Goal: Complete application form

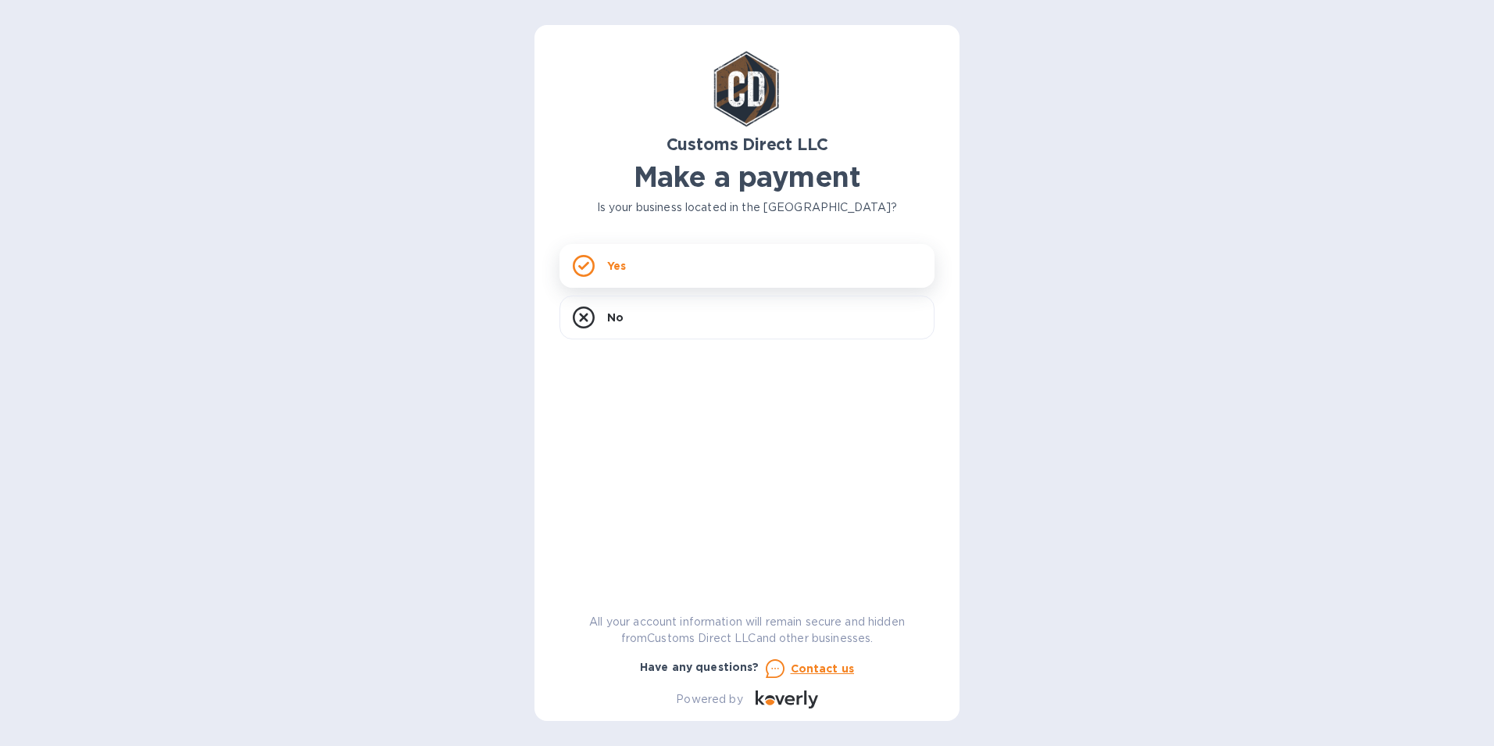
click at [618, 266] on p "Yes" at bounding box center [616, 266] width 19 height 16
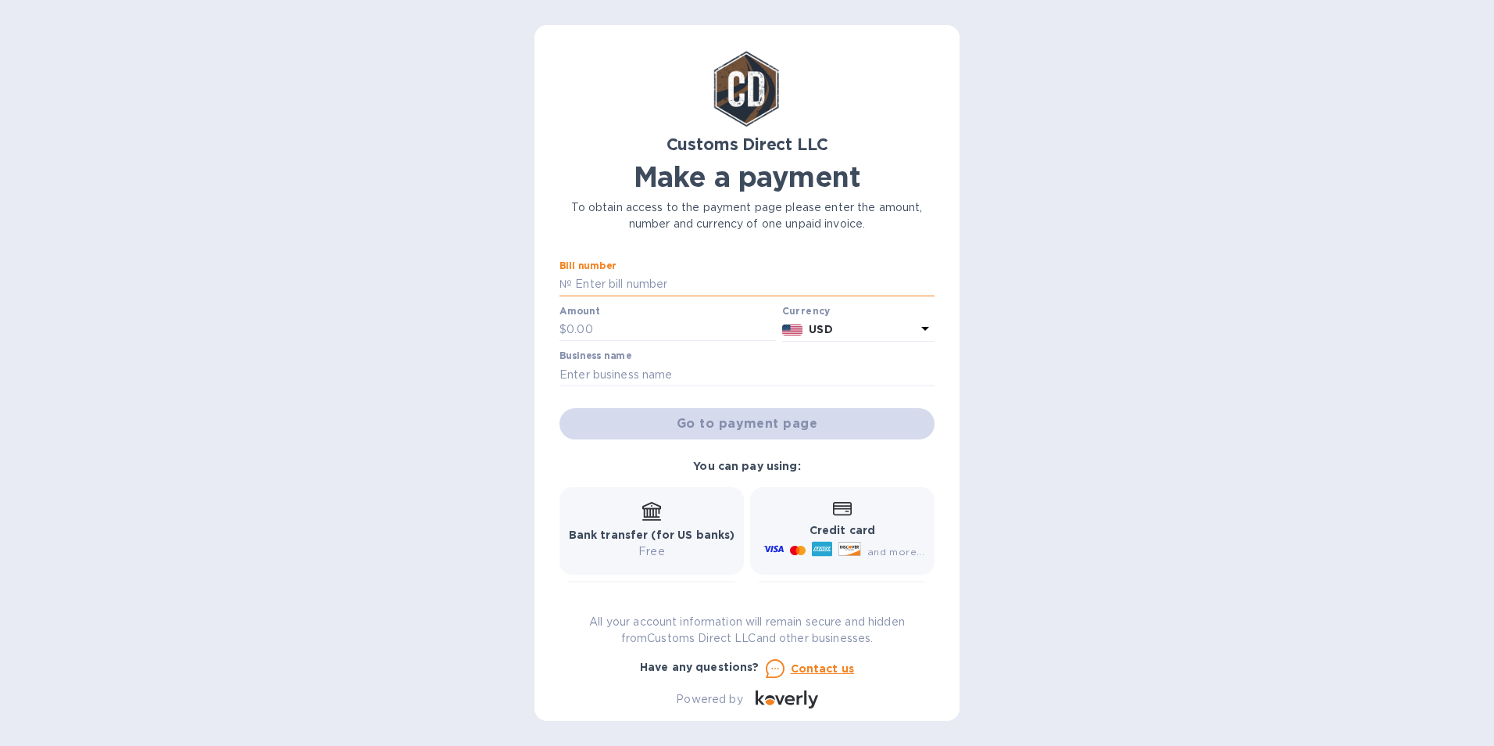
click at [668, 281] on input "text" at bounding box center [753, 284] width 363 height 23
drag, startPoint x: 620, startPoint y: 292, endPoint x: 553, endPoint y: 297, distance: 67.4
click at [620, 291] on input "text" at bounding box center [753, 284] width 363 height 23
paste input "DAVFERKIK B00057288 00052762"
type input "DAVFERKIK B00057288 00052762"
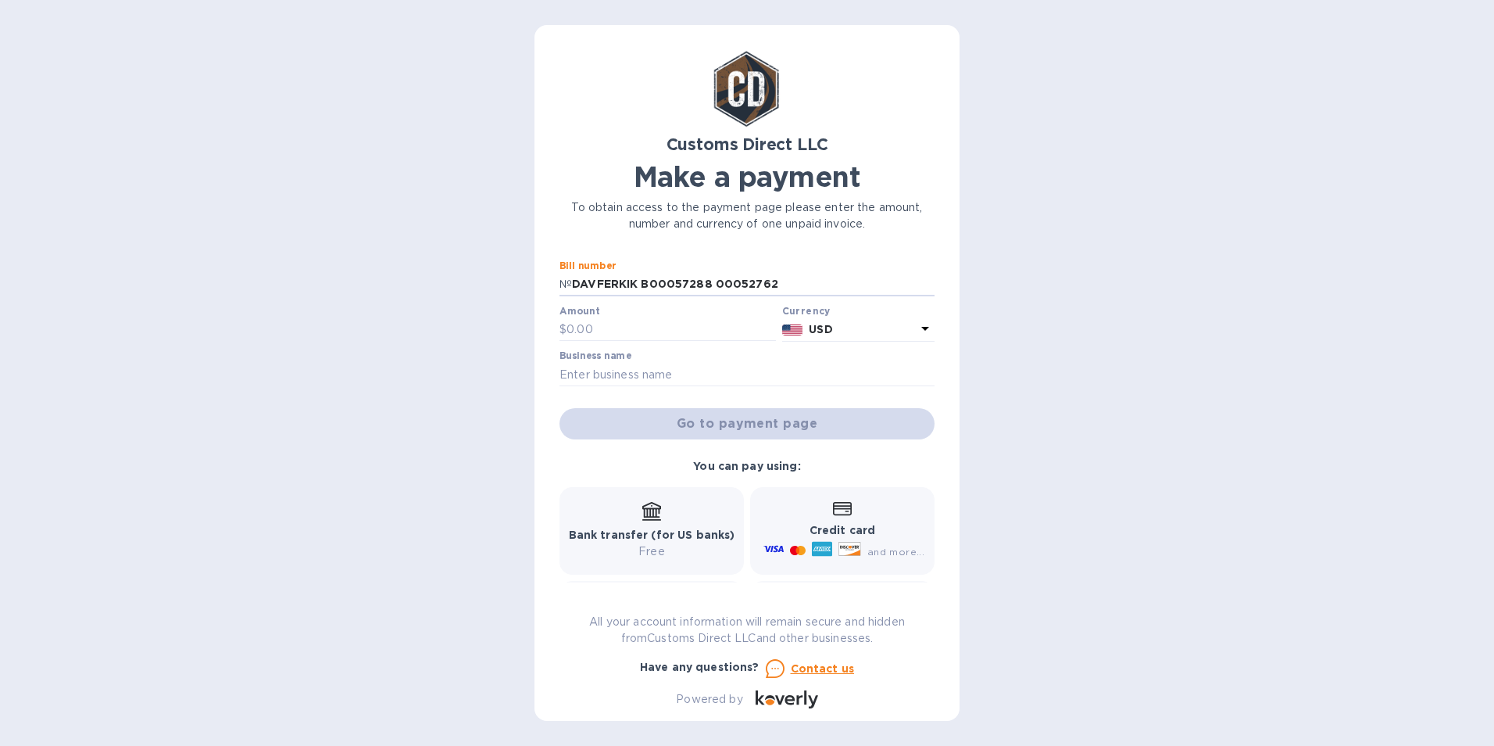
click at [265, 363] on div "Customs Direct LLC Make a payment To obtain access to the payment page please e…" at bounding box center [747, 373] width 1494 height 746
click at [777, 279] on input "DAVFERKIK B00057288 00052762" at bounding box center [753, 284] width 363 height 23
drag, startPoint x: 798, startPoint y: 281, endPoint x: 436, endPoint y: 289, distance: 361.9
click at [436, 289] on div "Customs Direct LLC Make a payment To obtain access to the payment page please e…" at bounding box center [747, 373] width 1494 height 746
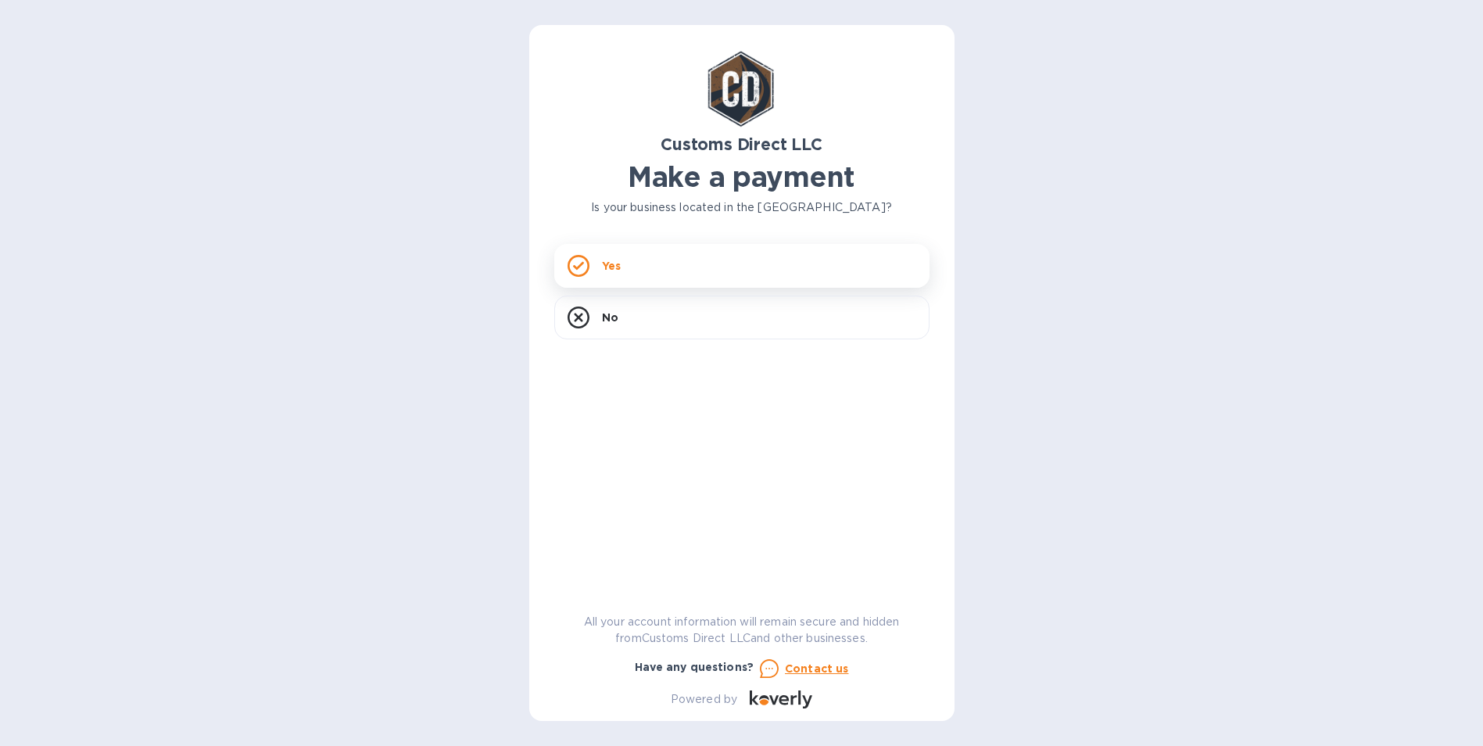
click at [616, 273] on p "Yes" at bounding box center [611, 266] width 19 height 16
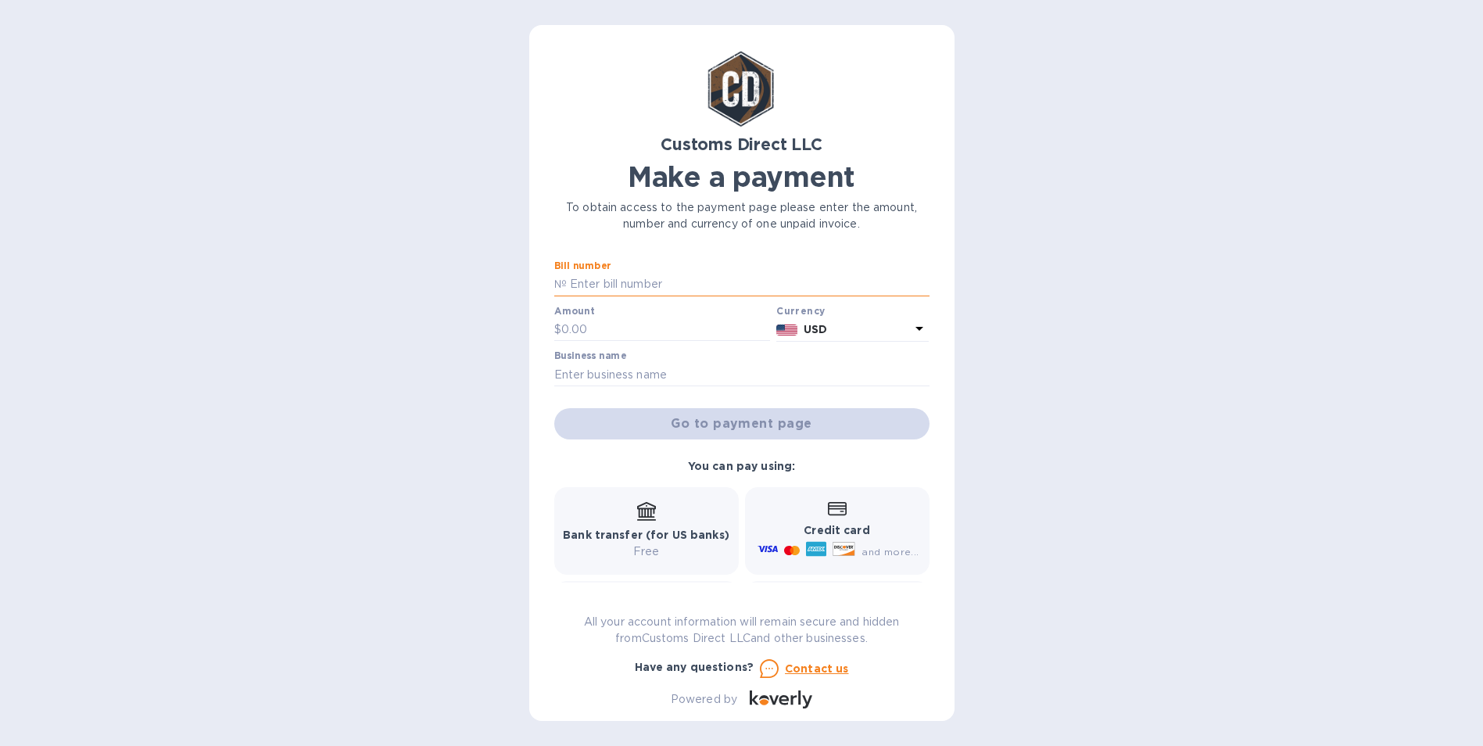
click at [645, 289] on input "text" at bounding box center [748, 284] width 363 height 23
paste input "B00057288"
type input "B00057288"
click at [615, 335] on input "text" at bounding box center [665, 329] width 209 height 23
click at [575, 370] on input "text" at bounding box center [741, 374] width 375 height 23
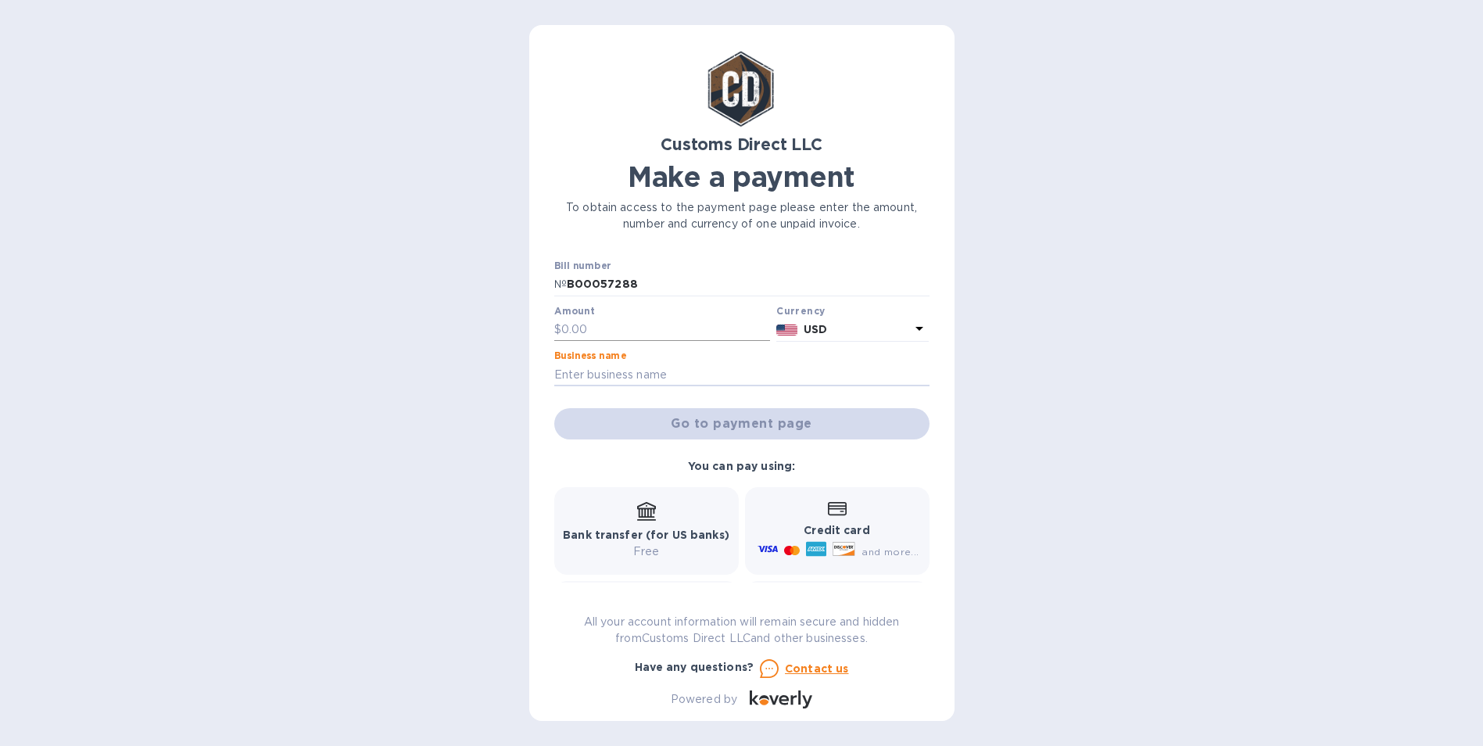
click at [585, 325] on input "text" at bounding box center [665, 329] width 209 height 23
type input "550.08"
click at [606, 381] on input "text" at bounding box center [741, 374] width 375 height 23
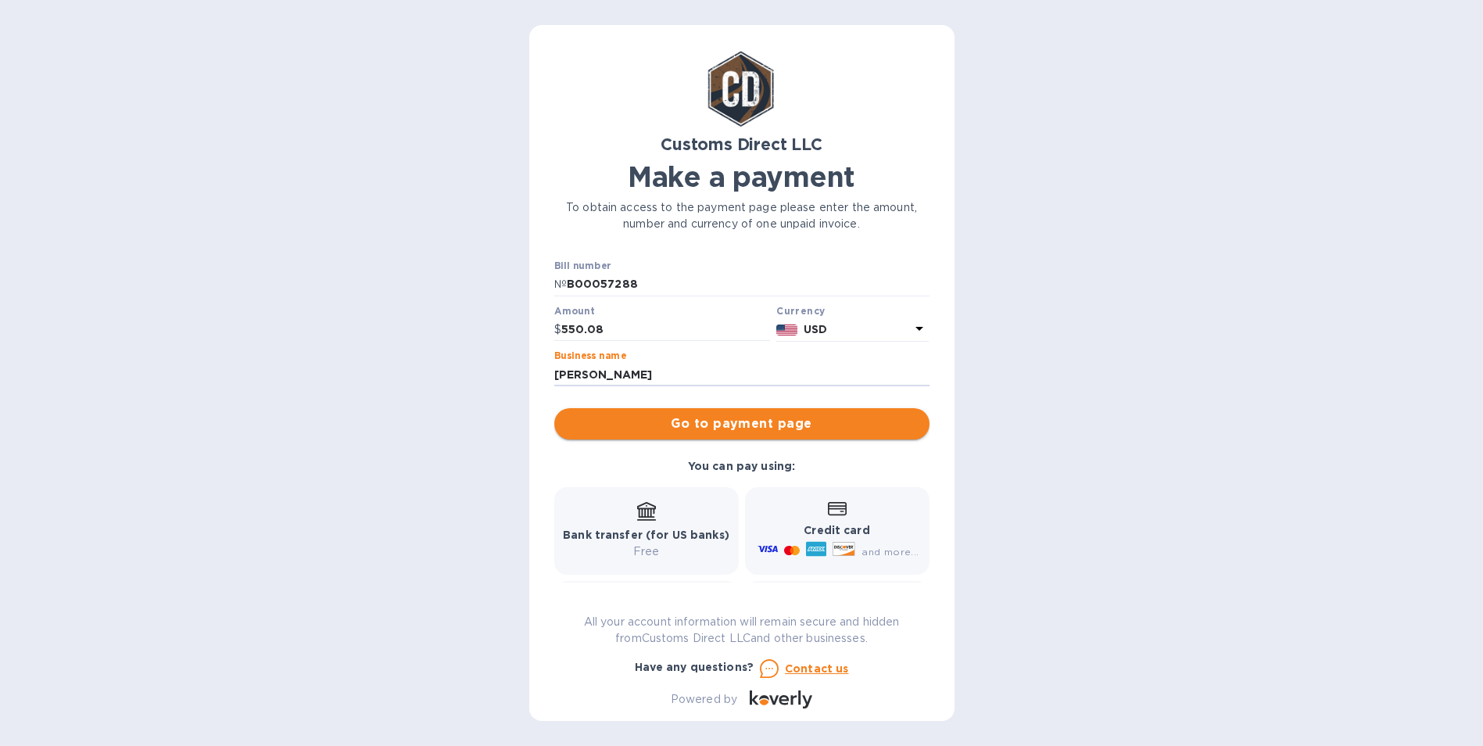
type input "[PERSON_NAME]"
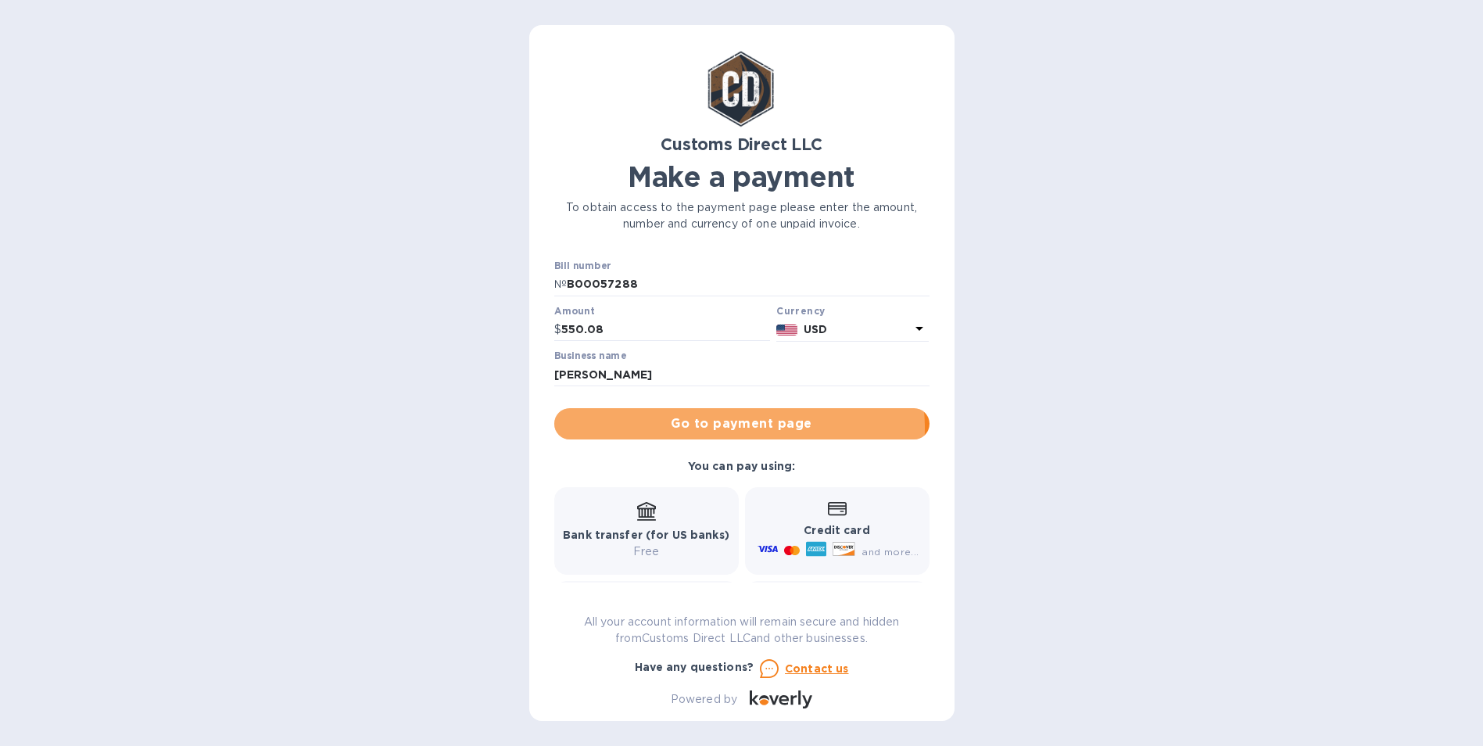
drag, startPoint x: 723, startPoint y: 428, endPoint x: 678, endPoint y: 431, distance: 44.6
click at [678, 431] on span "Go to payment page" at bounding box center [742, 423] width 350 height 19
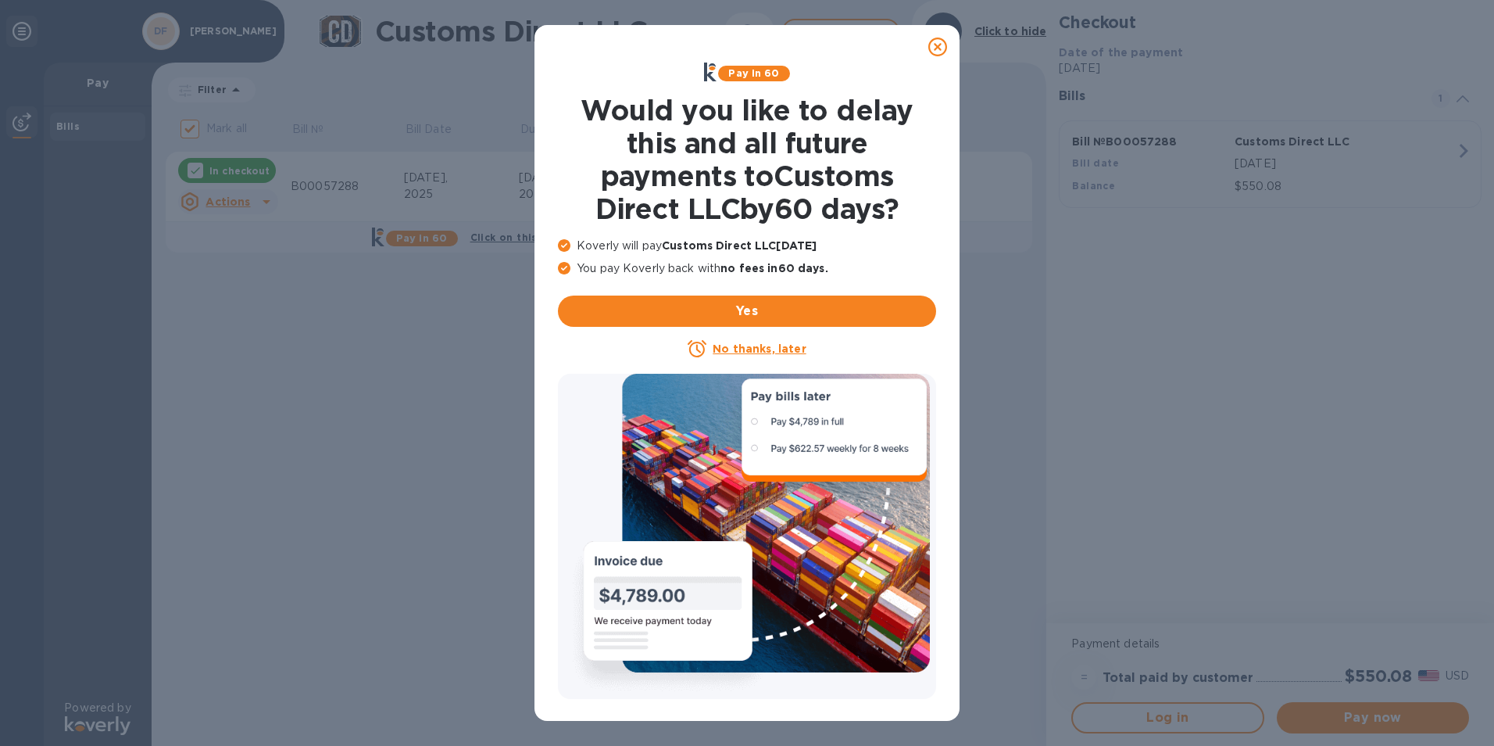
click at [750, 353] on u "No thanks, later" at bounding box center [759, 348] width 93 height 13
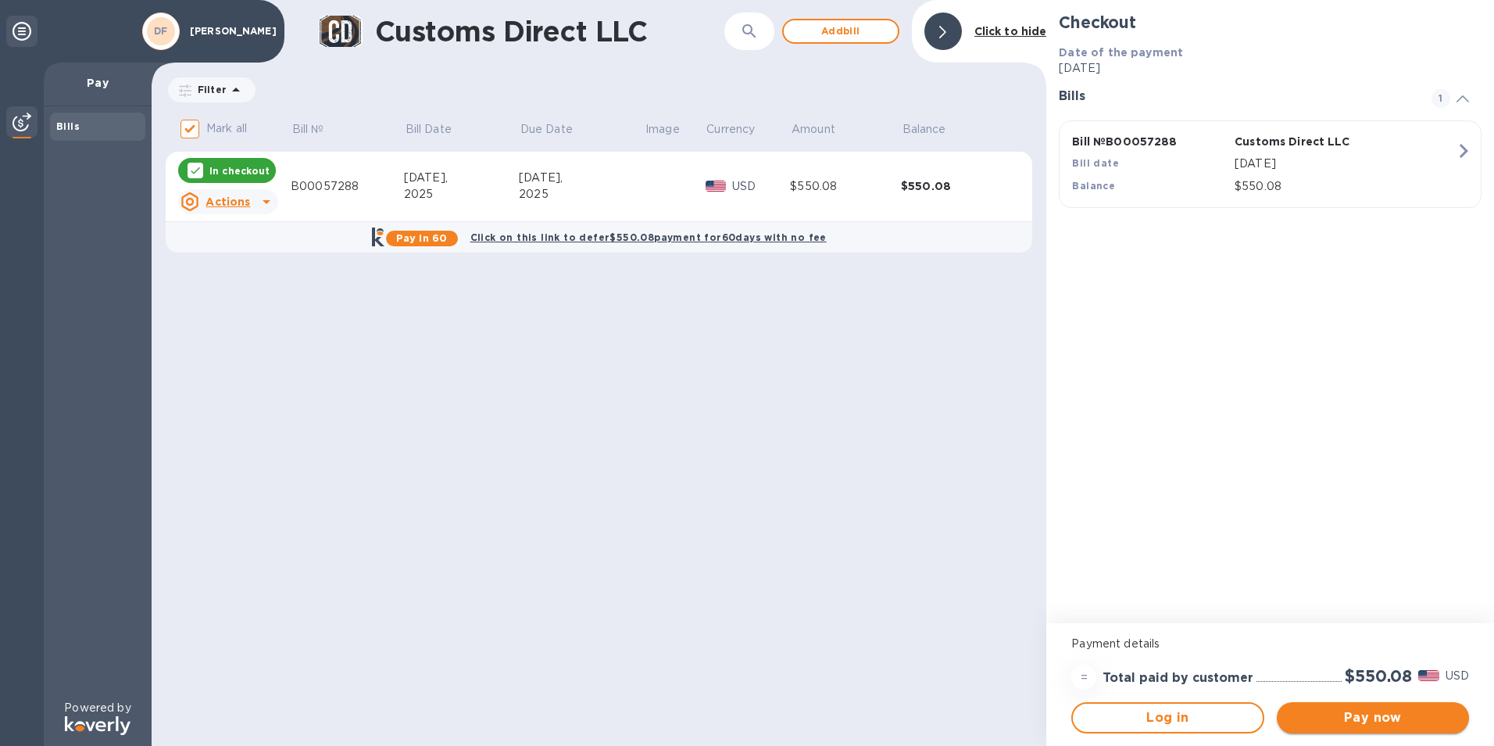
click at [1397, 721] on span "Pay now" at bounding box center [1373, 717] width 167 height 19
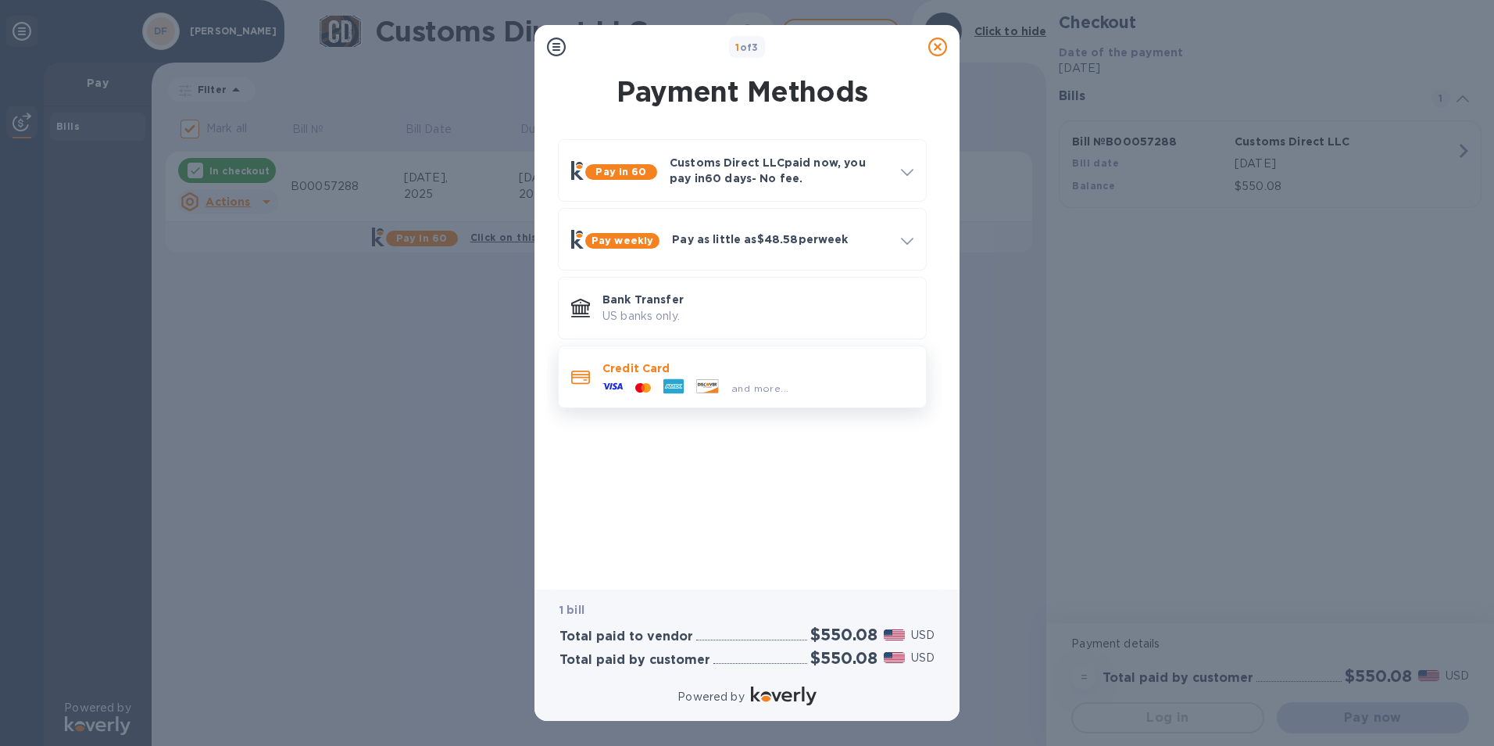
click at [667, 381] on icon at bounding box center [674, 386] width 20 height 15
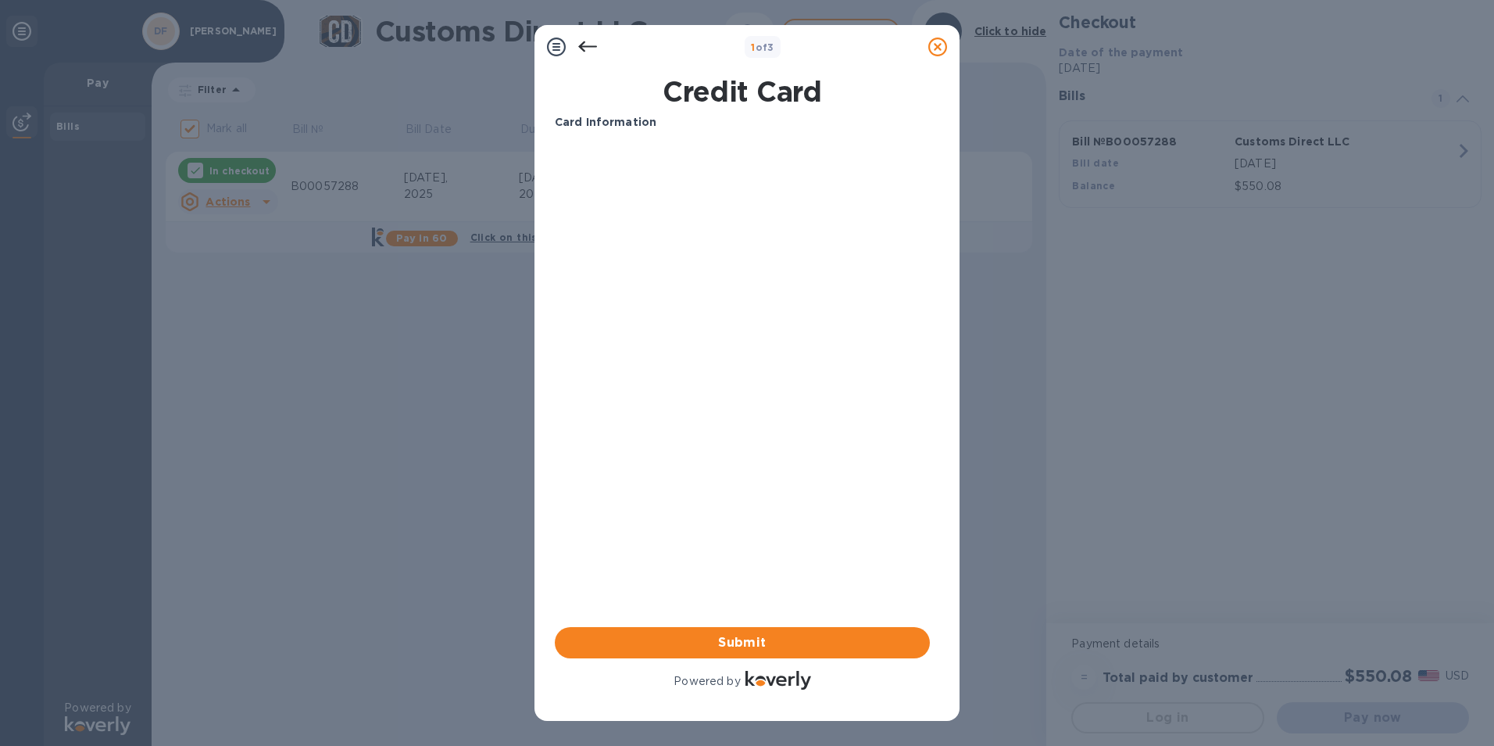
click at [693, 520] on div "Card Information Your browser does not support iframes Submit Powered by" at bounding box center [742, 403] width 375 height 578
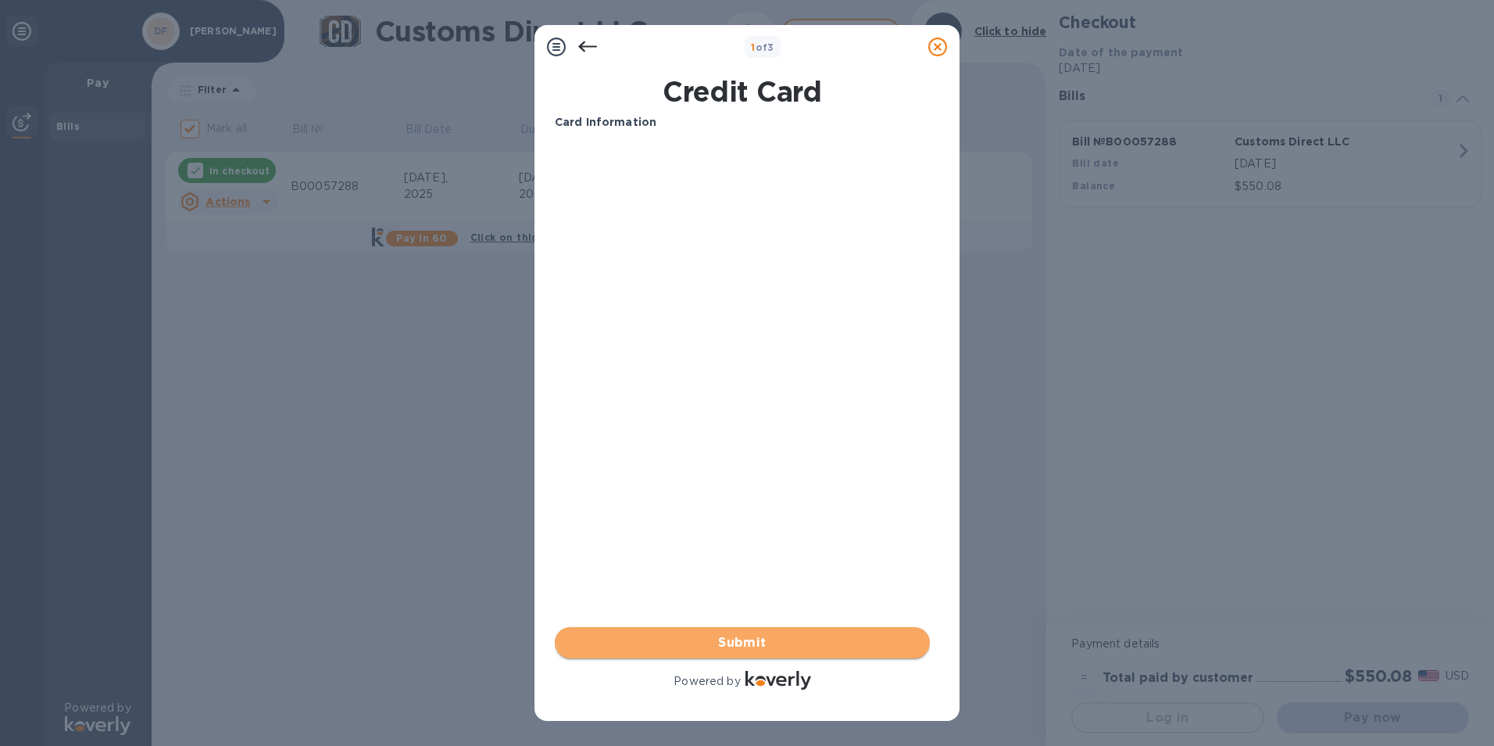
click at [680, 633] on span "Submit" at bounding box center [742, 642] width 350 height 19
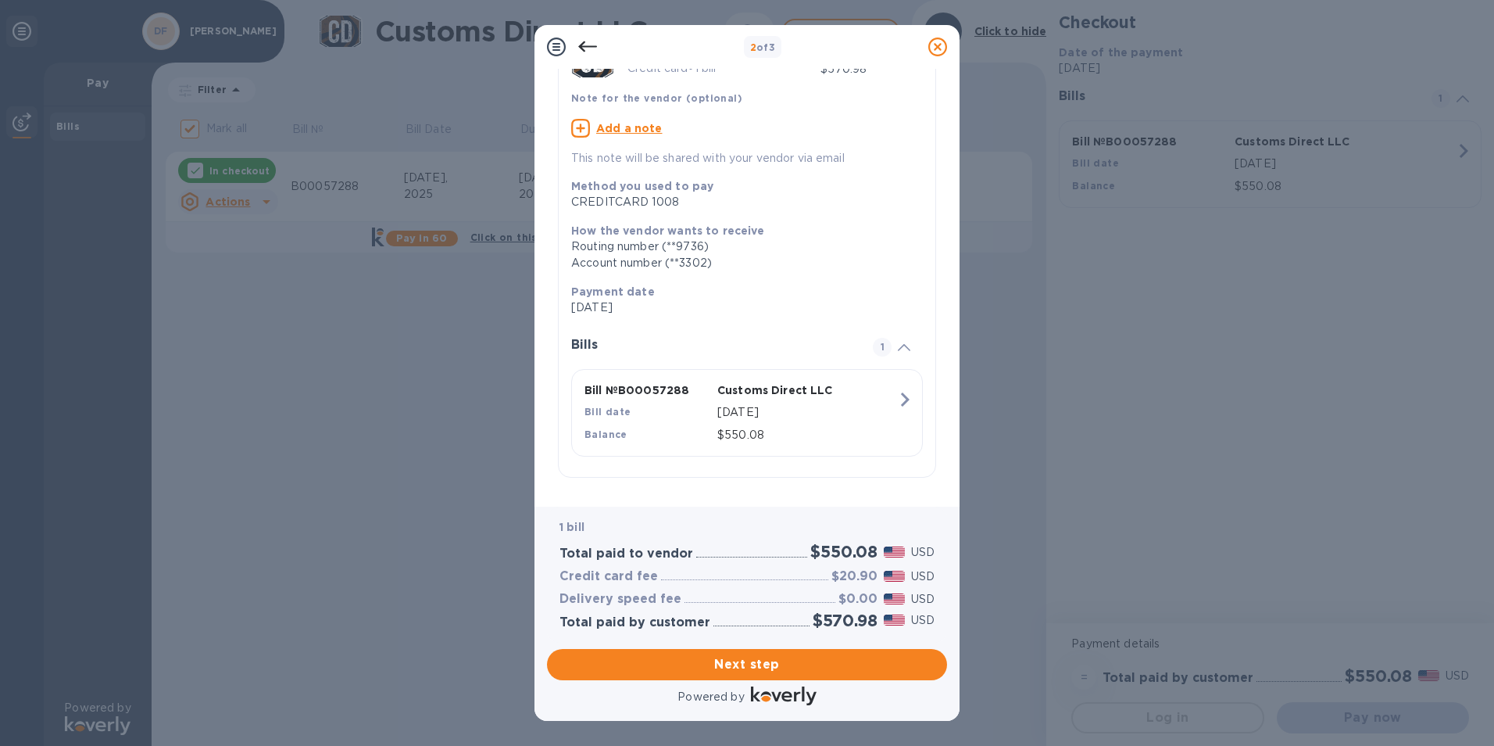
scroll to position [94, 0]
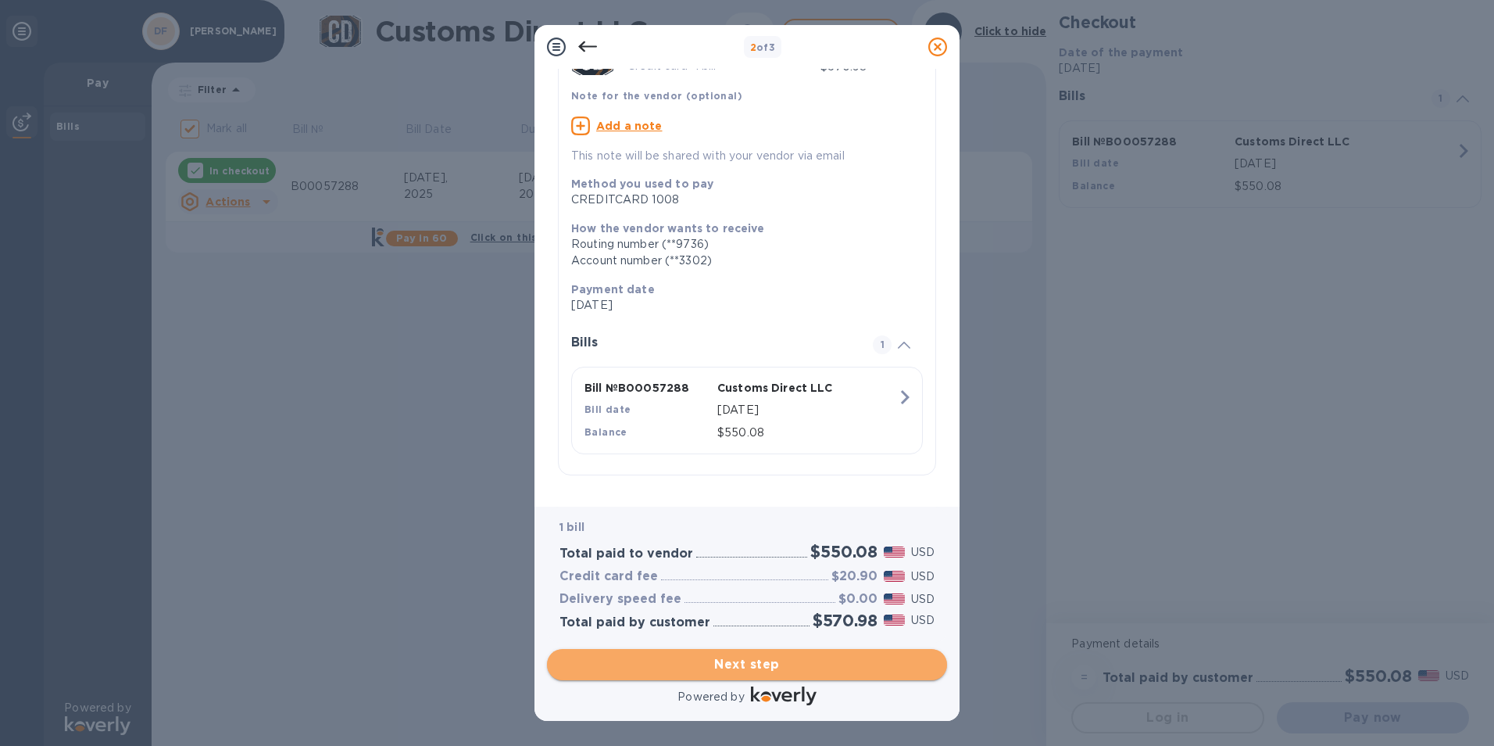
click at [723, 665] on span "Next step" at bounding box center [747, 664] width 375 height 19
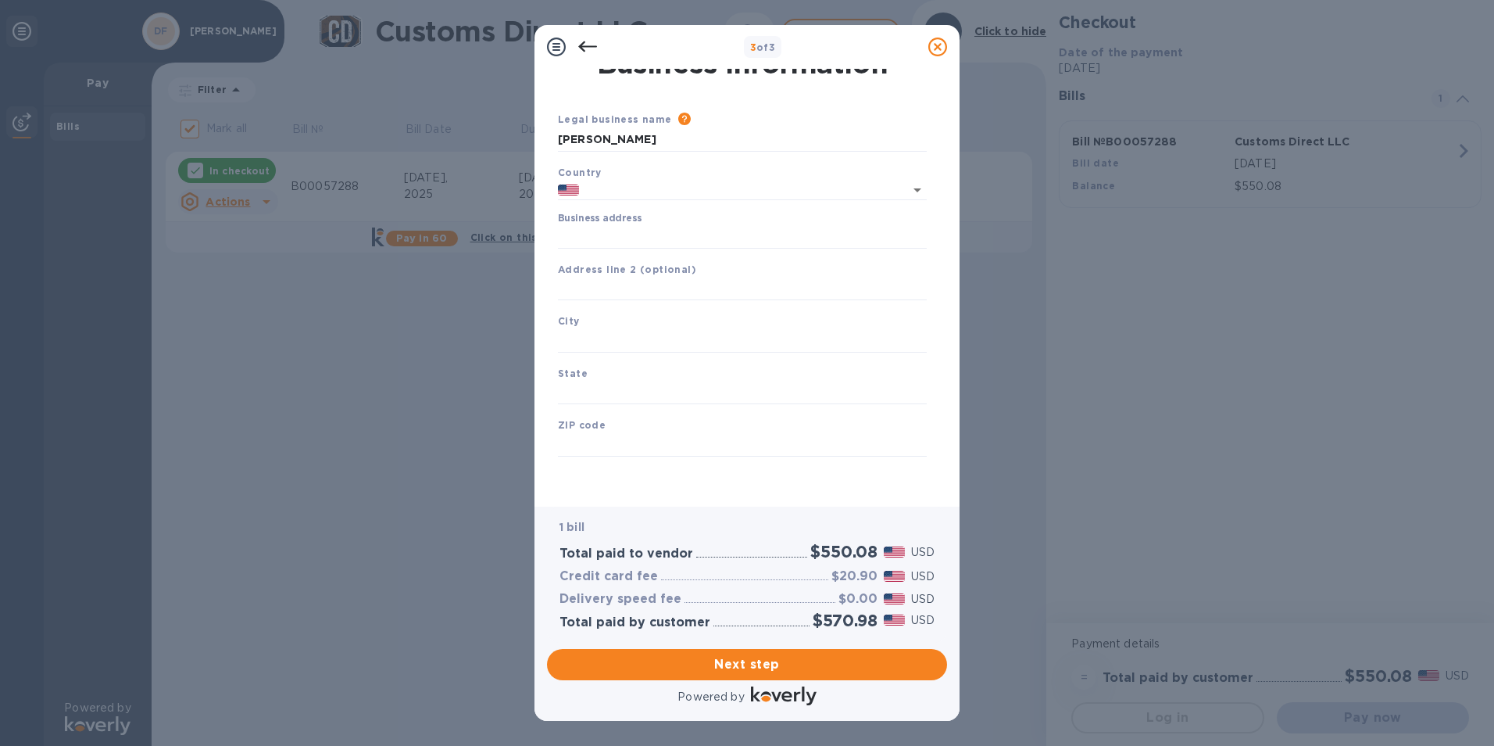
type input "[GEOGRAPHIC_DATA]"
click at [619, 237] on input "Business address" at bounding box center [742, 236] width 369 height 23
type input "[STREET_ADDRESS]"
type input "[GEOGRAPHIC_DATA]"
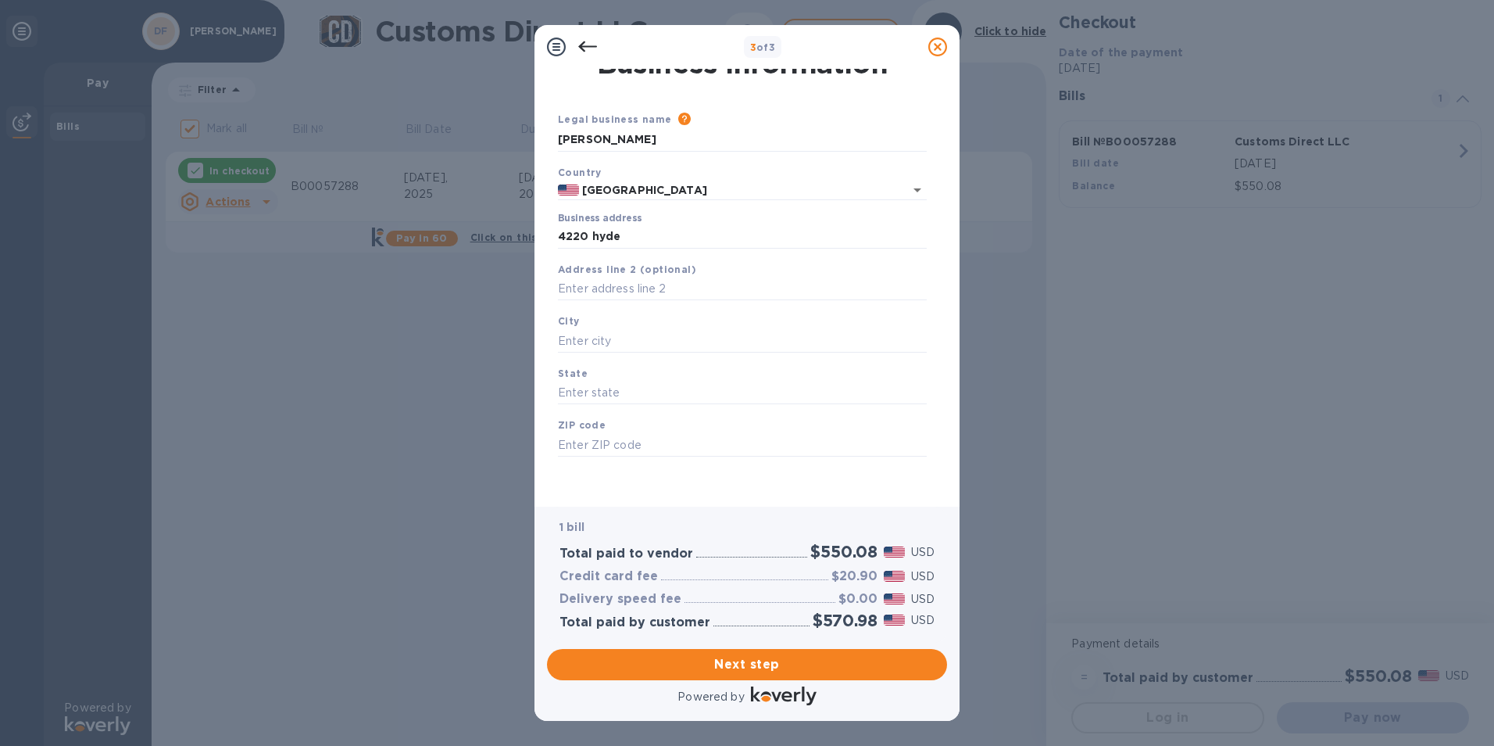
type input "NY"
type input "14305"
click at [620, 288] on input "text" at bounding box center [742, 288] width 369 height 23
type input "Unit #35875"
click at [764, 658] on span "Next step" at bounding box center [747, 664] width 375 height 19
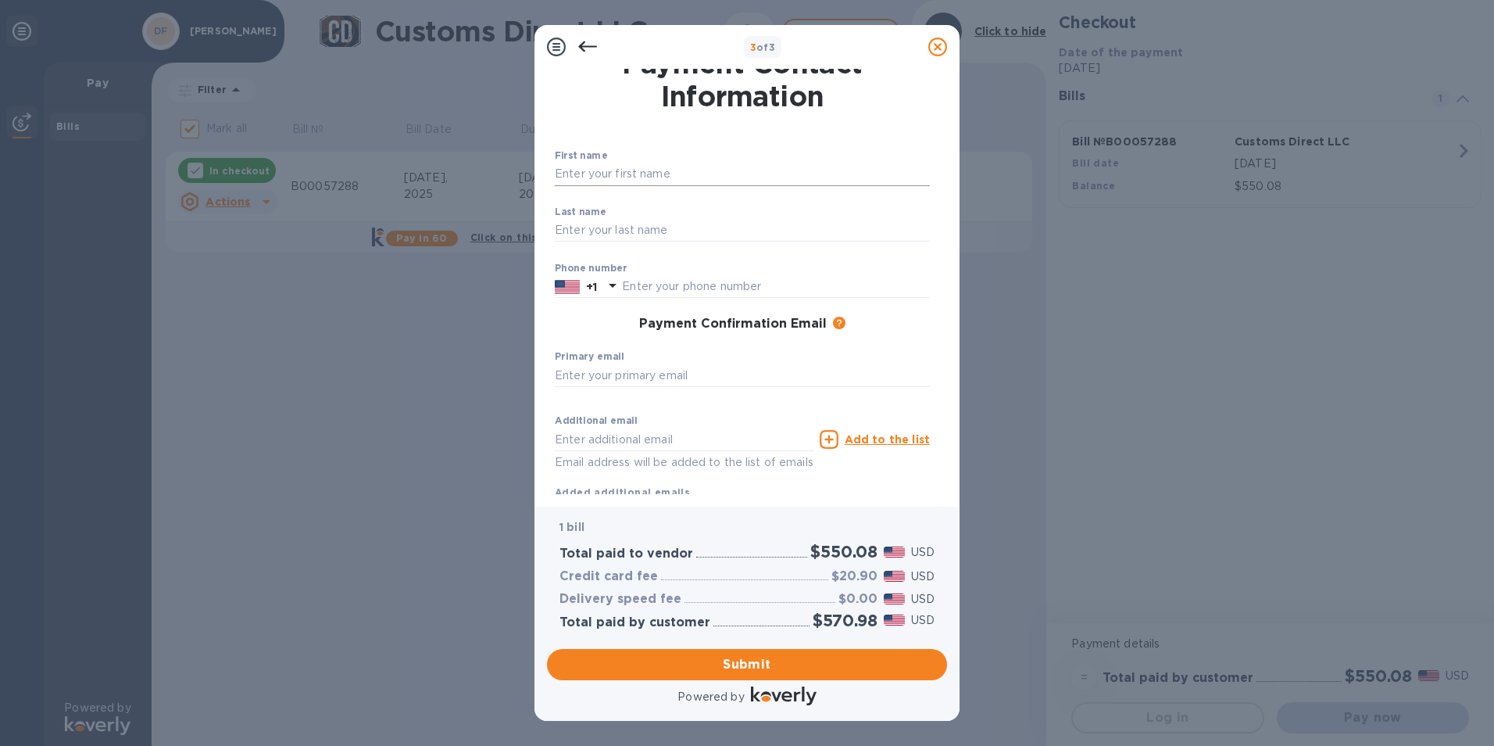
click at [610, 166] on input "text" at bounding box center [742, 174] width 375 height 23
type input "[PERSON_NAME]"
type input "4383405213"
type input "[PERSON_NAME][EMAIL_ADDRESS][PERSON_NAME][DOMAIN_NAME][PERSON_NAME]"
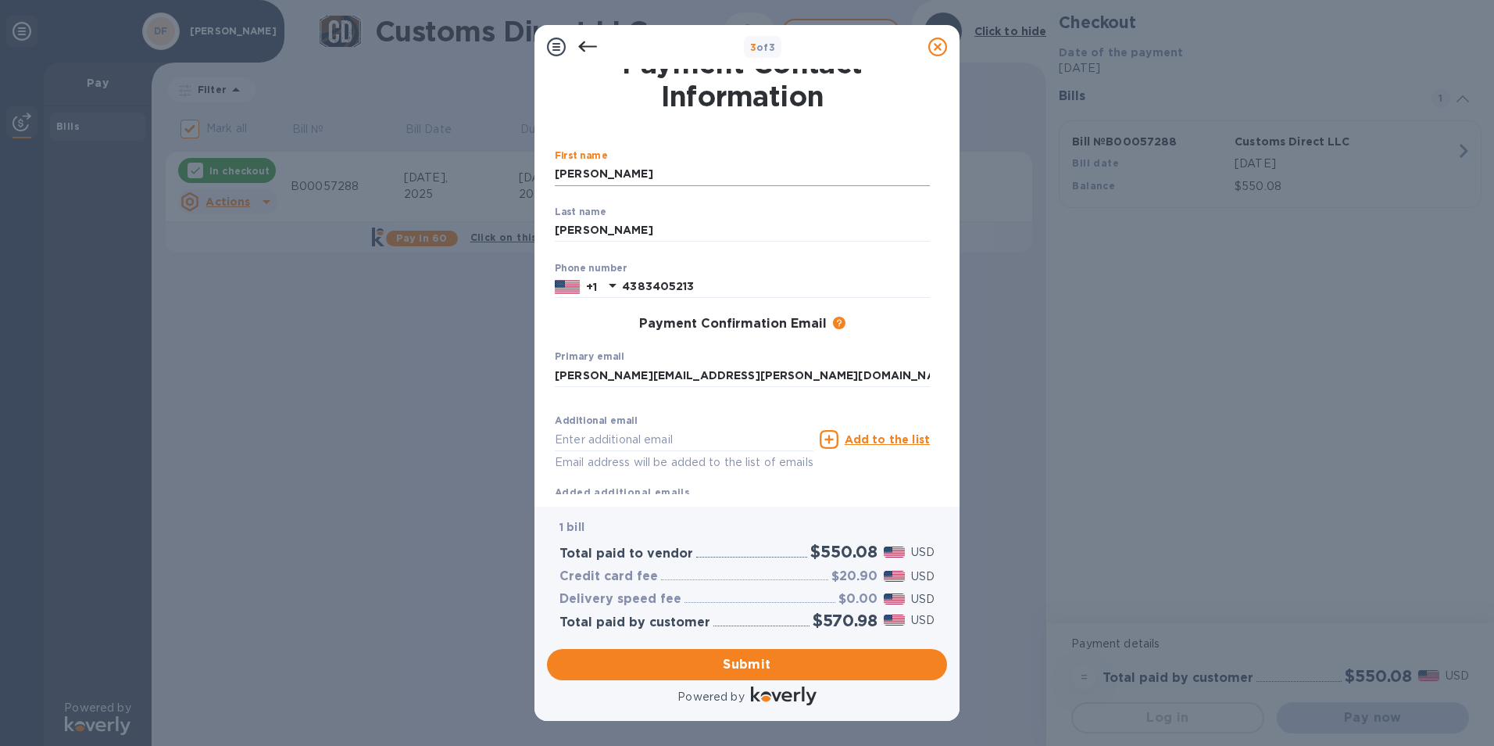
type input "[PERSON_NAME][EMAIL_ADDRESS][PERSON_NAME][DOMAIN_NAME][PERSON_NAME]"
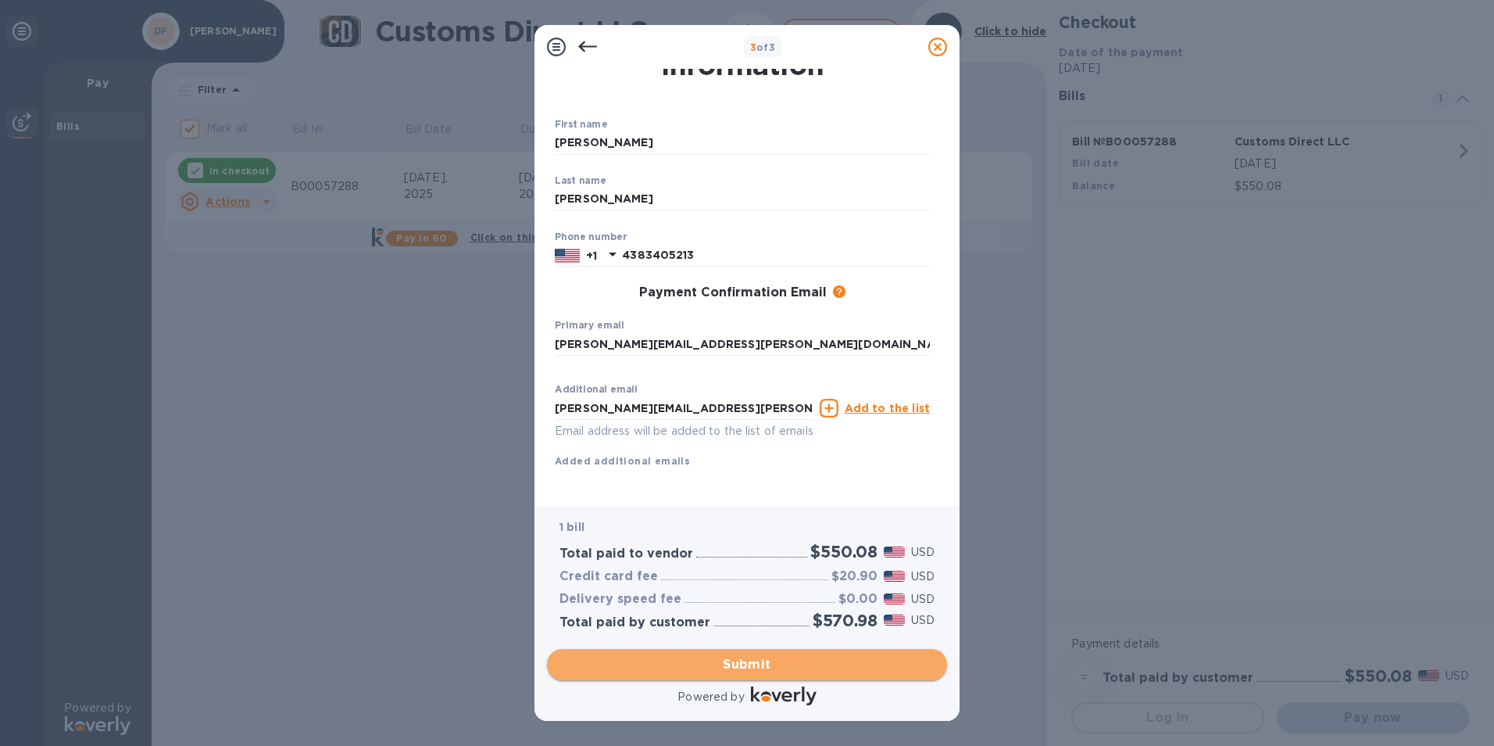
click at [682, 664] on span "Submit" at bounding box center [747, 664] width 375 height 19
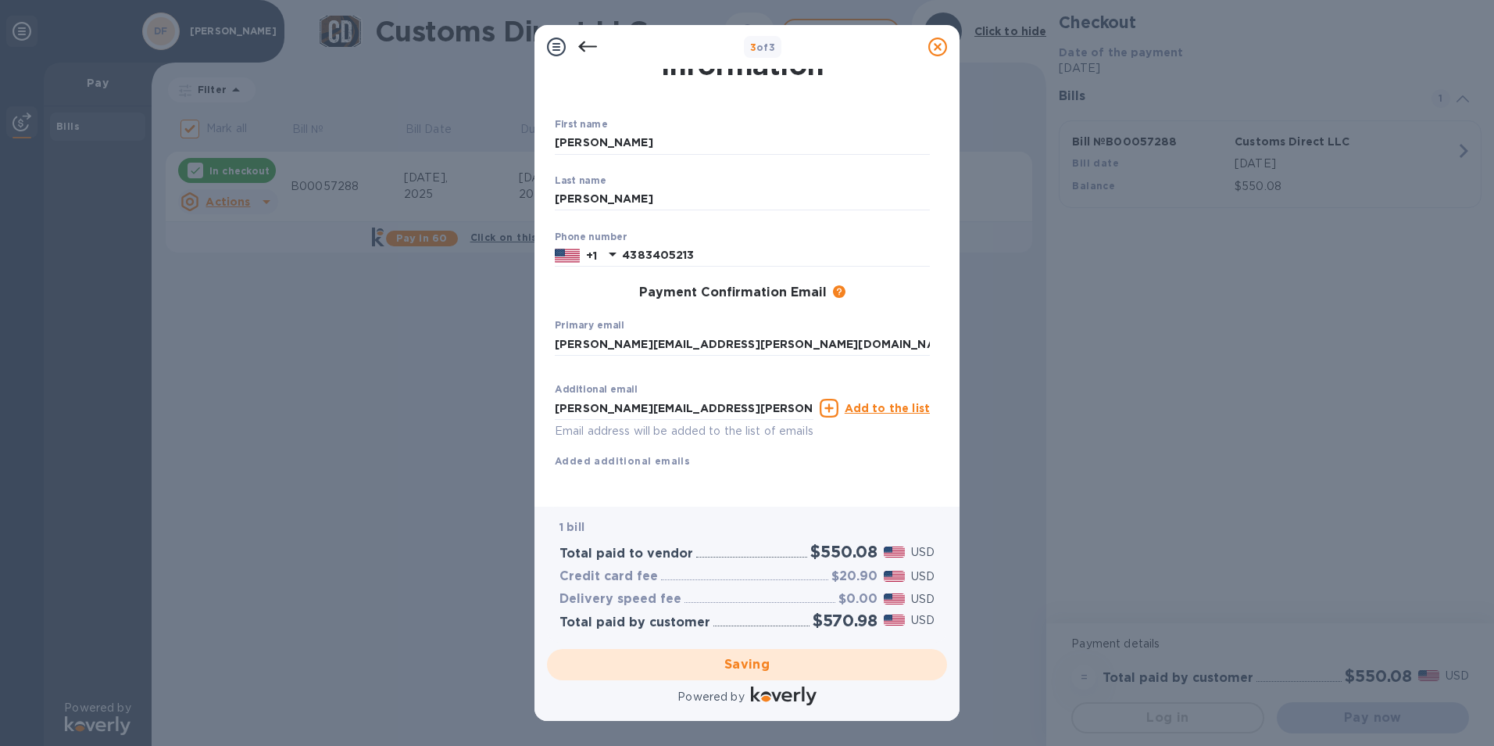
checkbox input "false"
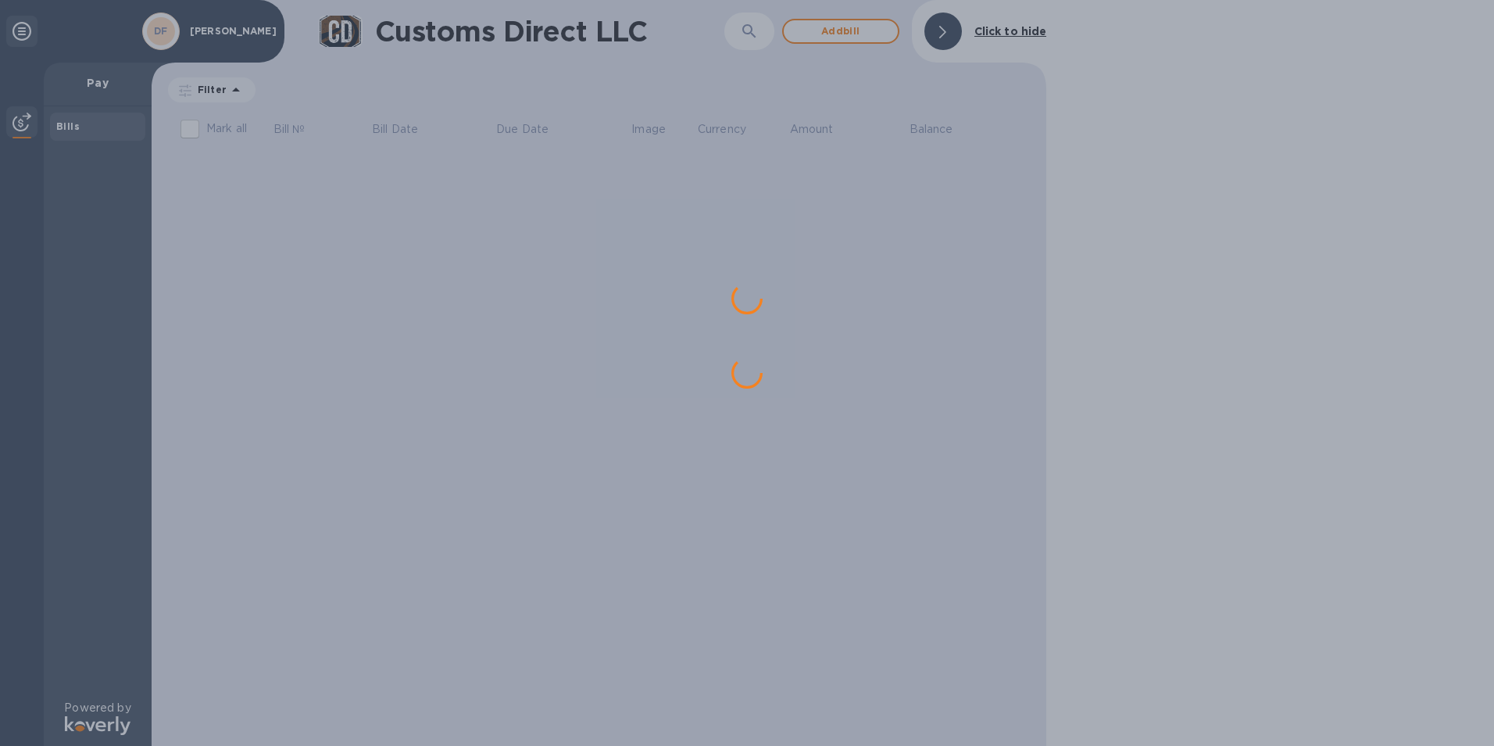
scroll to position [0, 0]
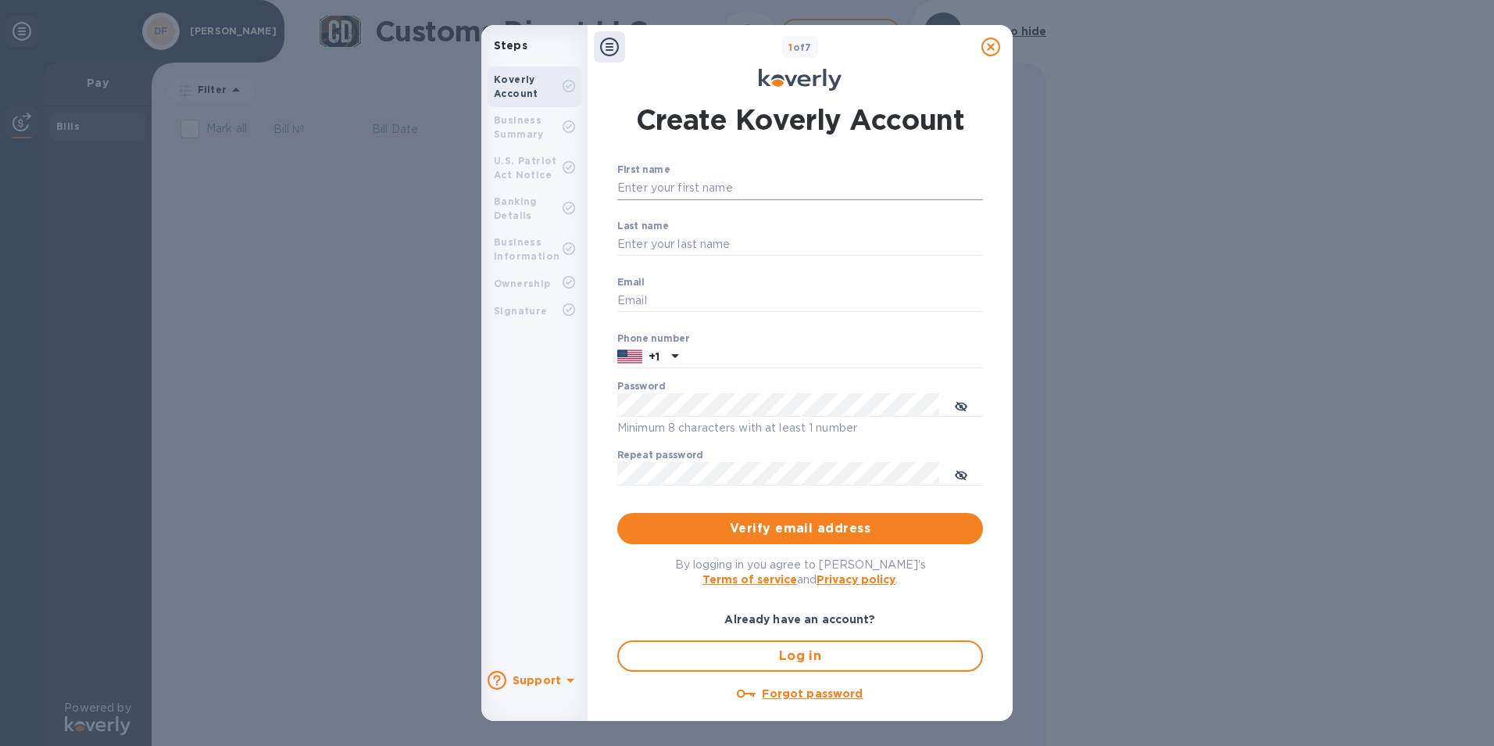
click at [679, 195] on input "First name" at bounding box center [800, 188] width 366 height 23
type input "[PERSON_NAME]"
type input "[PERSON_NAME][EMAIL_ADDRESS][PERSON_NAME][DOMAIN_NAME][PERSON_NAME]"
click at [741, 366] on input "text" at bounding box center [834, 356] width 299 height 23
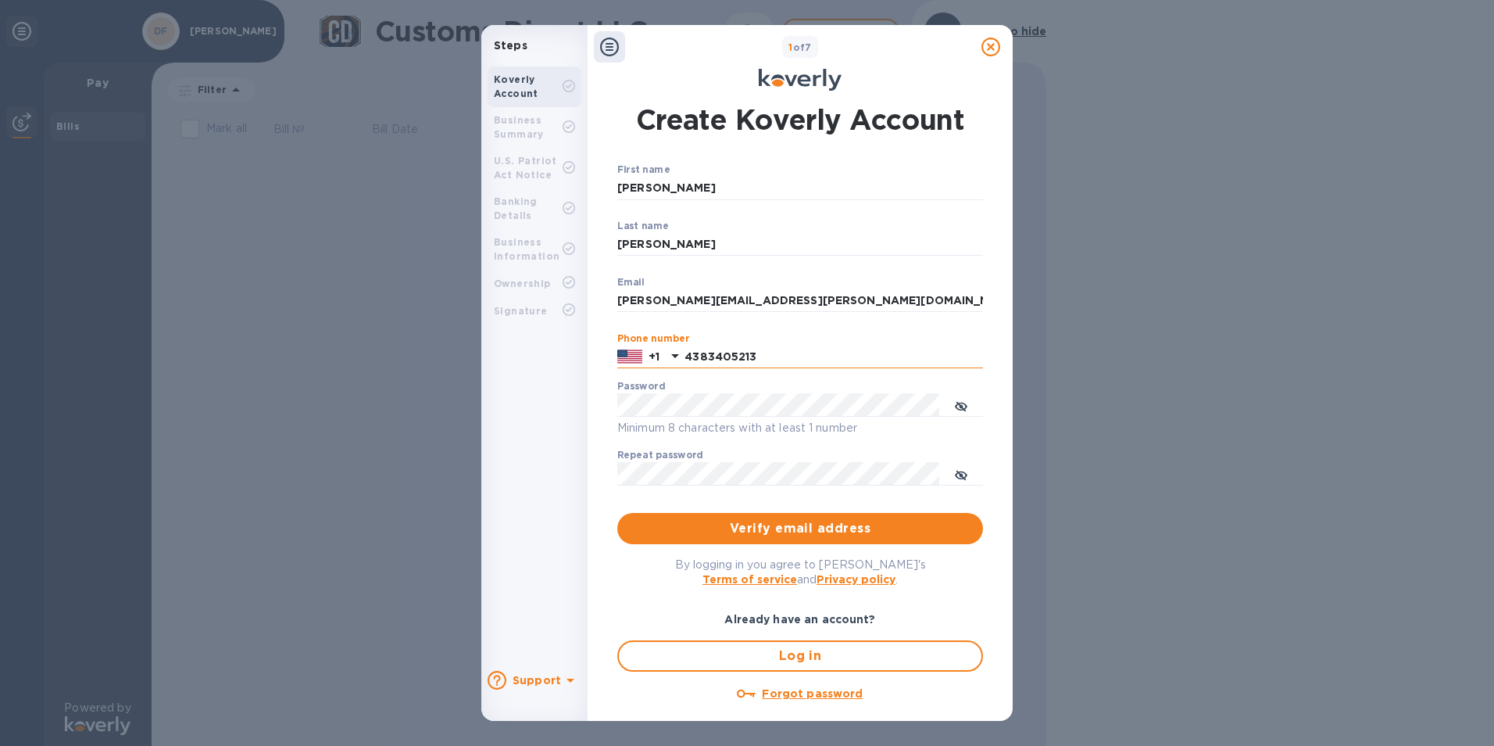
type input "4383405213"
click at [788, 529] on span "Verify email address" at bounding box center [800, 528] width 341 height 19
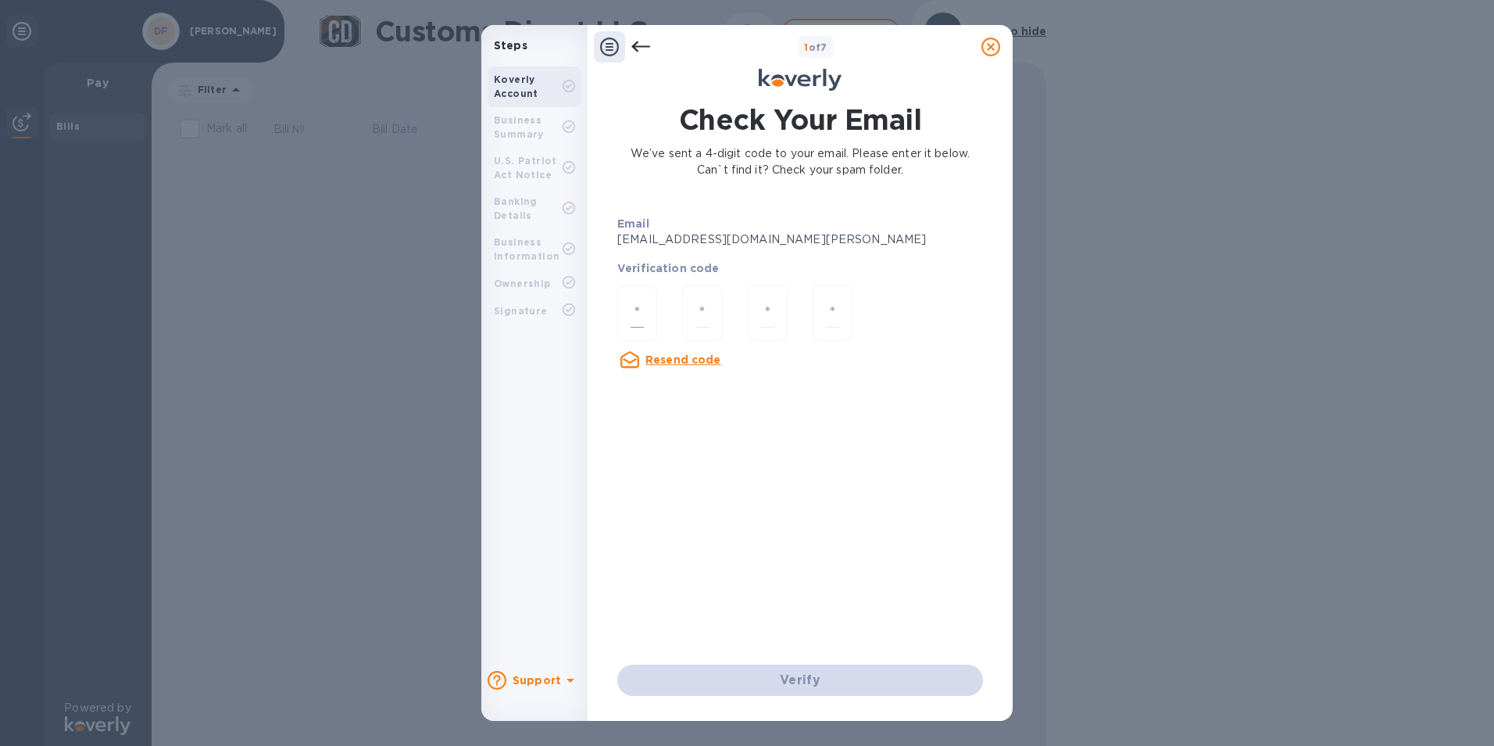
click at [621, 309] on div at bounding box center [637, 312] width 40 height 55
type input "7"
type input "5"
type input "7"
type input "9"
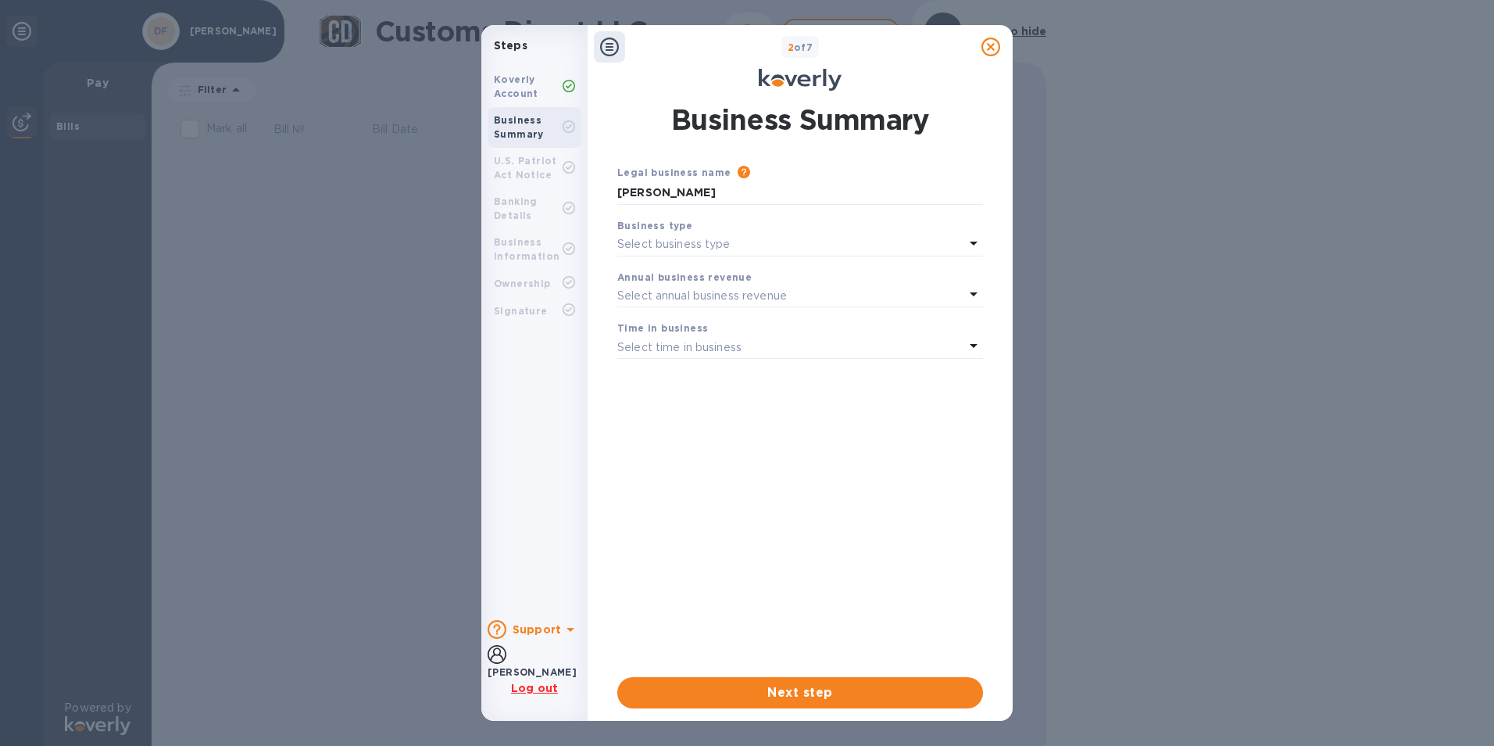
click at [704, 239] on p "Select business type" at bounding box center [673, 244] width 113 height 16
click at [691, 285] on p "Sole Proprietorships" at bounding box center [794, 280] width 328 height 16
click at [677, 288] on p "Select annual business revenue" at bounding box center [702, 296] width 170 height 16
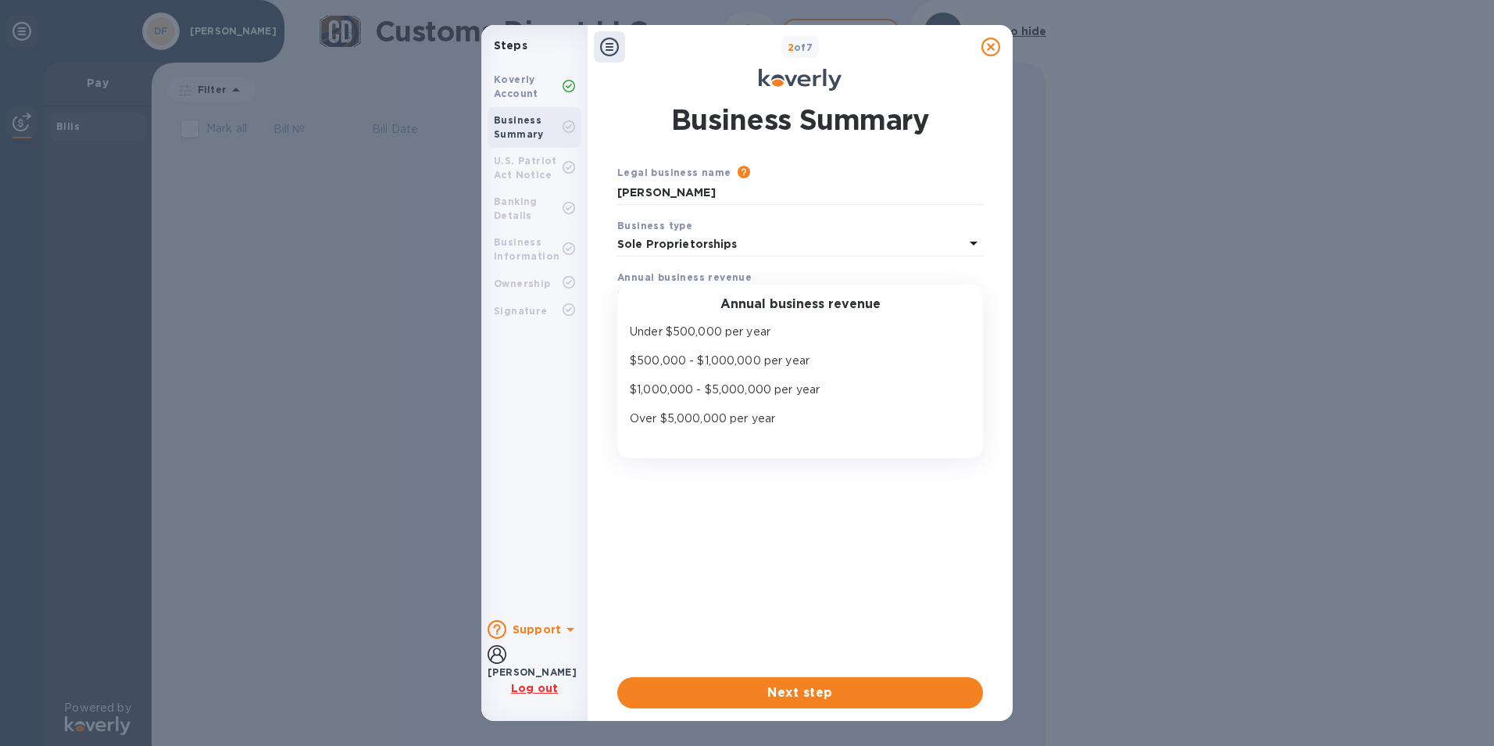
click at [639, 392] on p "$1,000,000 - $5,000,000 per year" at bounding box center [794, 389] width 328 height 16
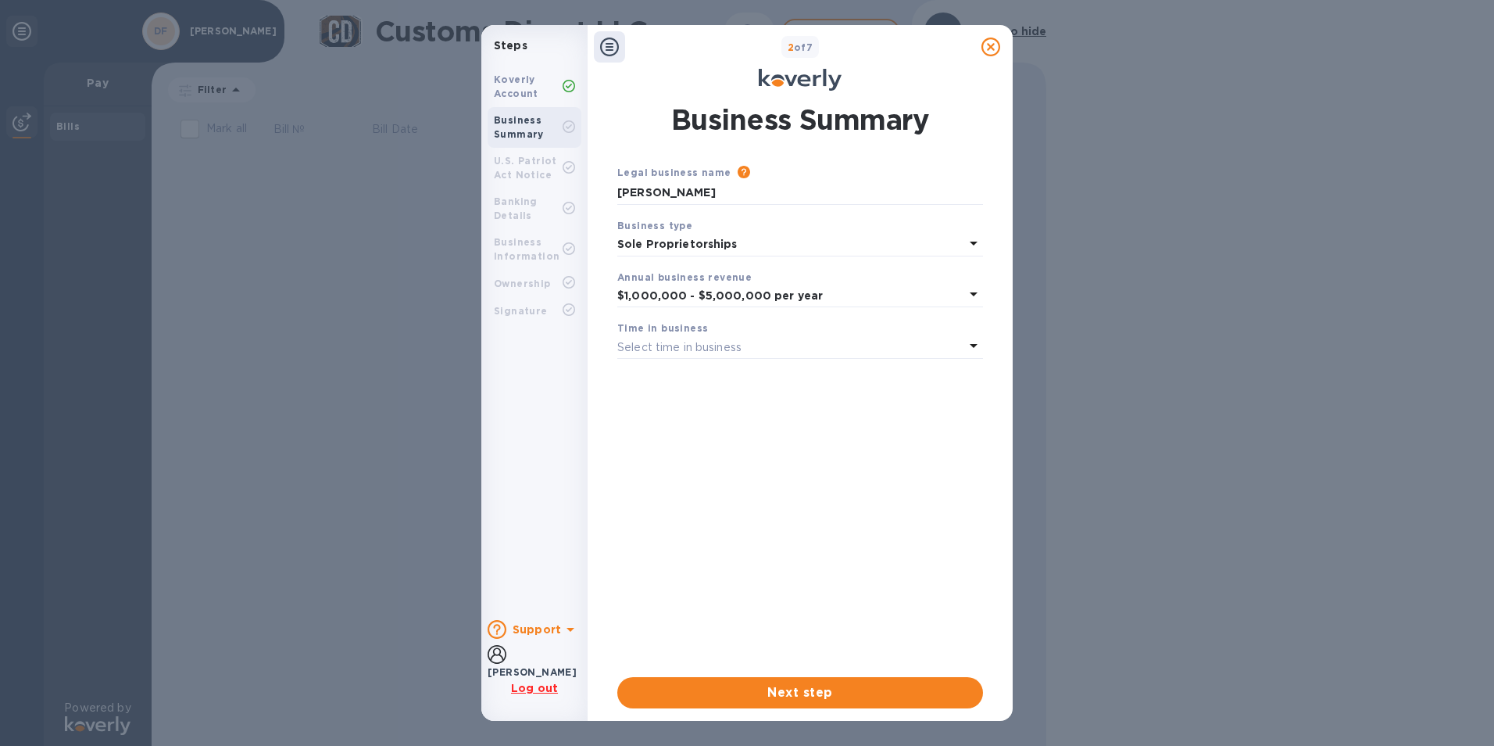
click at [716, 353] on p "Select time in business" at bounding box center [679, 347] width 124 height 16
click at [681, 462] on p "More than 5 years" at bounding box center [794, 470] width 328 height 16
click at [760, 688] on span "Next step" at bounding box center [800, 692] width 341 height 19
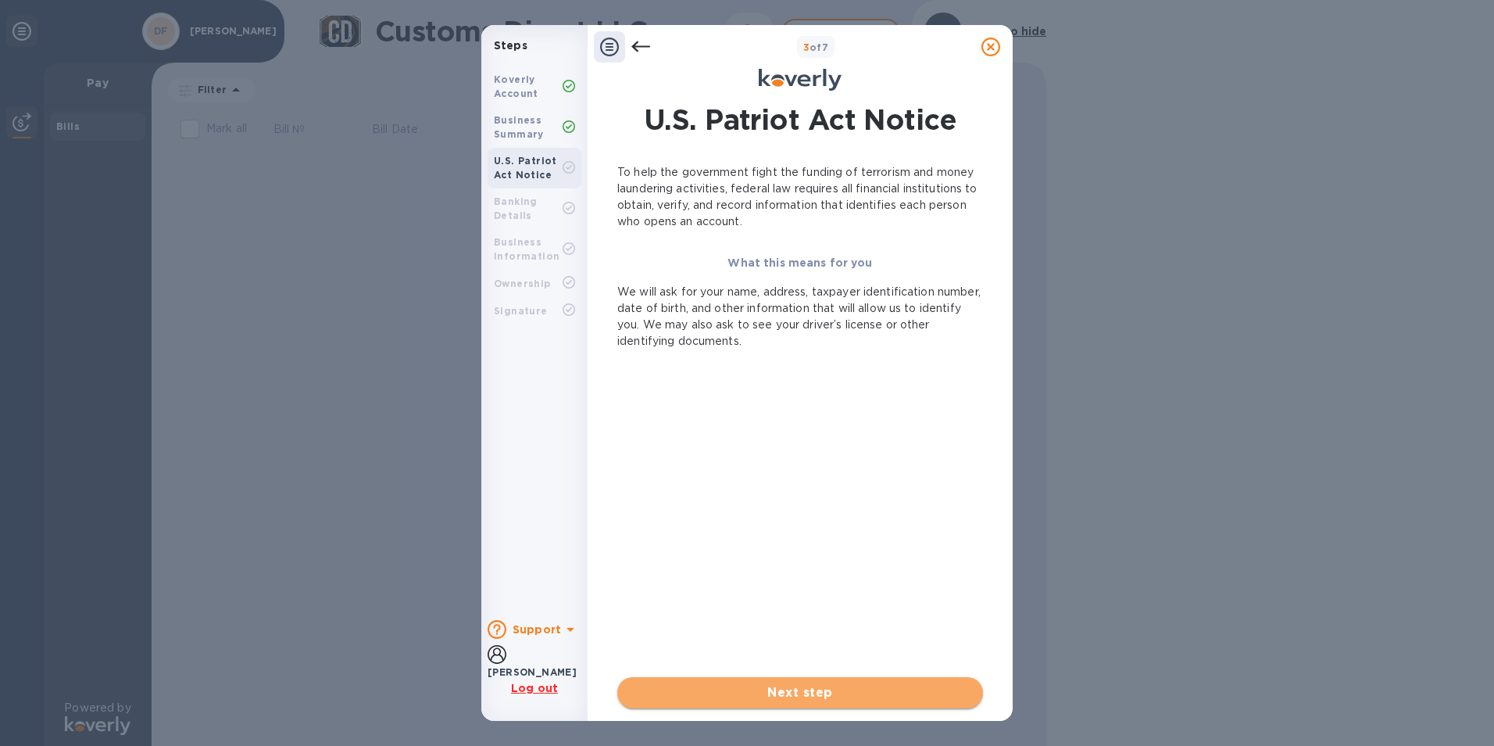
click at [792, 702] on button "Next step" at bounding box center [800, 692] width 366 height 31
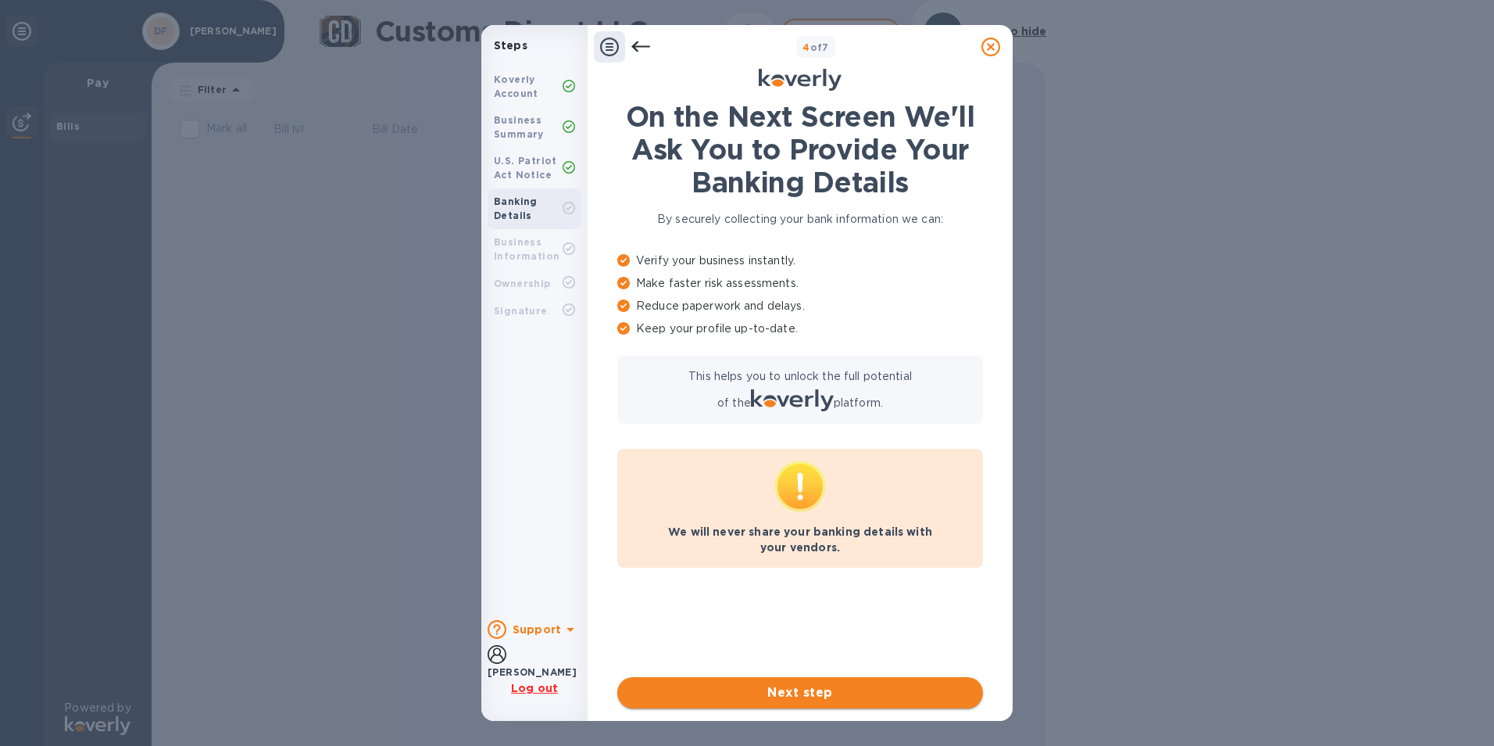
click at [753, 698] on span "Next step" at bounding box center [800, 692] width 341 height 19
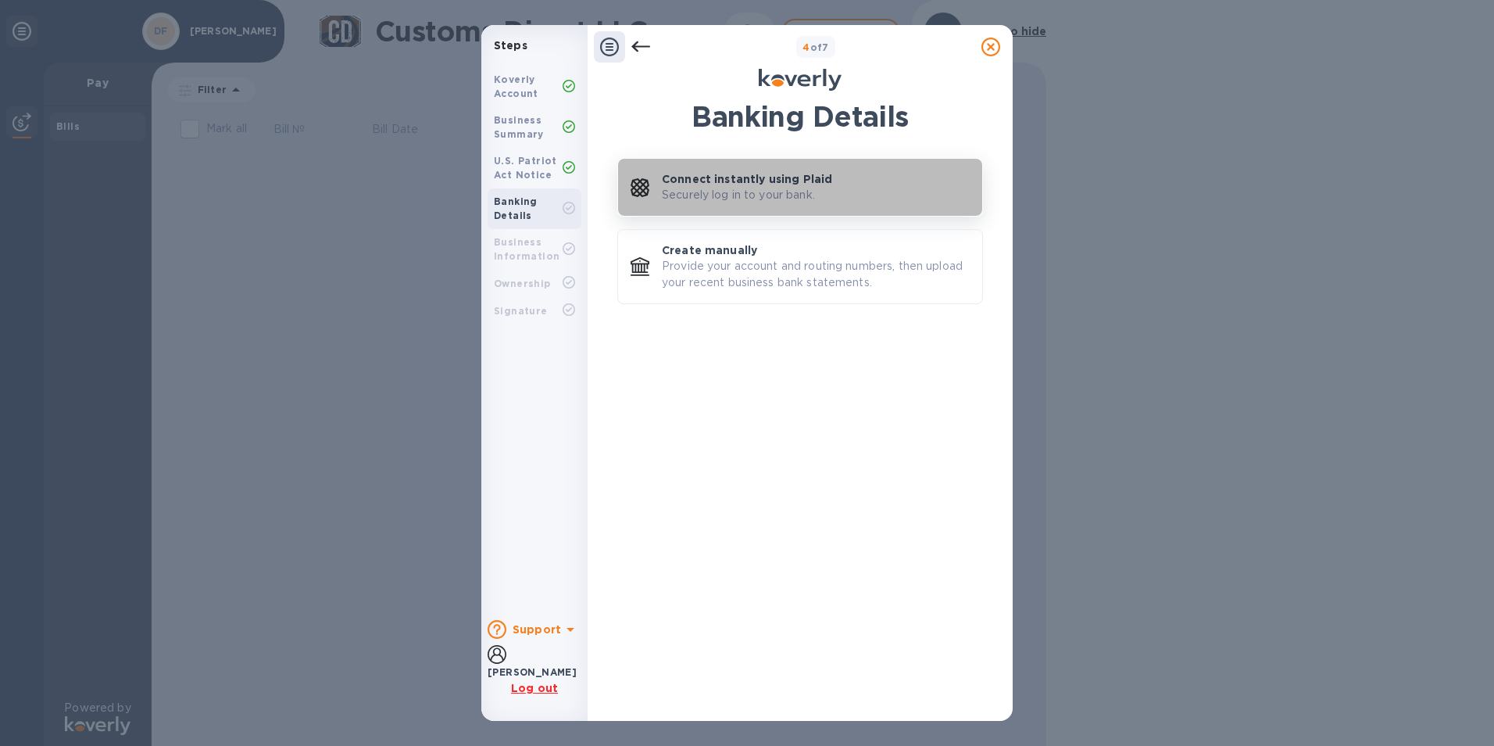
click at [673, 180] on p "Connect instantly using Plaid" at bounding box center [747, 179] width 170 height 16
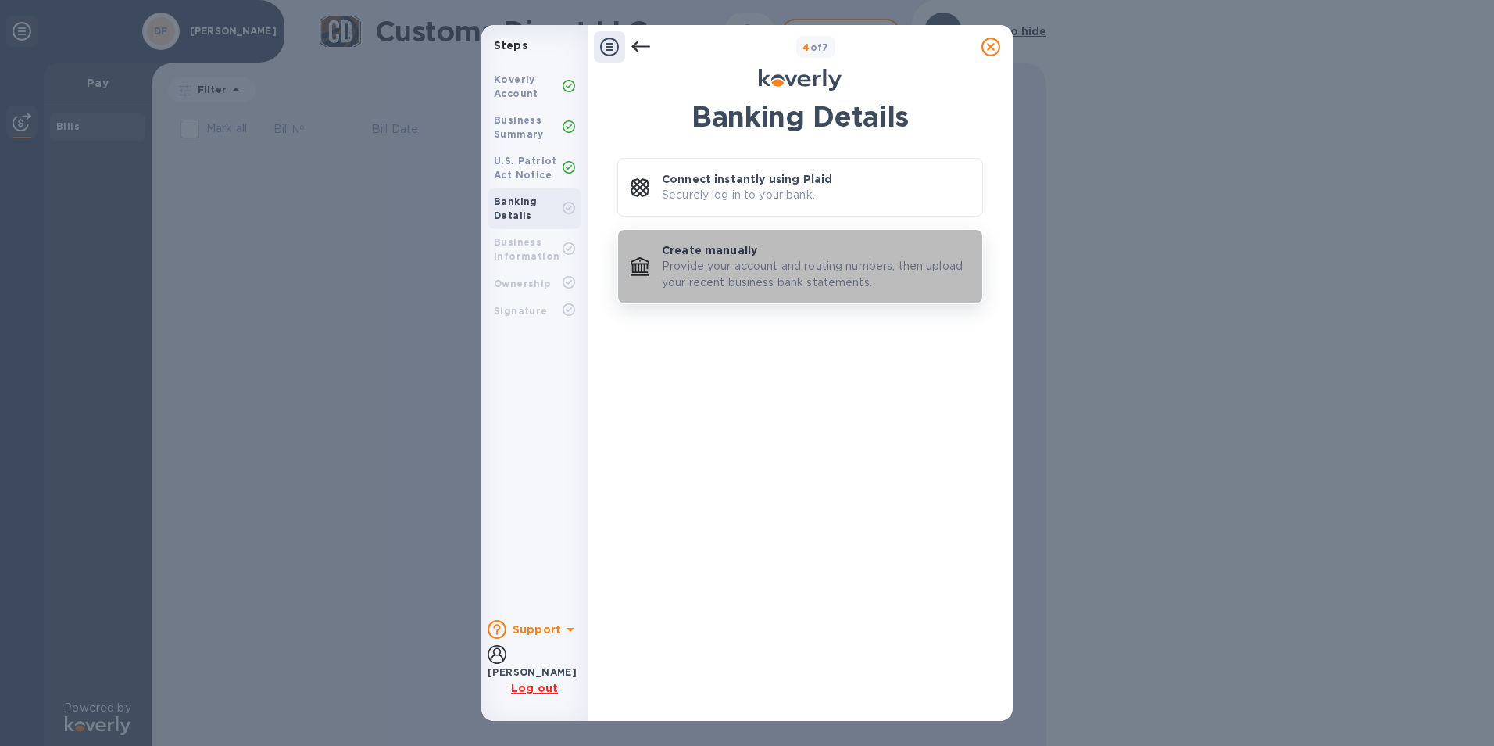
click at [727, 258] on p "Provide your account and routing numbers, then upload your recent business bank…" at bounding box center [816, 274] width 308 height 33
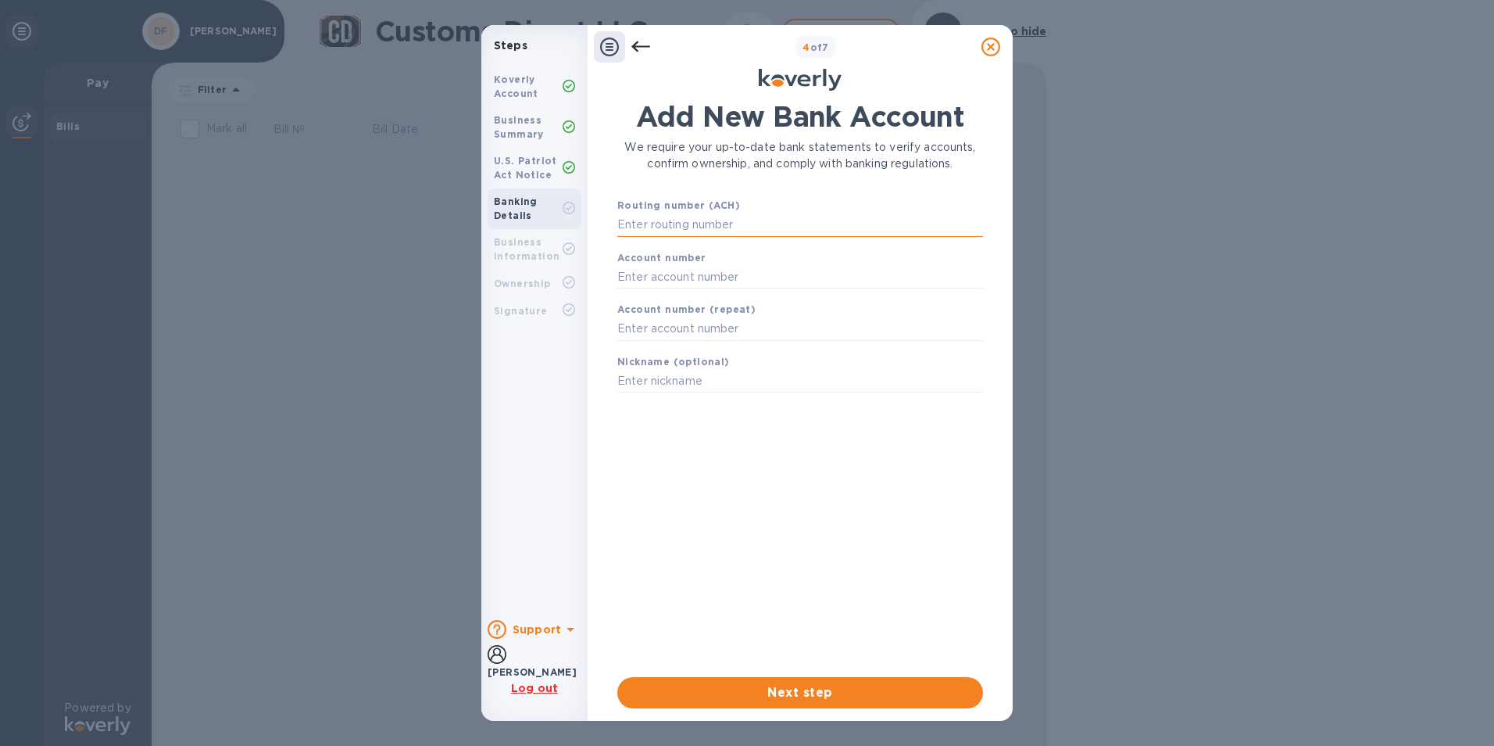
click at [702, 230] on input "text" at bounding box center [800, 224] width 366 height 23
paste input "071025661"
type input "071025661"
click at [677, 277] on input "text" at bounding box center [800, 276] width 366 height 23
click at [712, 279] on input "text" at bounding box center [800, 276] width 366 height 23
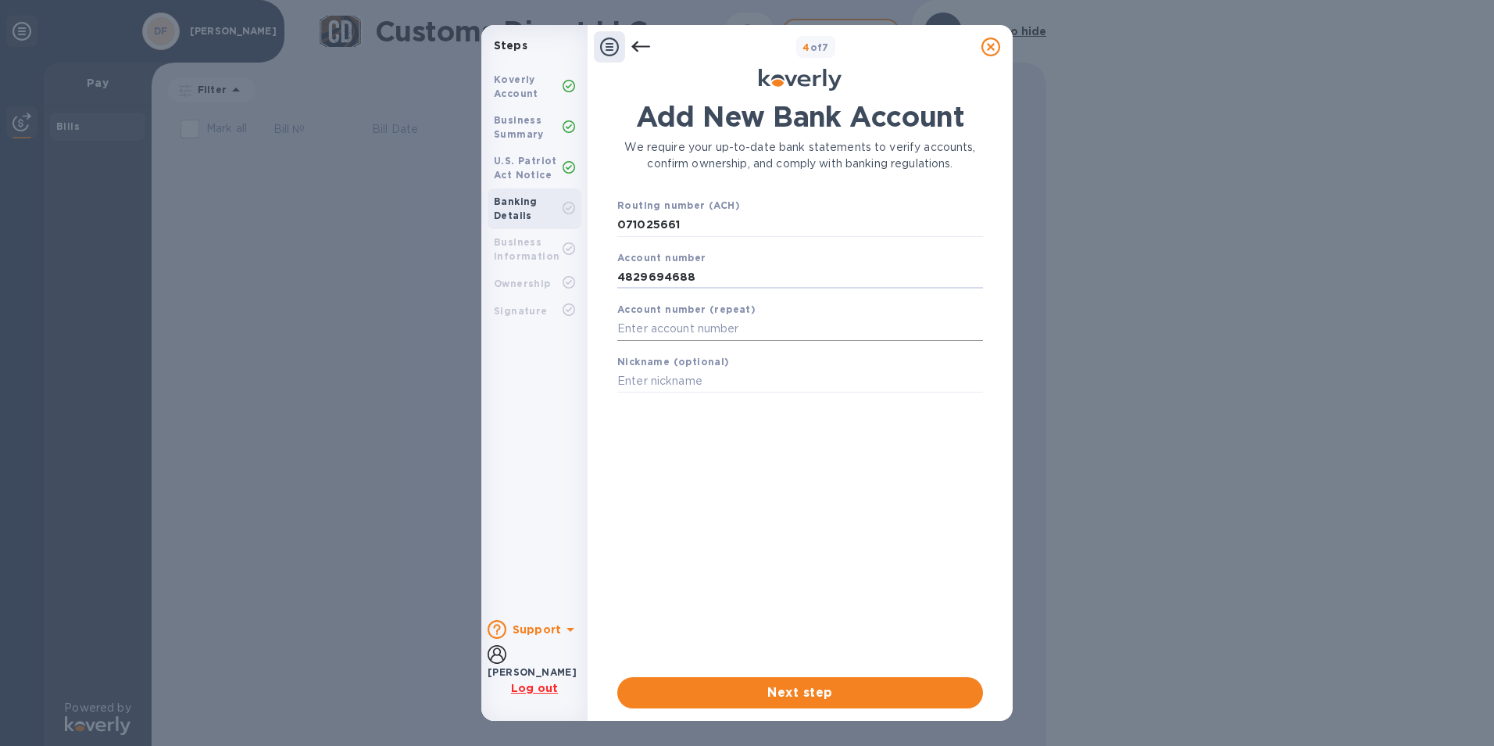
type input "4829694688"
click at [703, 334] on input "text" at bounding box center [800, 328] width 366 height 23
type input "4829694688"
click at [684, 377] on input "text" at bounding box center [800, 381] width 366 height 23
type input "H"
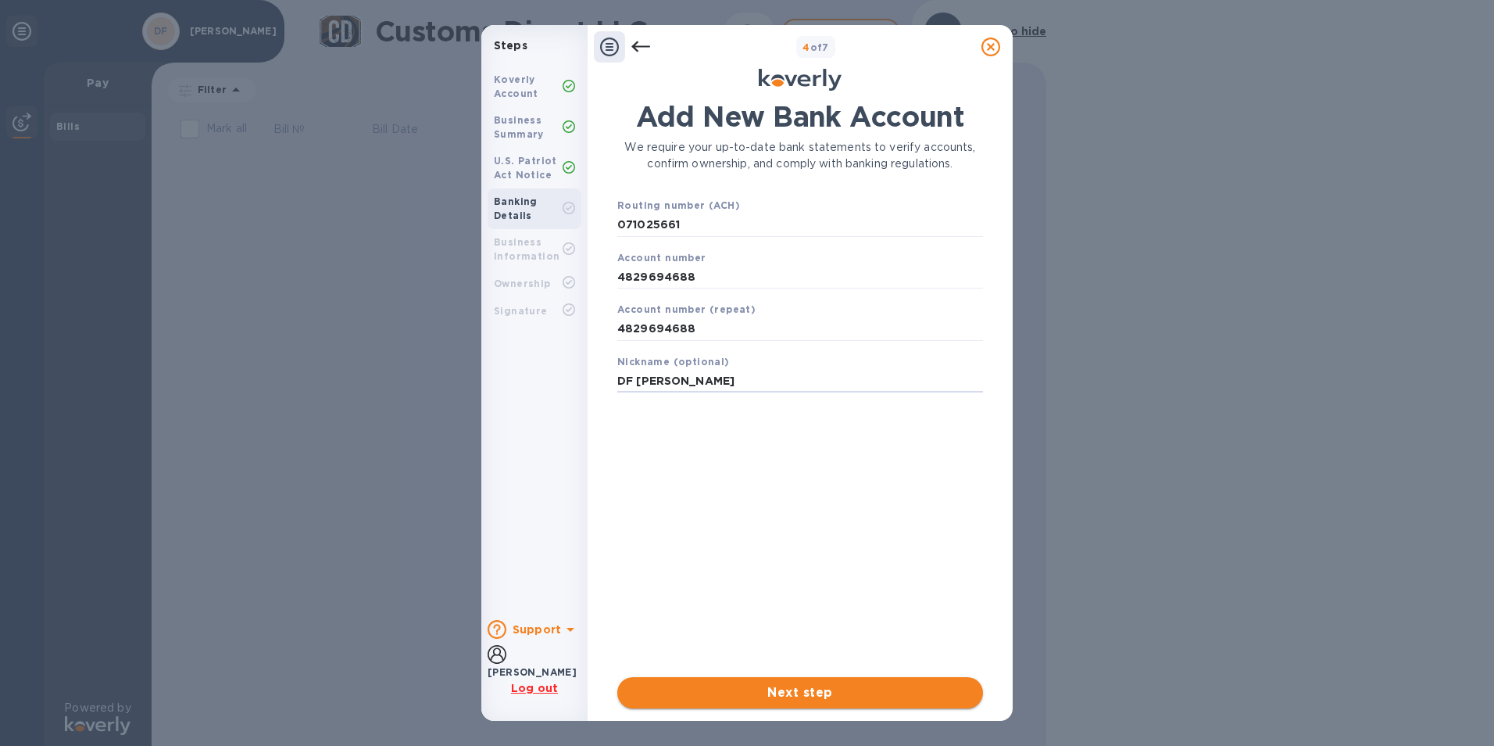
type input "DF [PERSON_NAME]"
click at [778, 684] on span "Next step" at bounding box center [800, 692] width 341 height 19
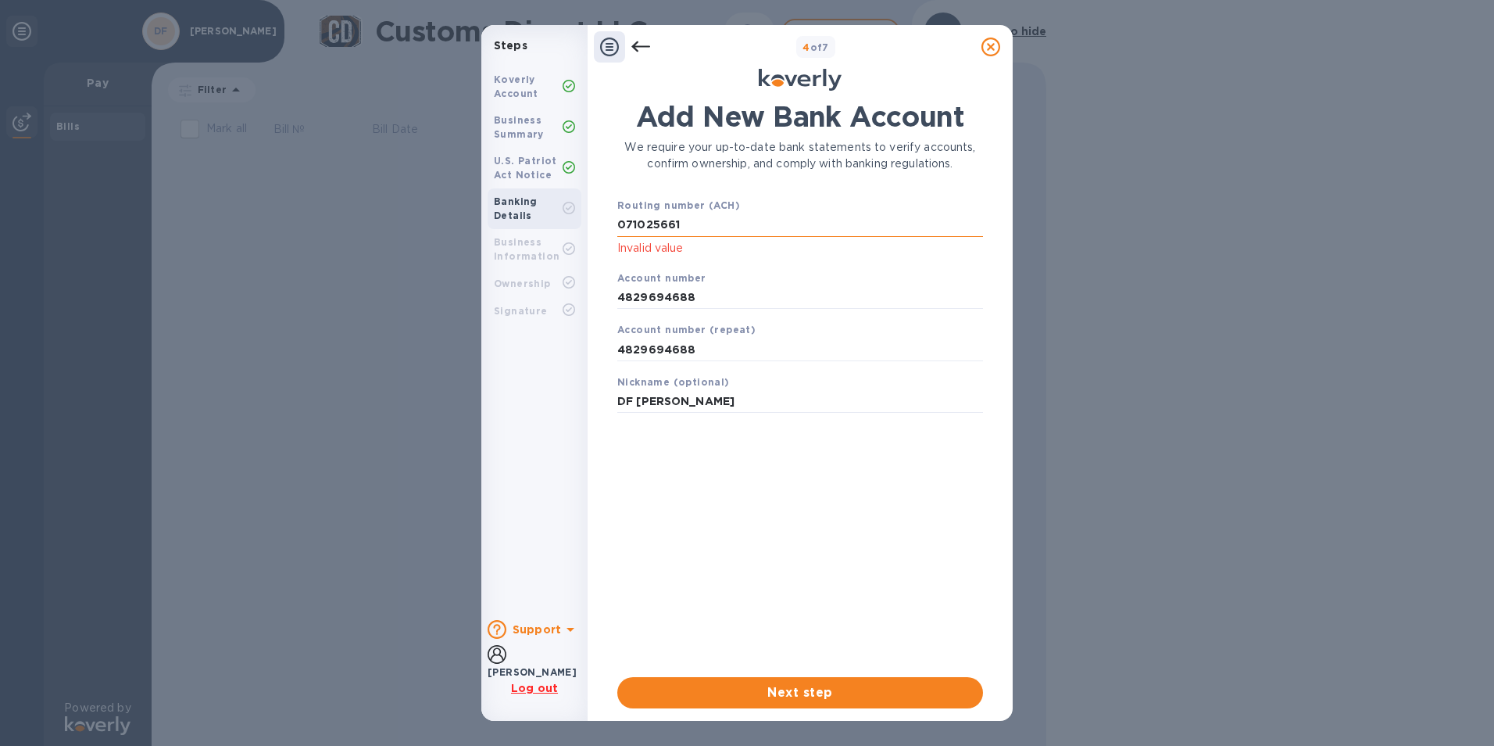
click at [618, 220] on input "071025661" at bounding box center [800, 224] width 366 height 23
type input "071025661"
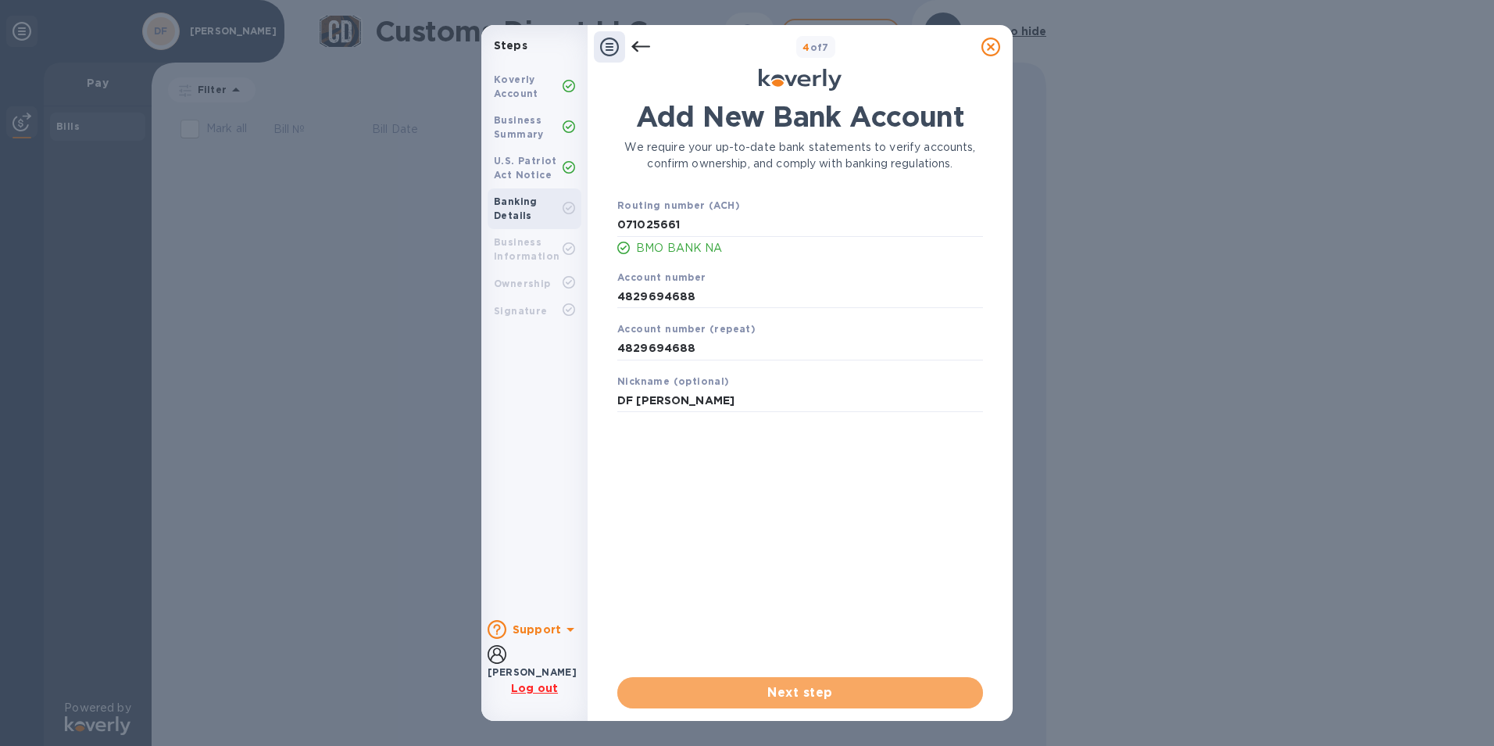
click at [751, 703] on button "Next step" at bounding box center [800, 692] width 366 height 31
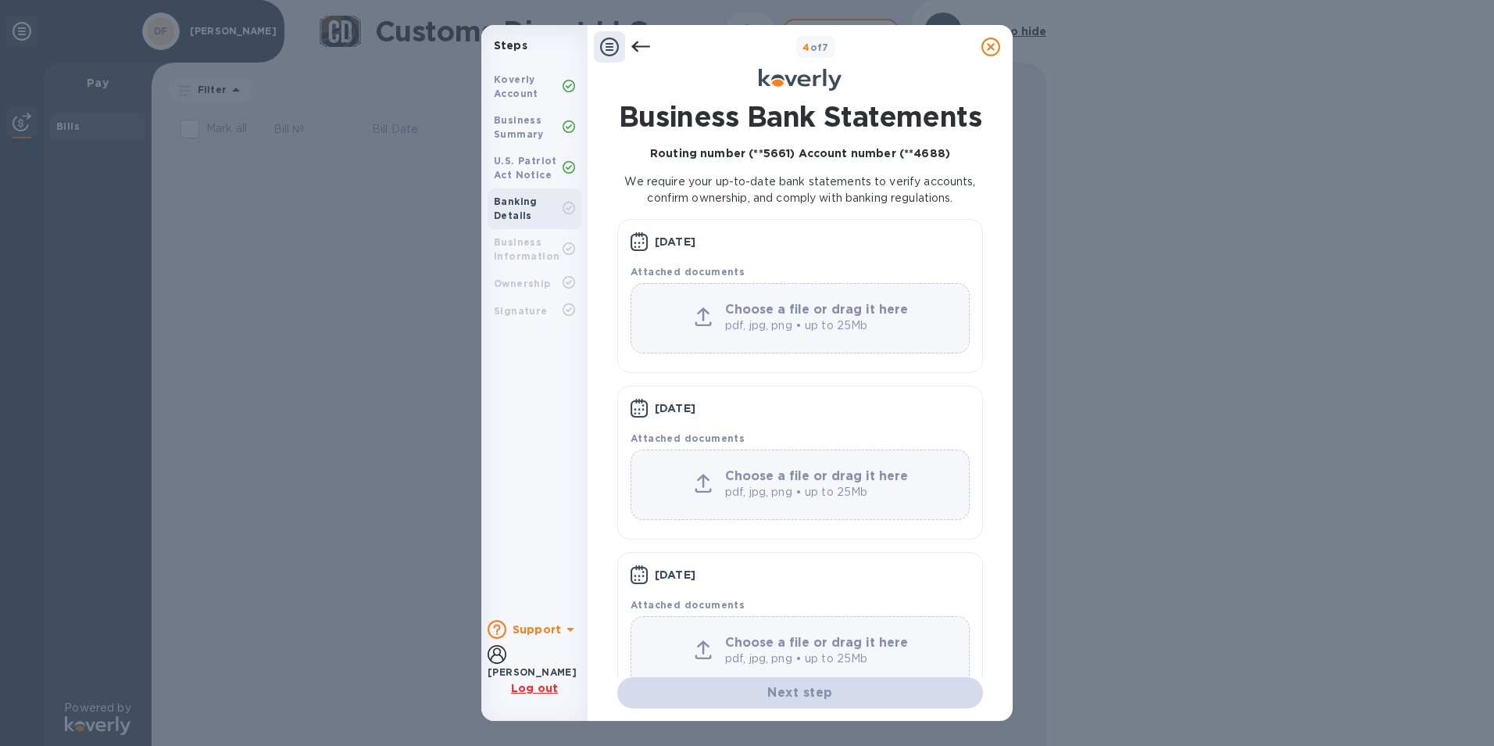
scroll to position [74, 0]
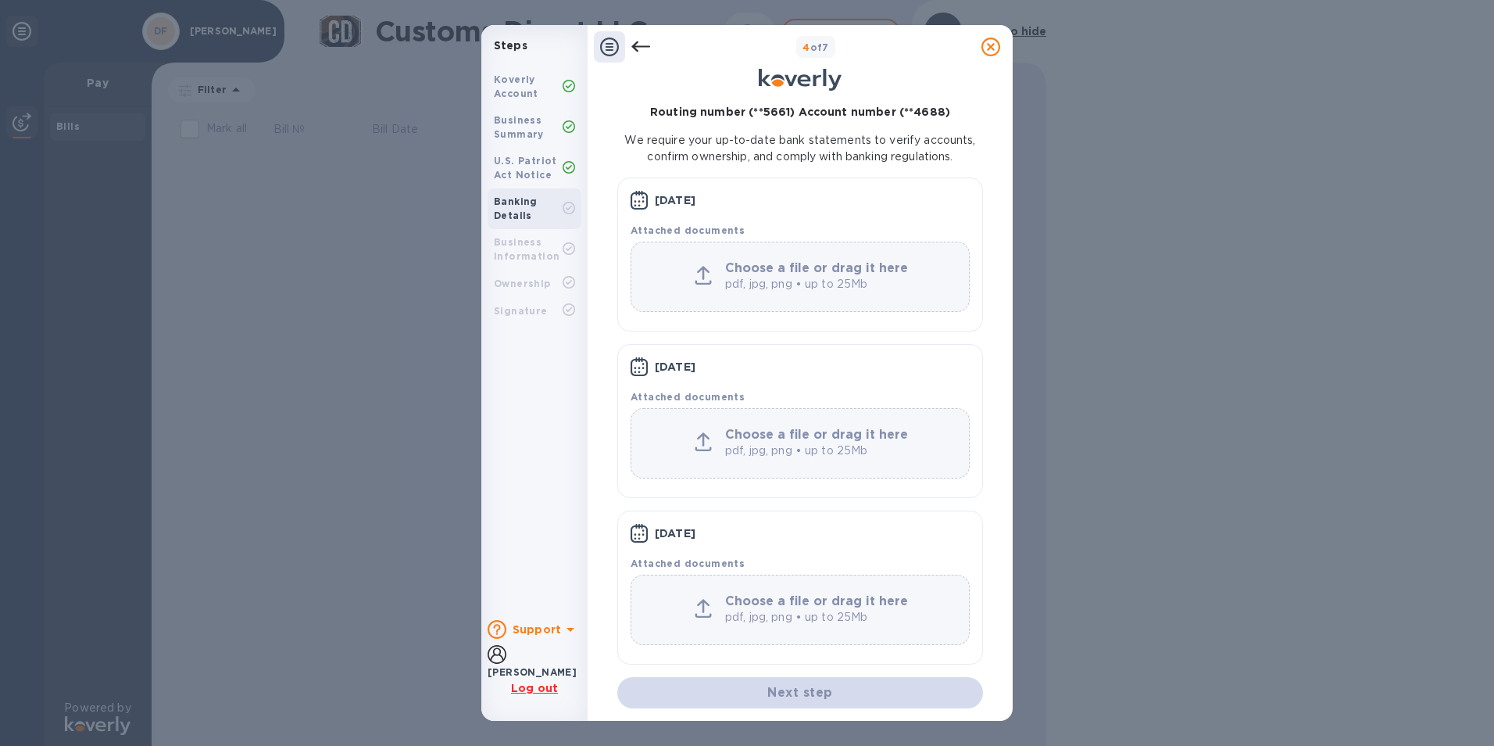
click at [698, 274] on icon at bounding box center [703, 275] width 17 height 19
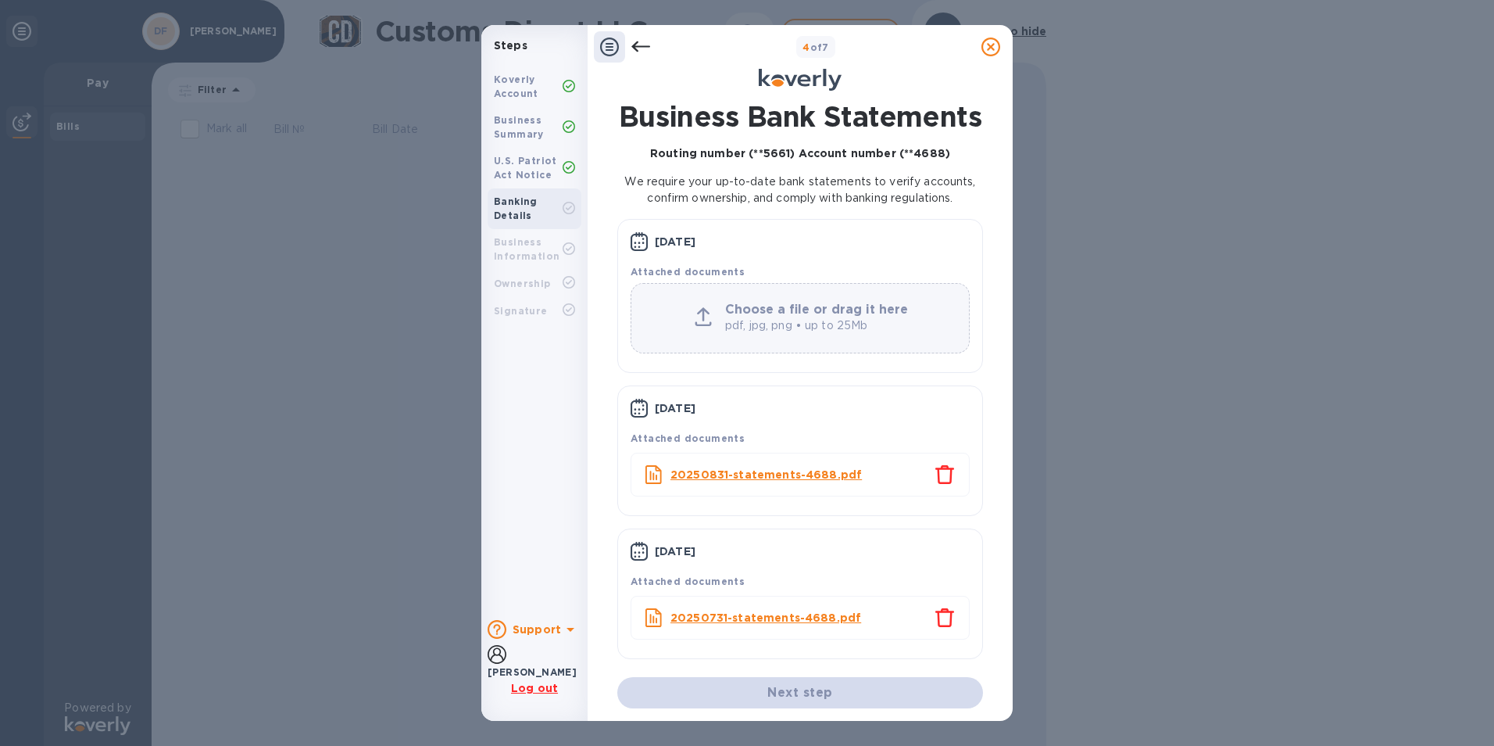
scroll to position [4, 0]
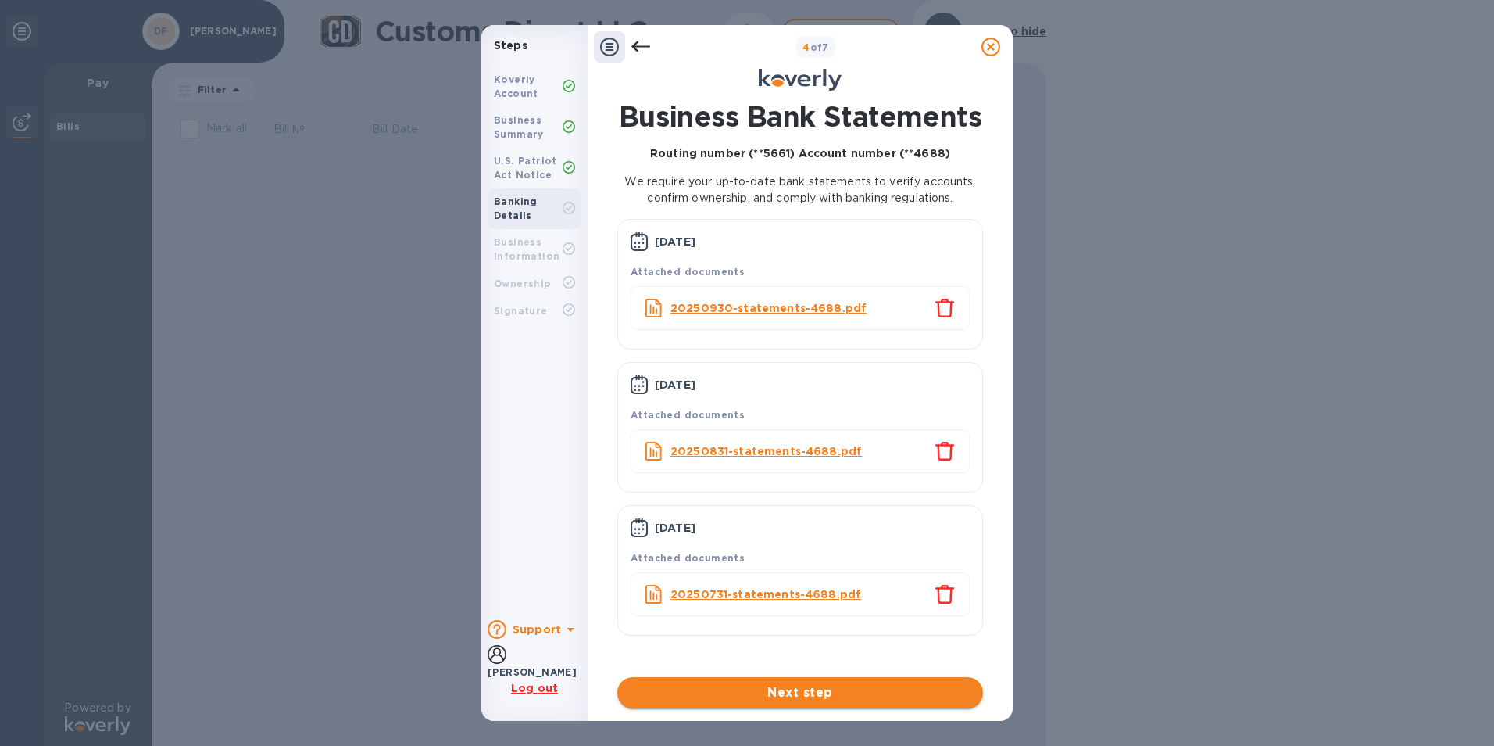
click at [761, 695] on span "Next step" at bounding box center [800, 692] width 341 height 19
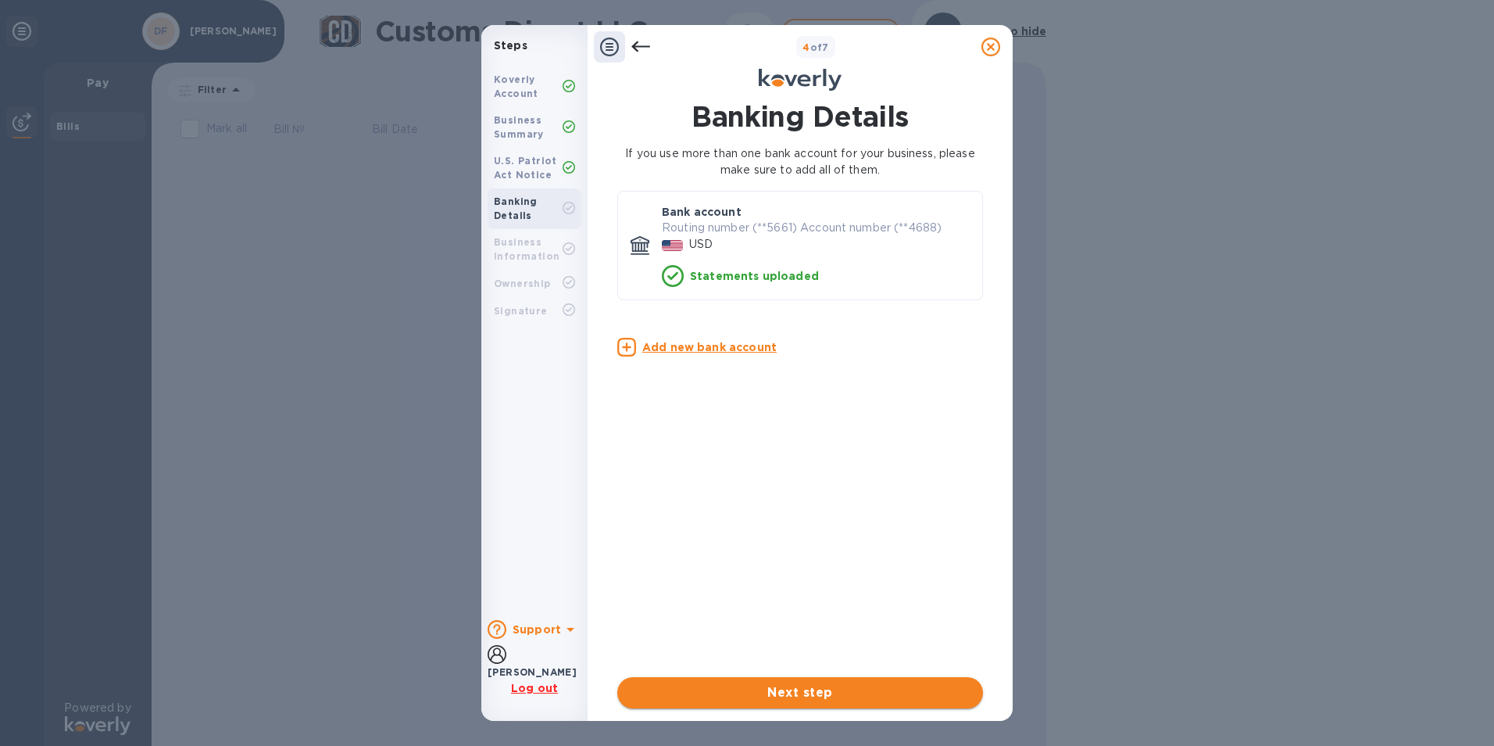
click at [798, 696] on span "Next step" at bounding box center [800, 692] width 341 height 19
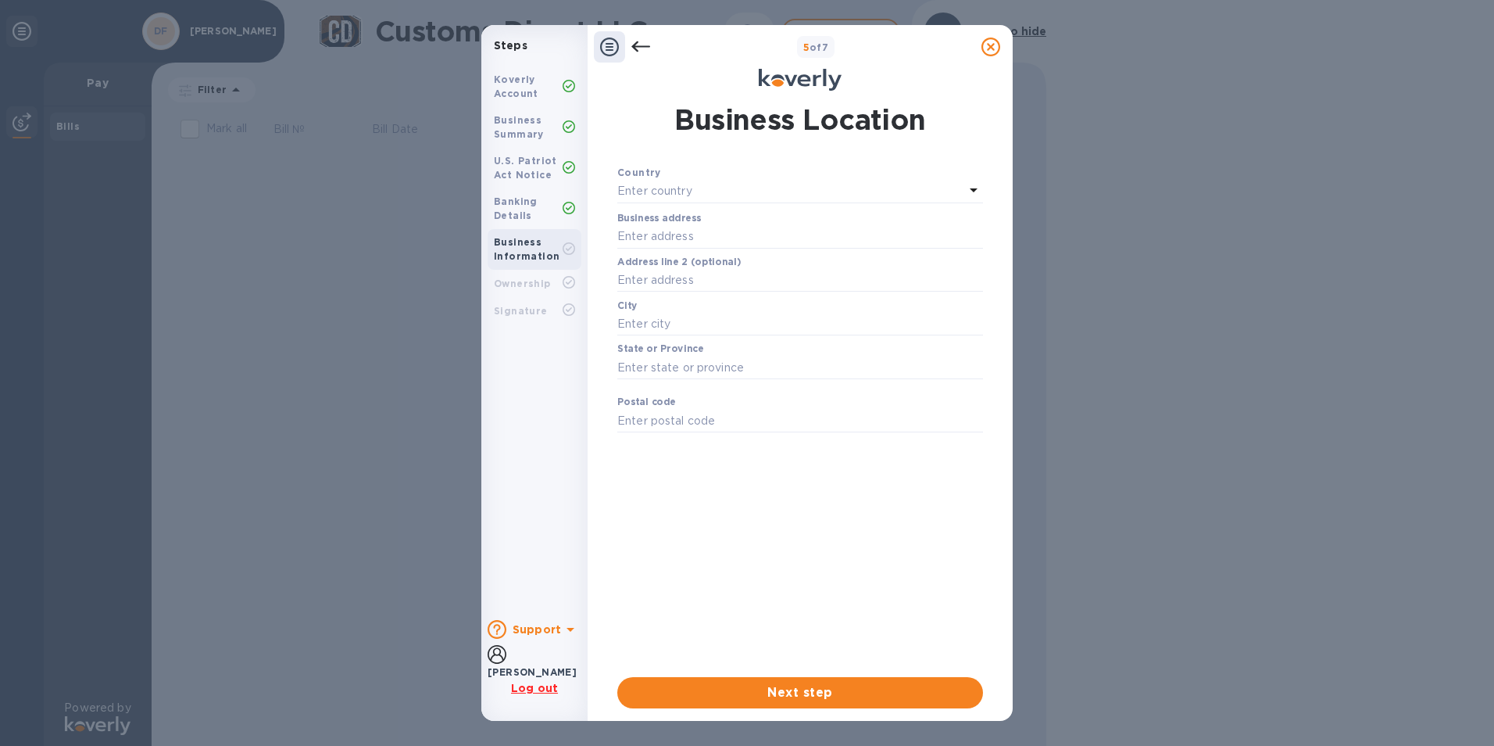
click at [701, 183] on div "Enter country" at bounding box center [790, 192] width 347 height 22
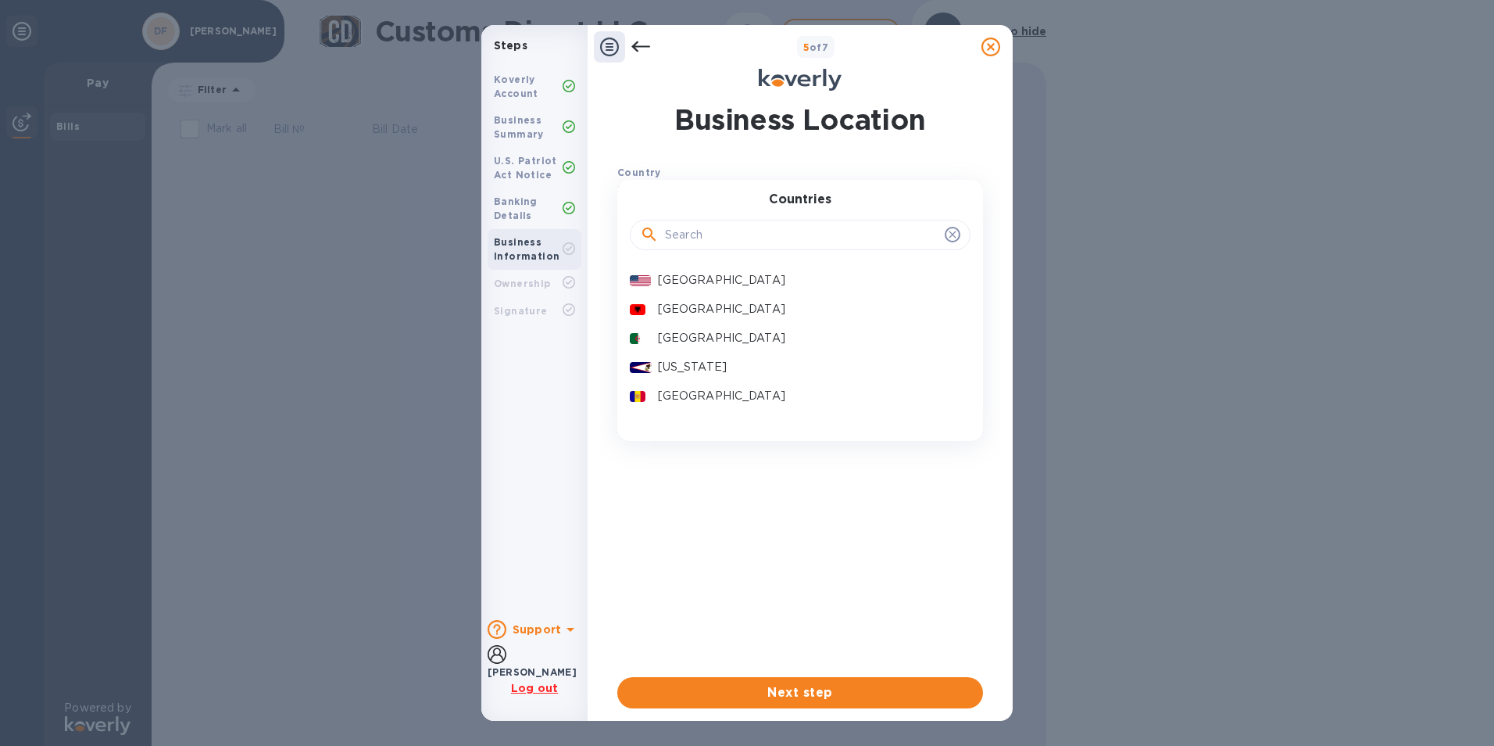
click at [724, 235] on input "text" at bounding box center [802, 235] width 274 height 23
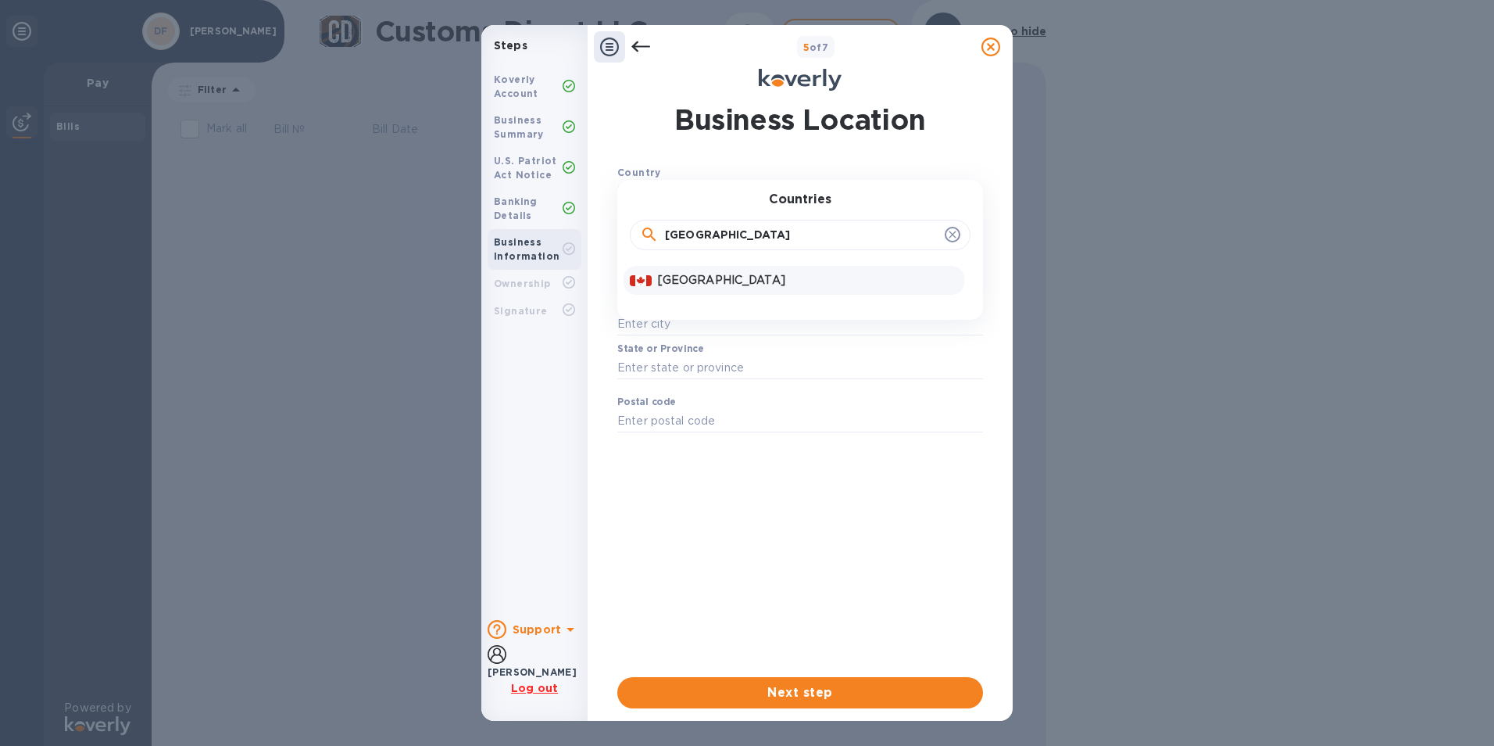
type input "[GEOGRAPHIC_DATA]"
click at [696, 288] on p "[GEOGRAPHIC_DATA]" at bounding box center [808, 280] width 300 height 16
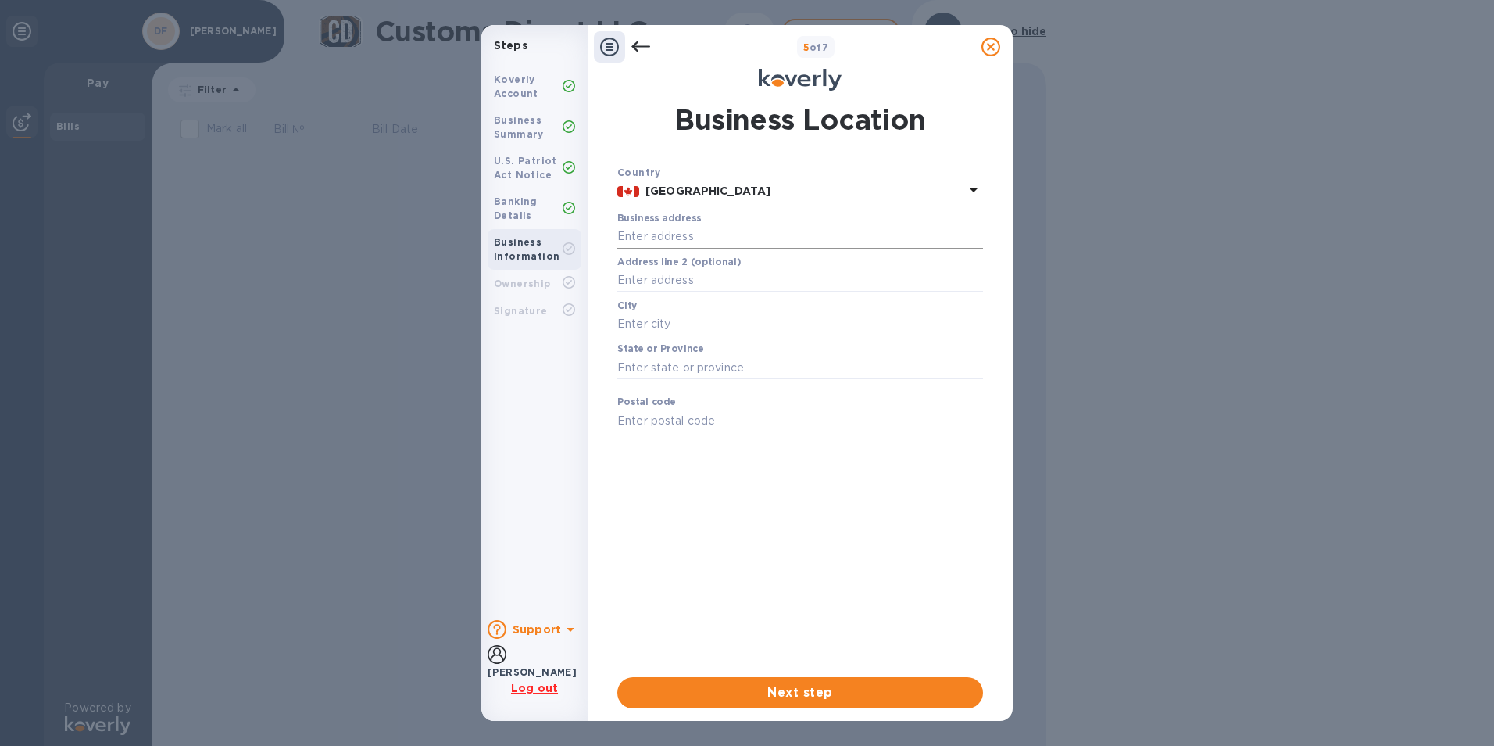
click at [662, 233] on input "text" at bounding box center [800, 236] width 366 height 23
type input "[STREET_ADDRESS][PERSON_NAME]"
type input "[PERSON_NAME]"
type input "[GEOGRAPHIC_DATA]"
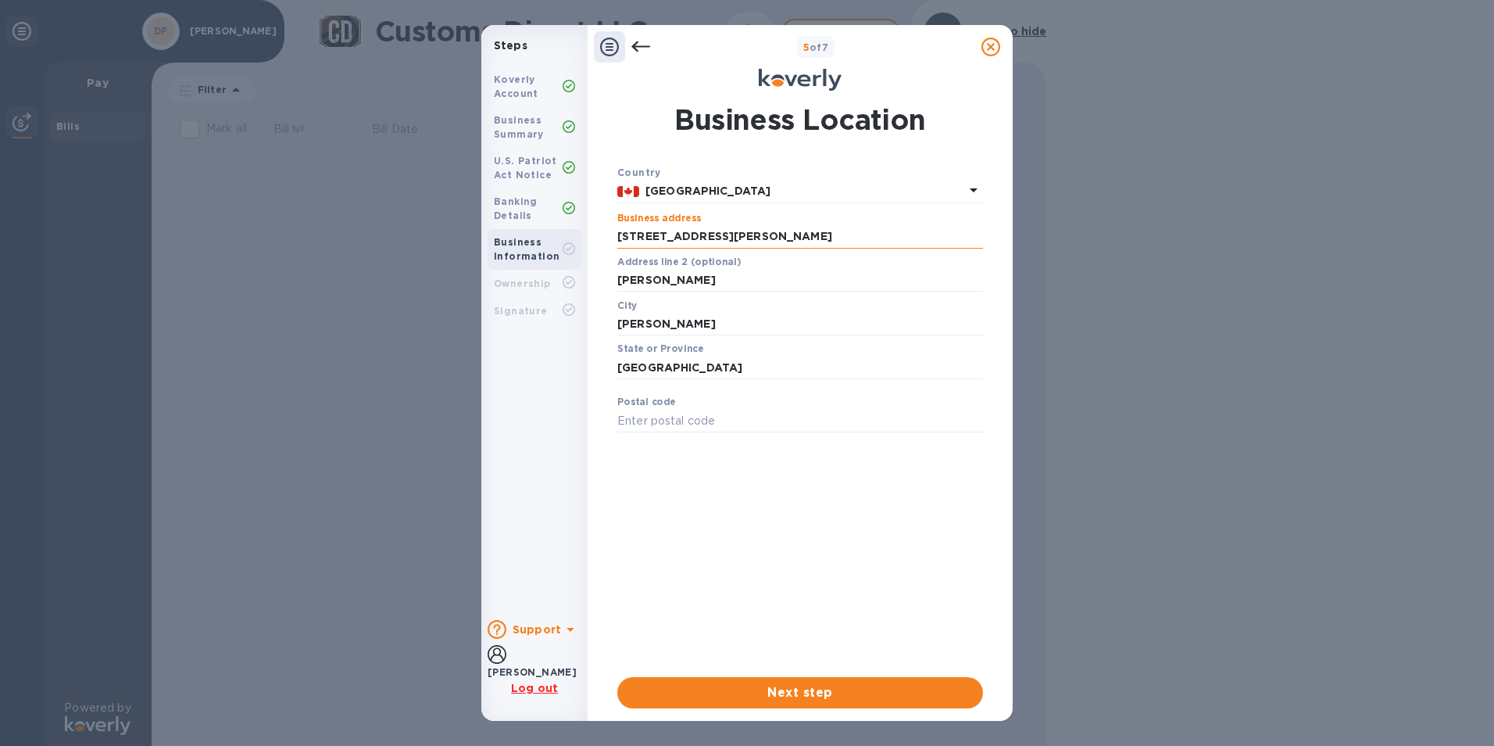
type input "H9H4H6"
drag, startPoint x: 685, startPoint y: 280, endPoint x: 578, endPoint y: 272, distance: 107.4
click at [578, 272] on div "Steps Koverly Account Business Summary U.S. Patriot Act Notice Banking Details …" at bounding box center [746, 373] width 531 height 696
click at [678, 515] on div "Country Canada Business address [STREET_ADDRESS][PERSON_NAME] ​ Address line 2 …" at bounding box center [800, 414] width 366 height 500
click at [805, 696] on span "Next step" at bounding box center [800, 692] width 341 height 19
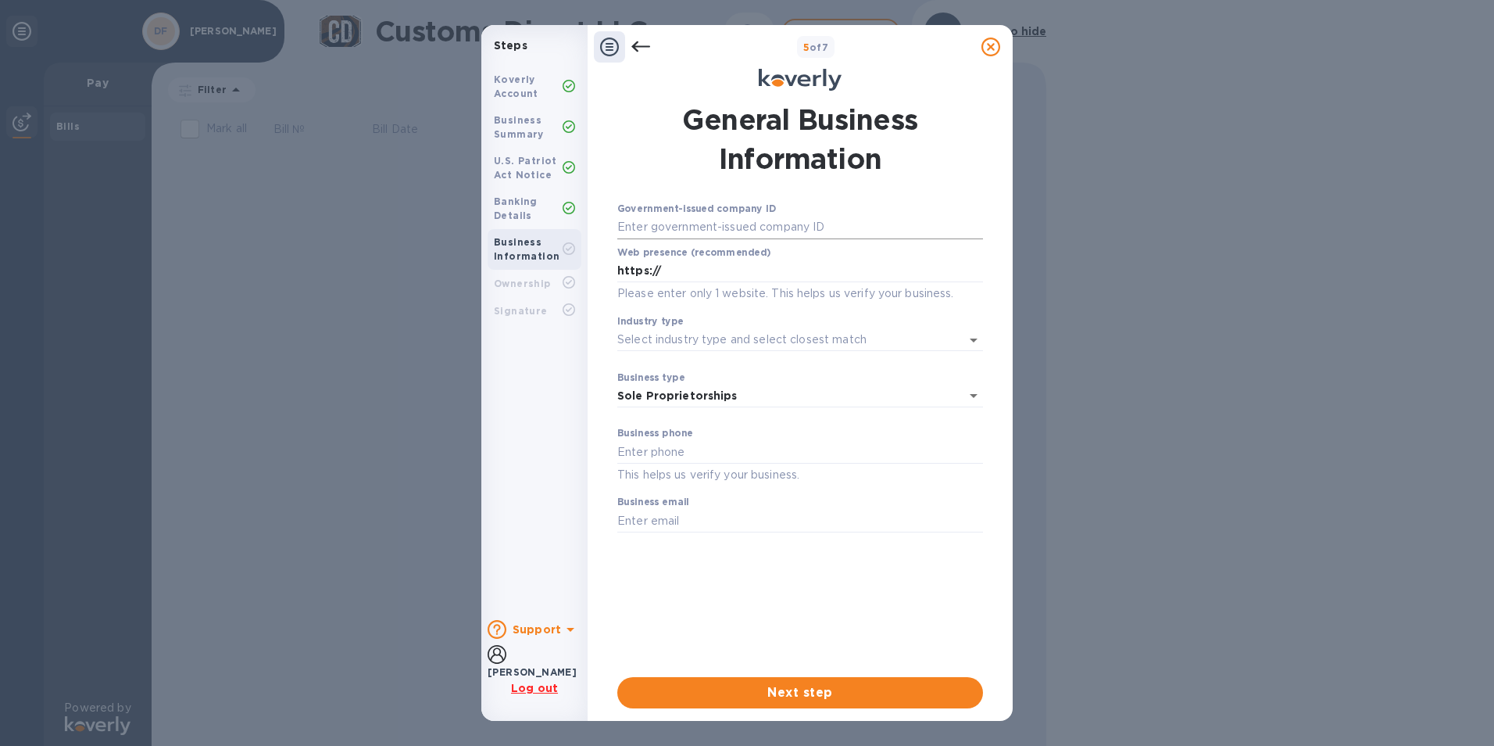
click at [628, 224] on input "text" at bounding box center [800, 227] width 366 height 23
click at [783, 207] on div "Government-issued company ID ​" at bounding box center [800, 231] width 366 height 56
click at [714, 231] on input "text" at bounding box center [800, 227] width 366 height 23
click at [626, 338] on input "Industry type" at bounding box center [778, 339] width 322 height 23
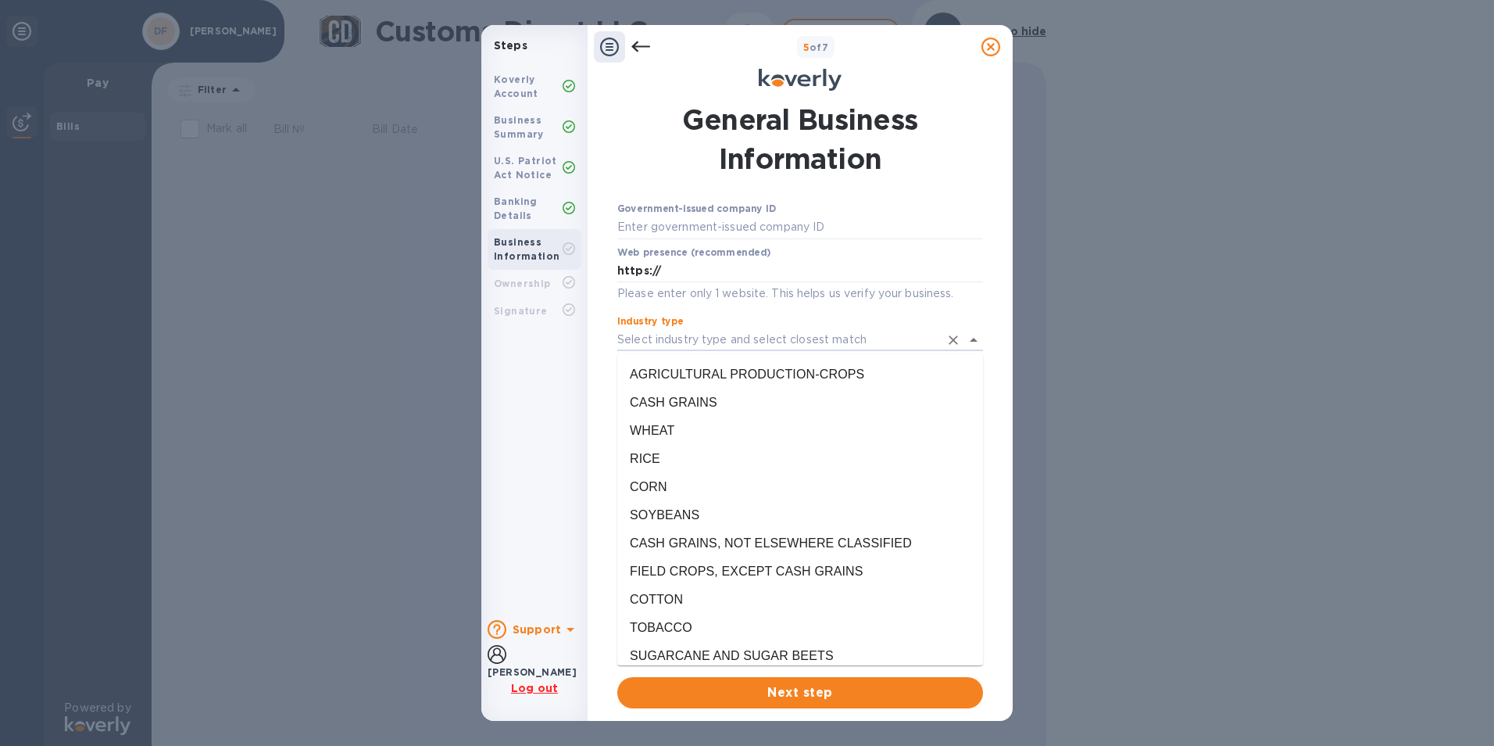
click at [686, 300] on p "Please enter only 1 website. This helps us verify your business." at bounding box center [800, 293] width 366 height 18
click at [696, 345] on input "Industry type" at bounding box center [778, 339] width 322 height 23
click at [704, 339] on input "Industry type" at bounding box center [778, 339] width 322 height 23
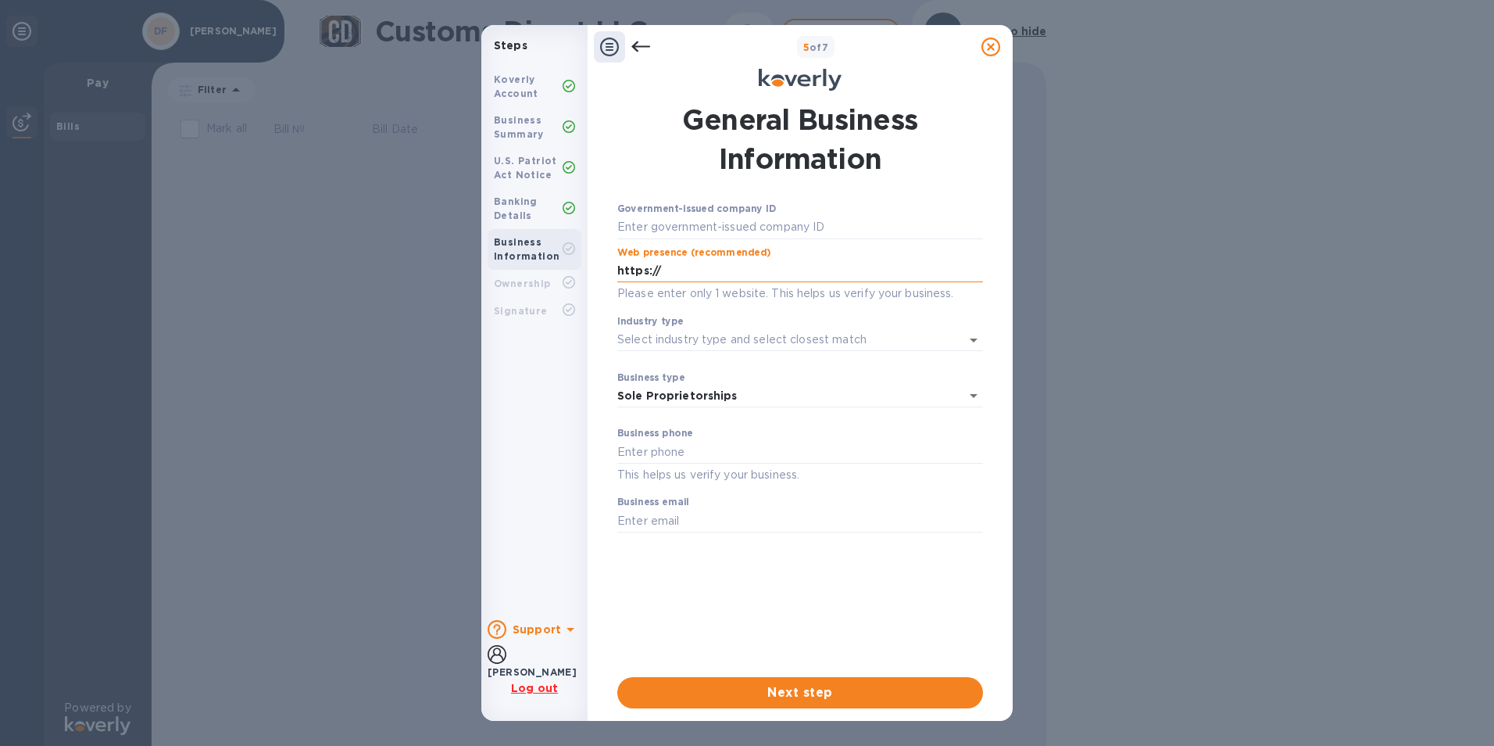
click at [693, 264] on input "https://" at bounding box center [800, 270] width 366 height 23
paste input "[URL][DOMAIN_NAME]"
type input "https://[URL][DOMAIN_NAME]"
click at [658, 236] on input "text" at bounding box center [800, 227] width 366 height 23
click at [627, 232] on input "text" at bounding box center [800, 227] width 366 height 23
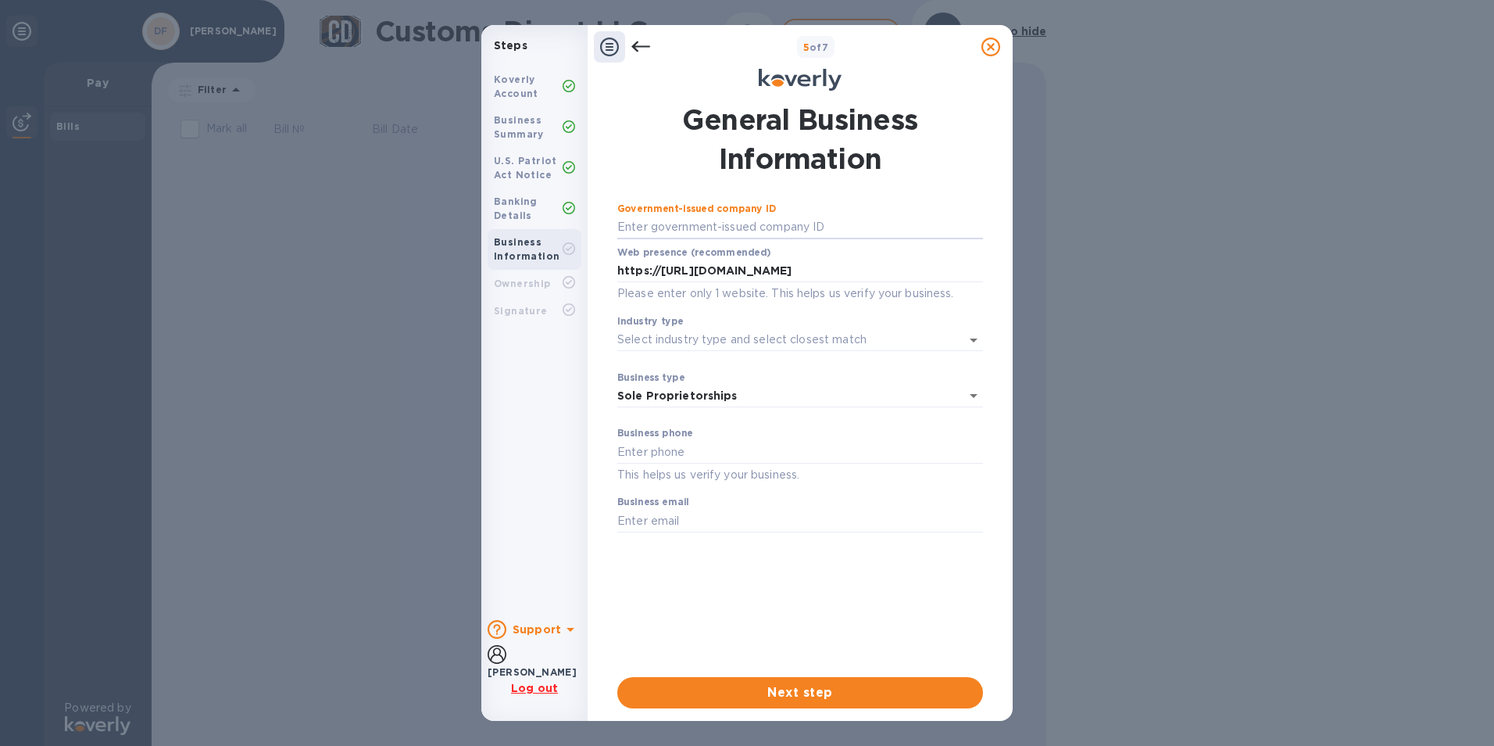
click at [889, 209] on div "Government-issued company ID ​" at bounding box center [800, 231] width 366 height 56
click at [763, 234] on input "text" at bounding box center [800, 227] width 366 height 23
click at [681, 223] on input "text" at bounding box center [800, 227] width 366 height 23
click at [685, 226] on input "text" at bounding box center [800, 227] width 366 height 23
click at [728, 231] on input "text" at bounding box center [800, 227] width 366 height 23
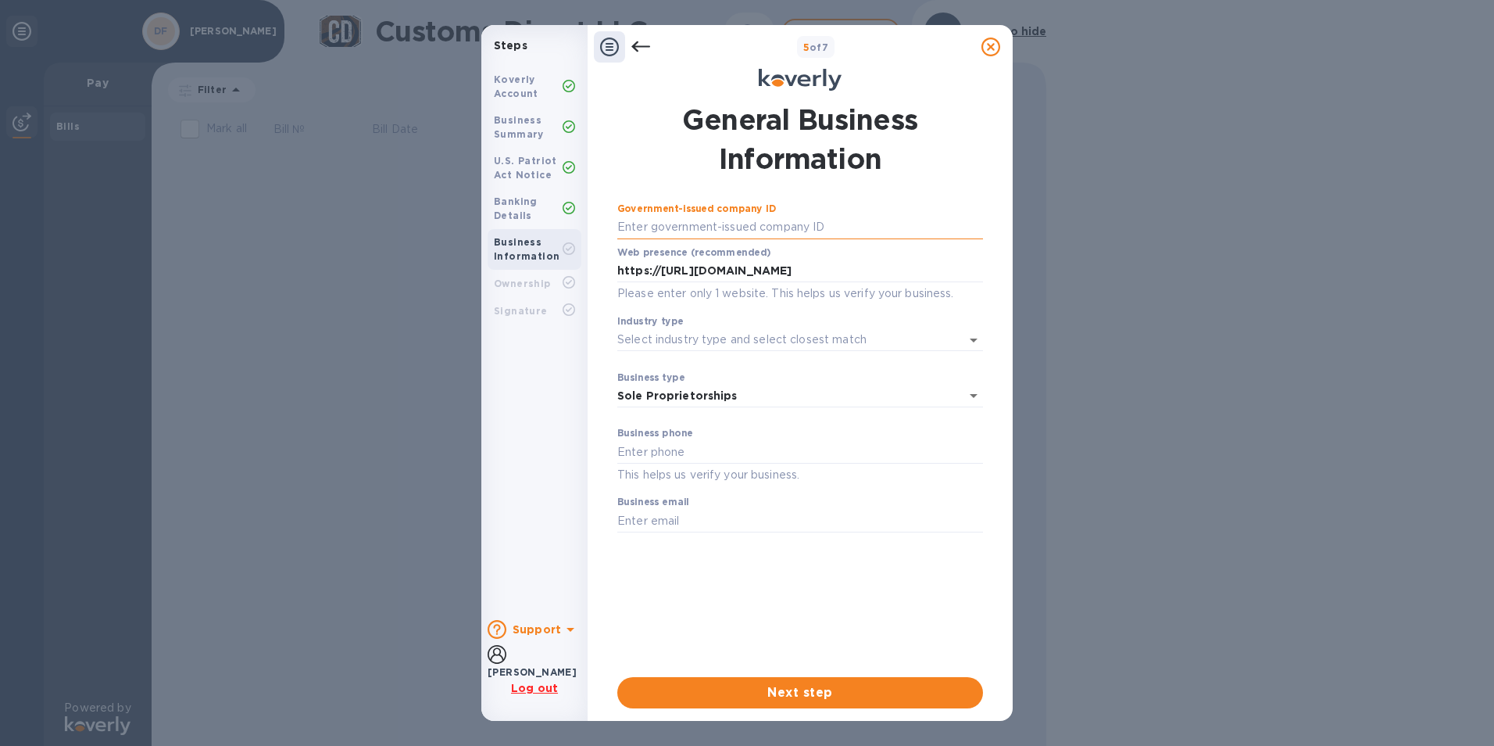
paste input "2"
click at [753, 333] on input "Industry type" at bounding box center [778, 339] width 322 height 23
type input "***23"
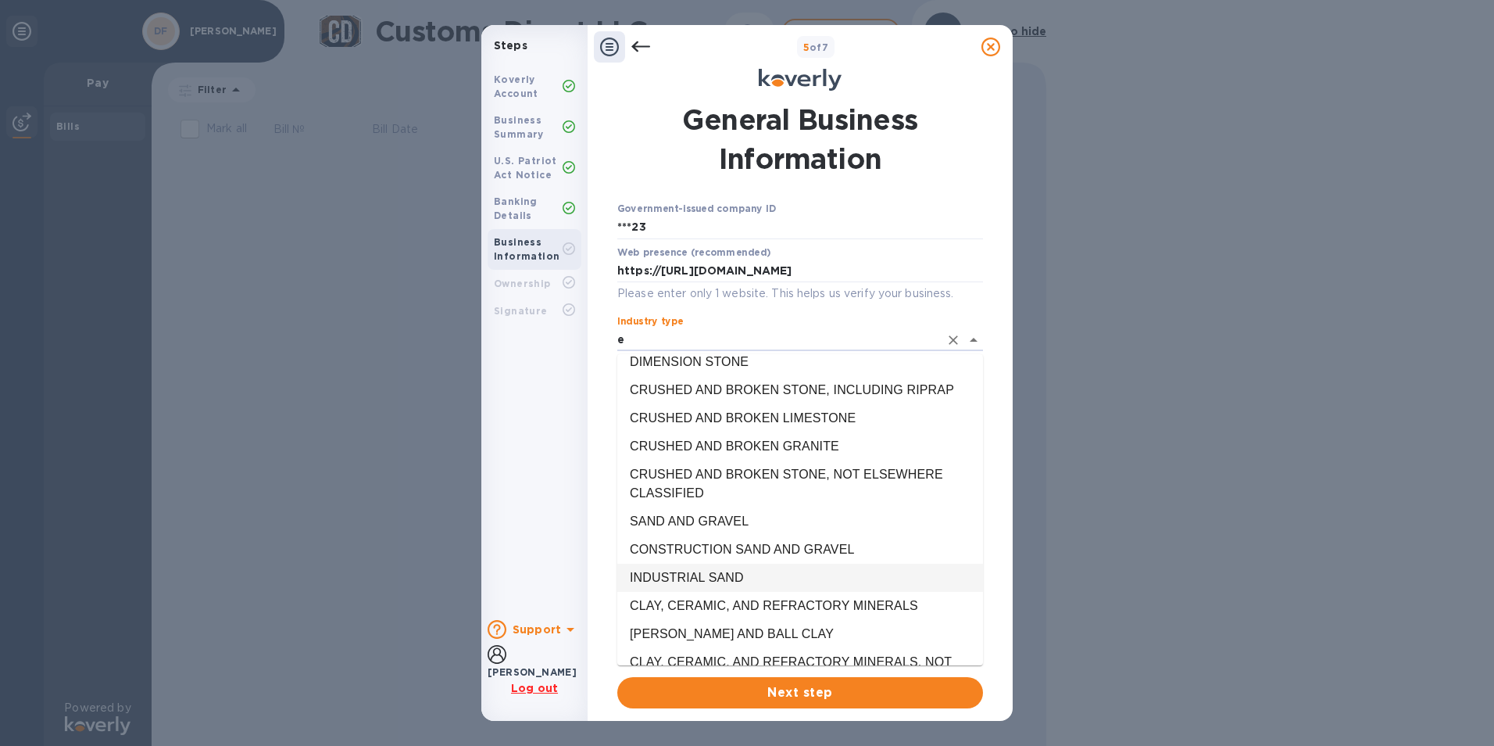
scroll to position [0, 0]
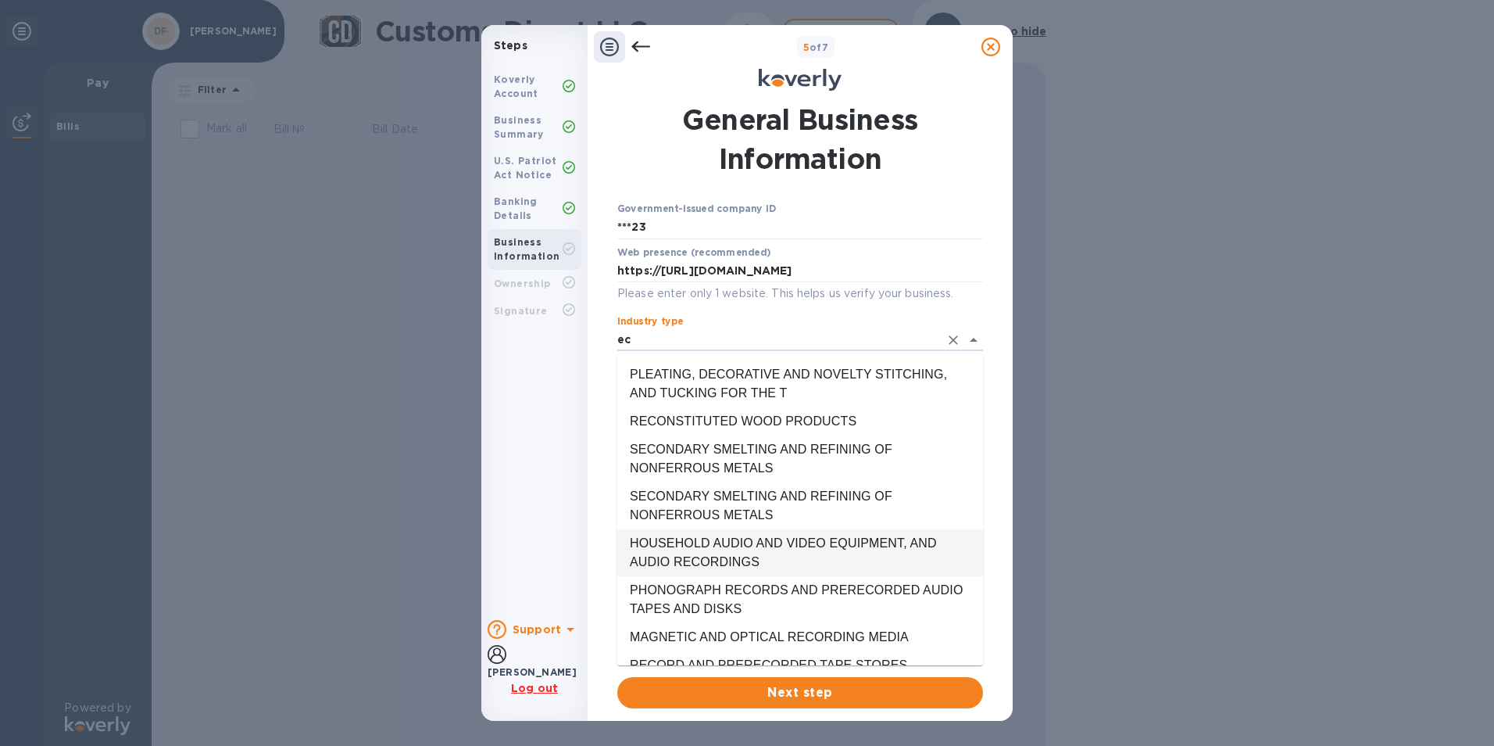
type input "e"
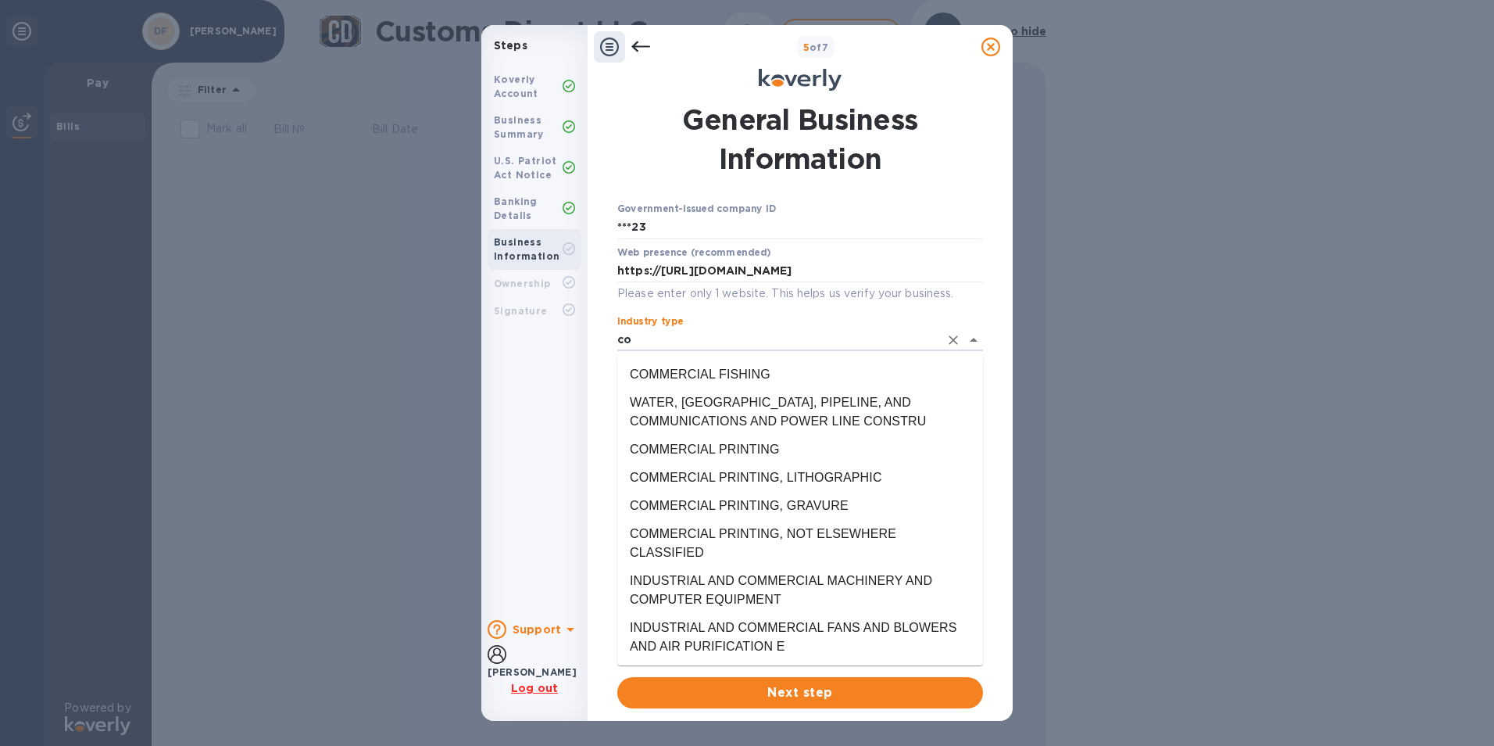
type input "c"
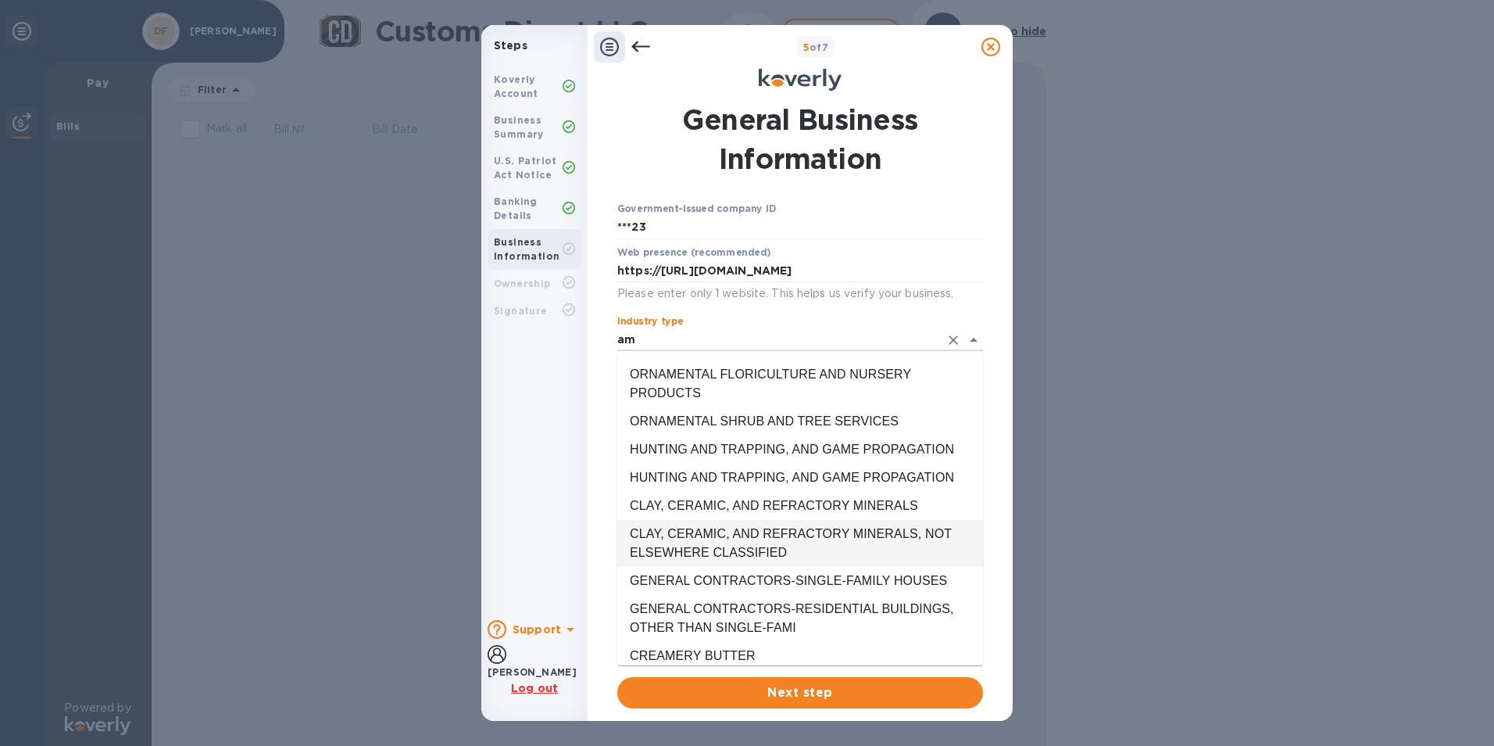
type input "a"
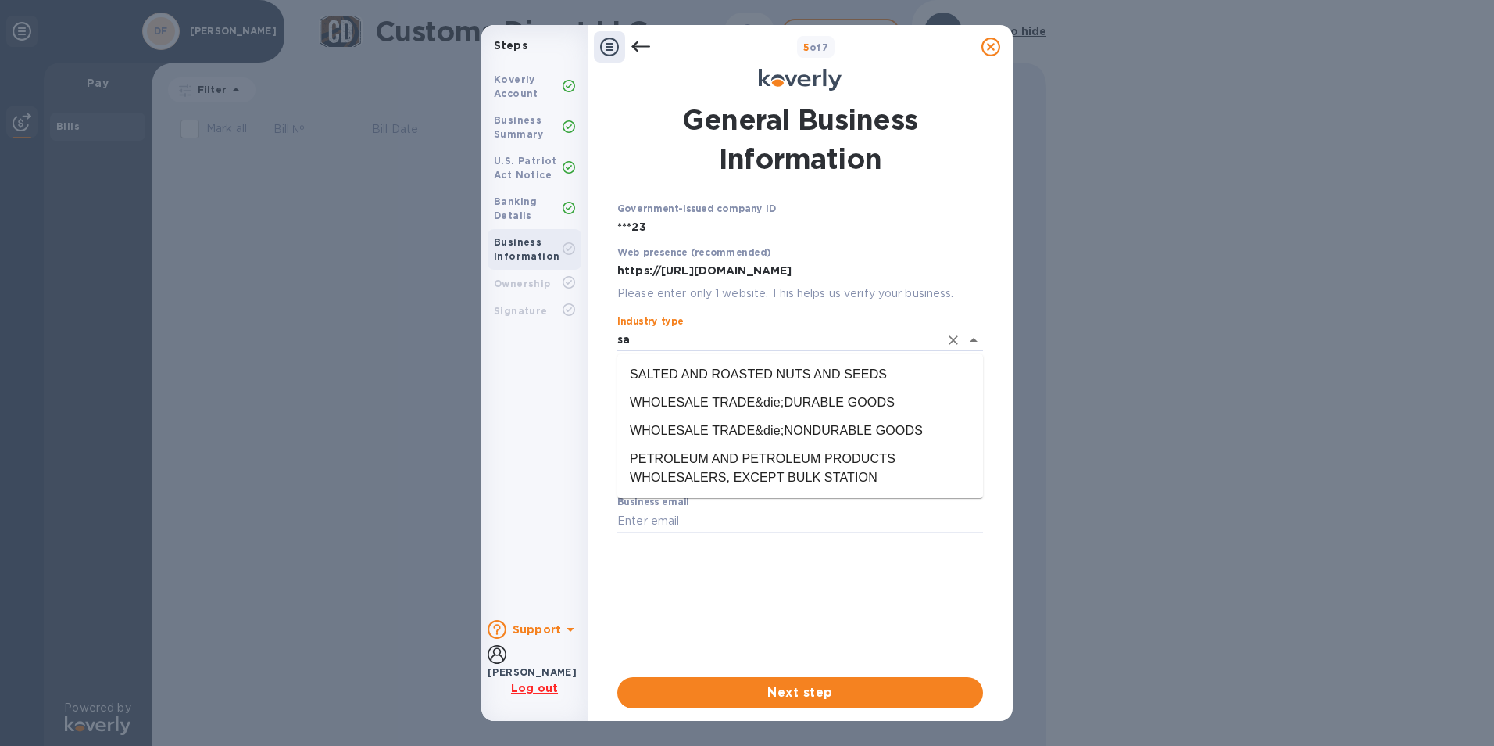
type input "s"
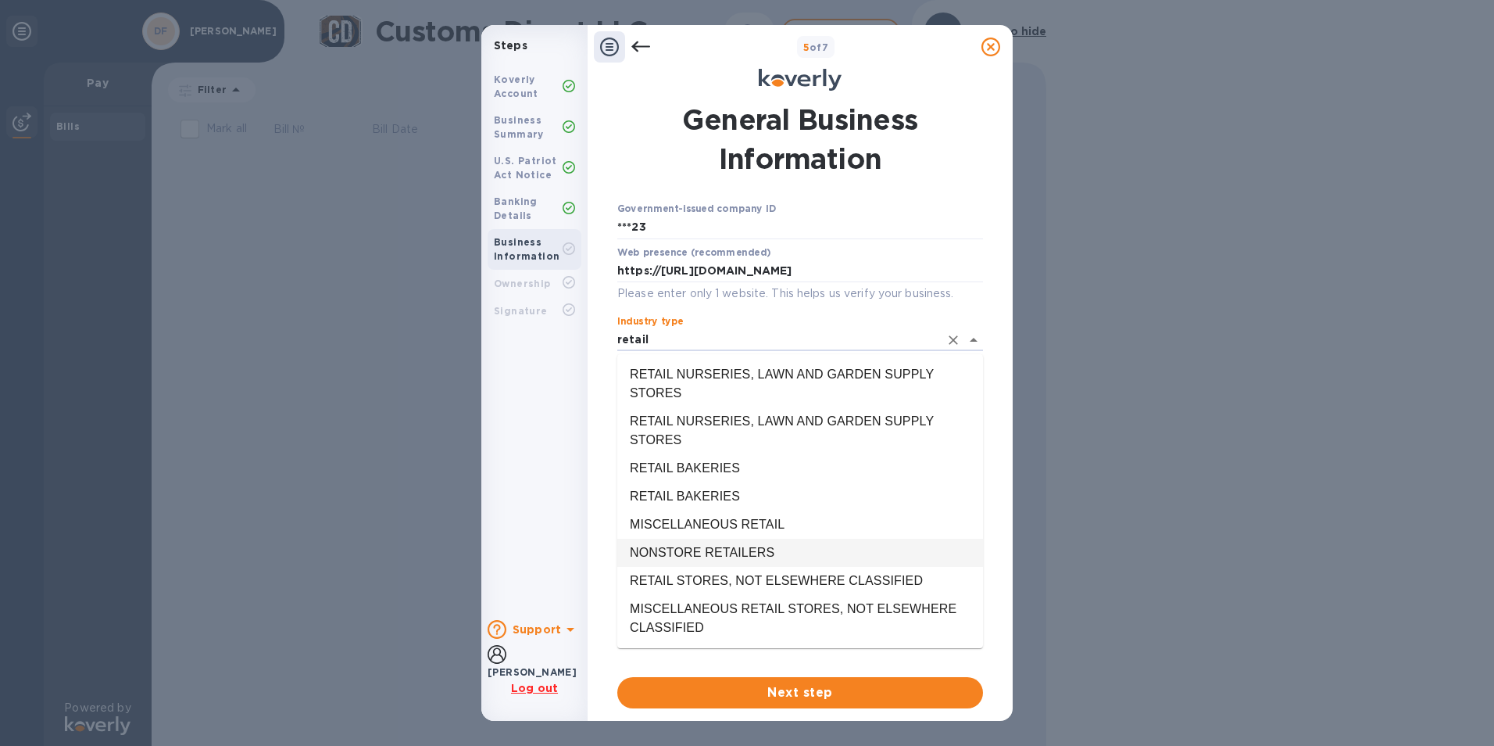
click at [708, 538] on li "NONSTORE RETAILERS" at bounding box center [800, 552] width 366 height 28
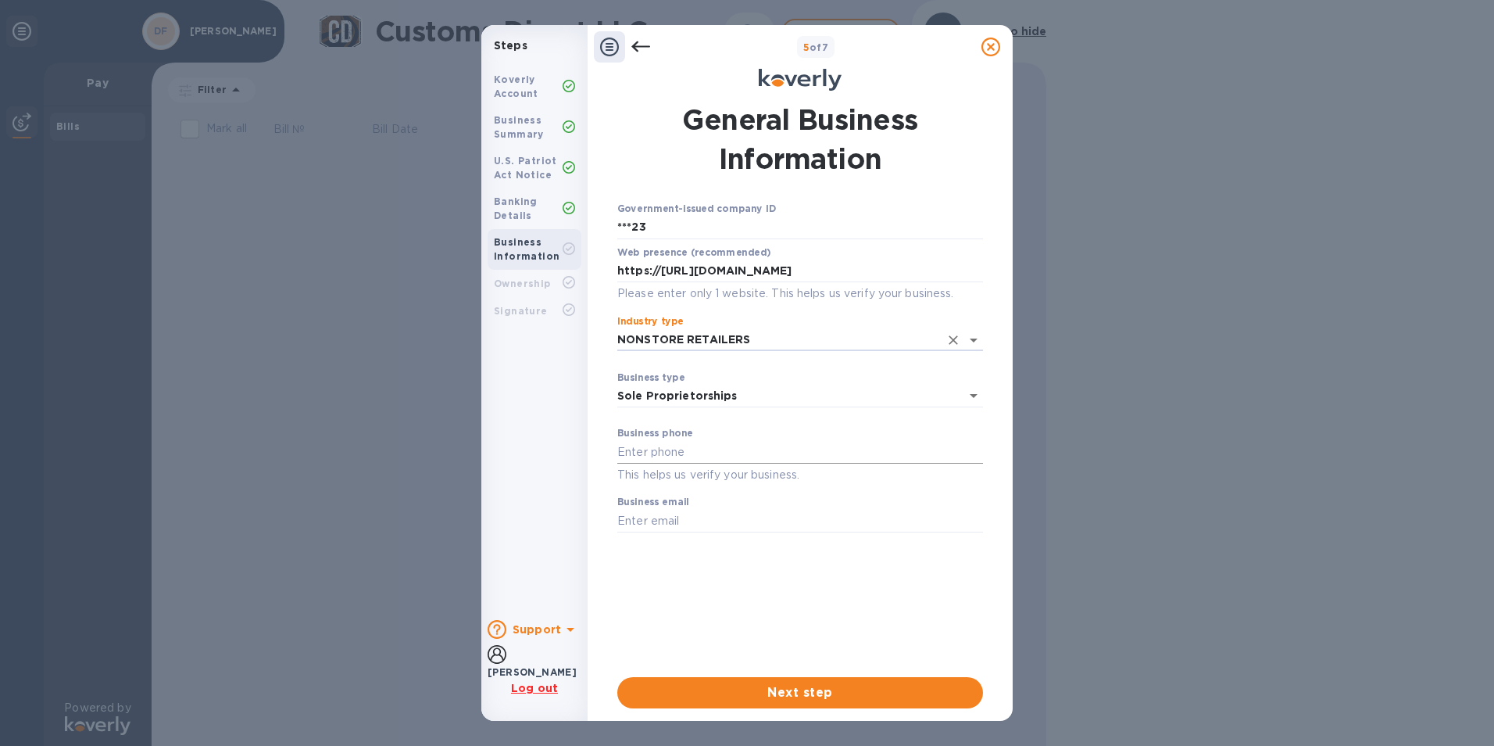
type input "NONSTORE RETAILERS"
click at [678, 459] on input "text" at bounding box center [800, 451] width 366 height 23
type input "4383405213"
type input "[PERSON_NAME][EMAIL_ADDRESS][PERSON_NAME][DOMAIN_NAME][PERSON_NAME]"
click at [816, 686] on span "Next step" at bounding box center [800, 692] width 341 height 19
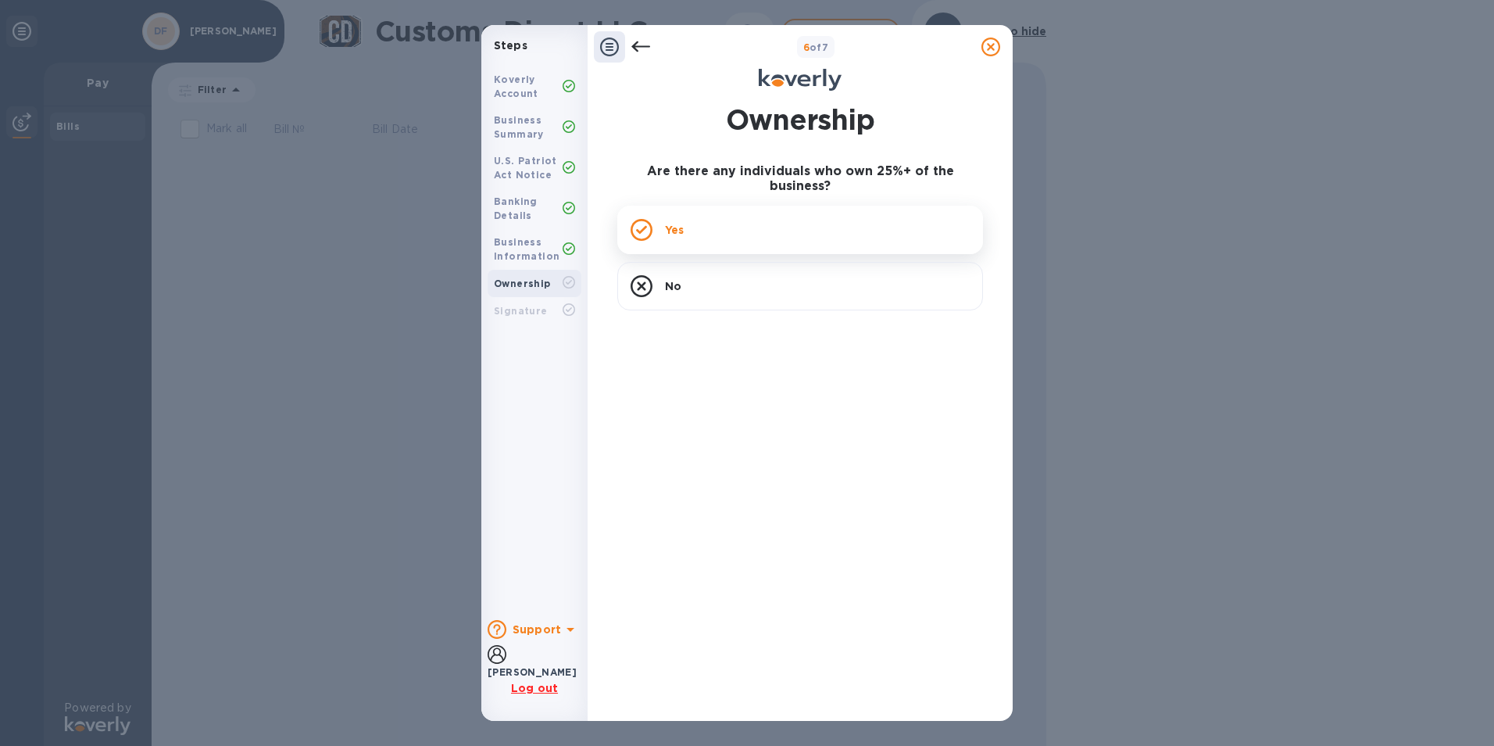
click at [705, 209] on div "Yes" at bounding box center [800, 230] width 366 height 48
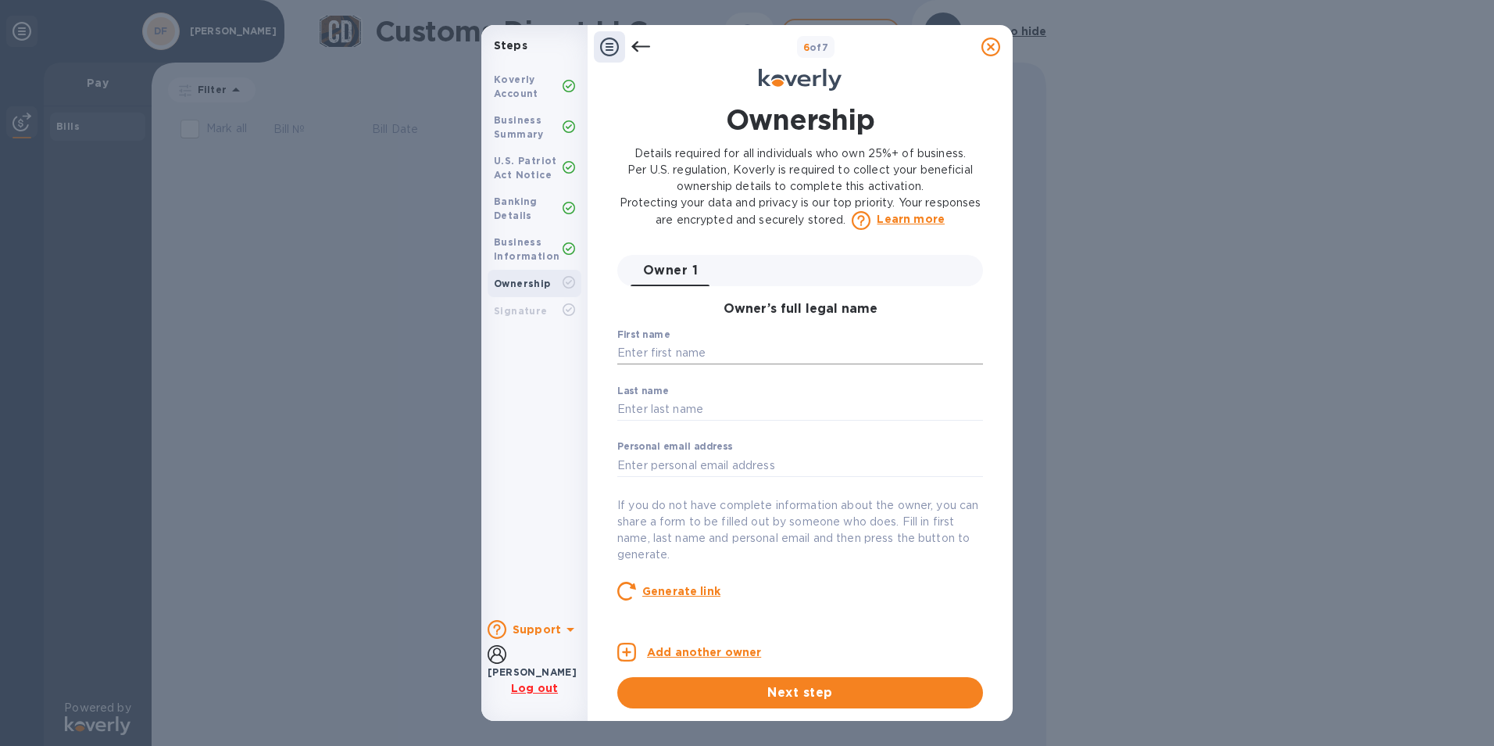
click at [695, 345] on input "text" at bounding box center [800, 353] width 366 height 23
type input "[PERSON_NAME]"
type input "[PERSON_NAME][EMAIL_ADDRESS][PERSON_NAME][DOMAIN_NAME][PERSON_NAME]"
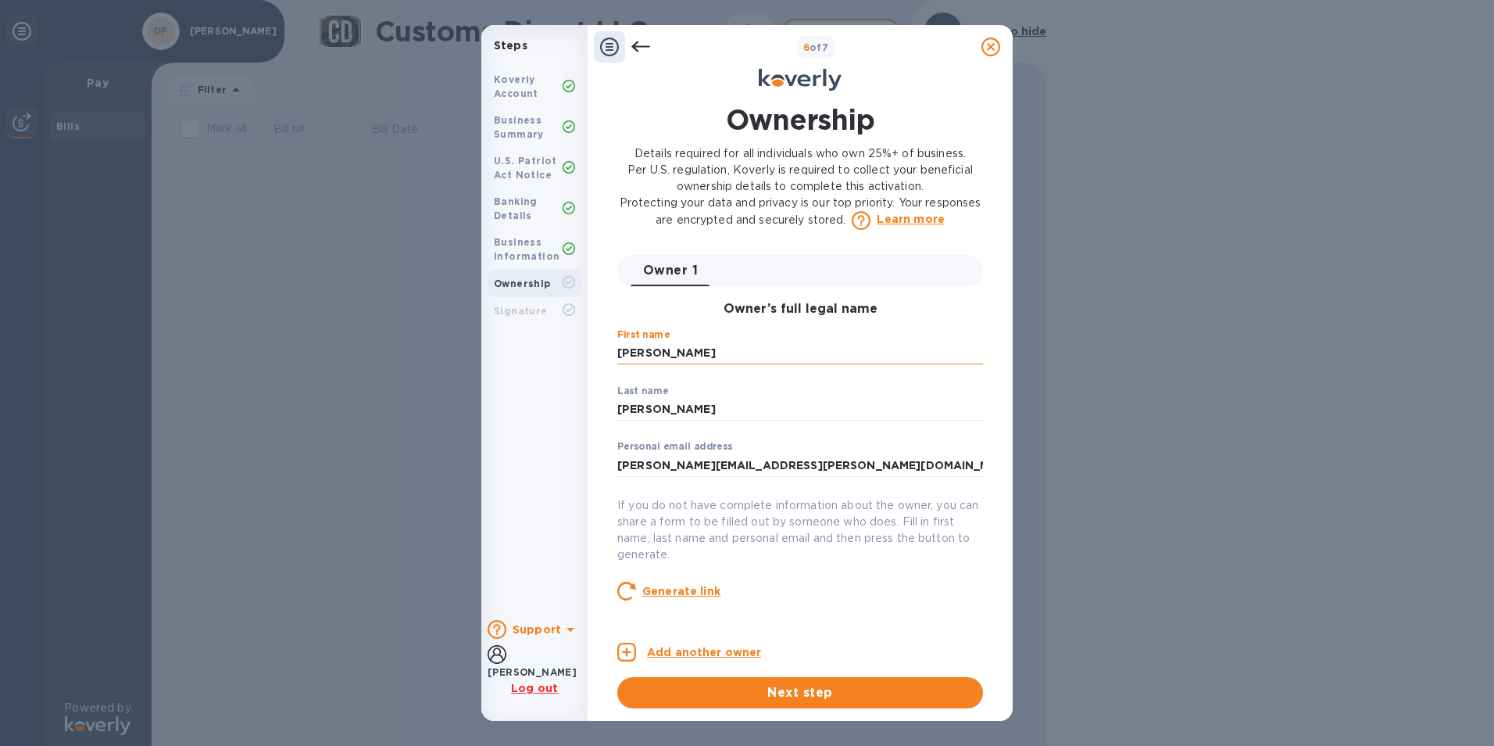
type input "[STREET_ADDRESS][PERSON_NAME]"
type input "[PERSON_NAME]"
type input "[GEOGRAPHIC_DATA]"
type input "[PERSON_NAME]"
type input "[GEOGRAPHIC_DATA]"
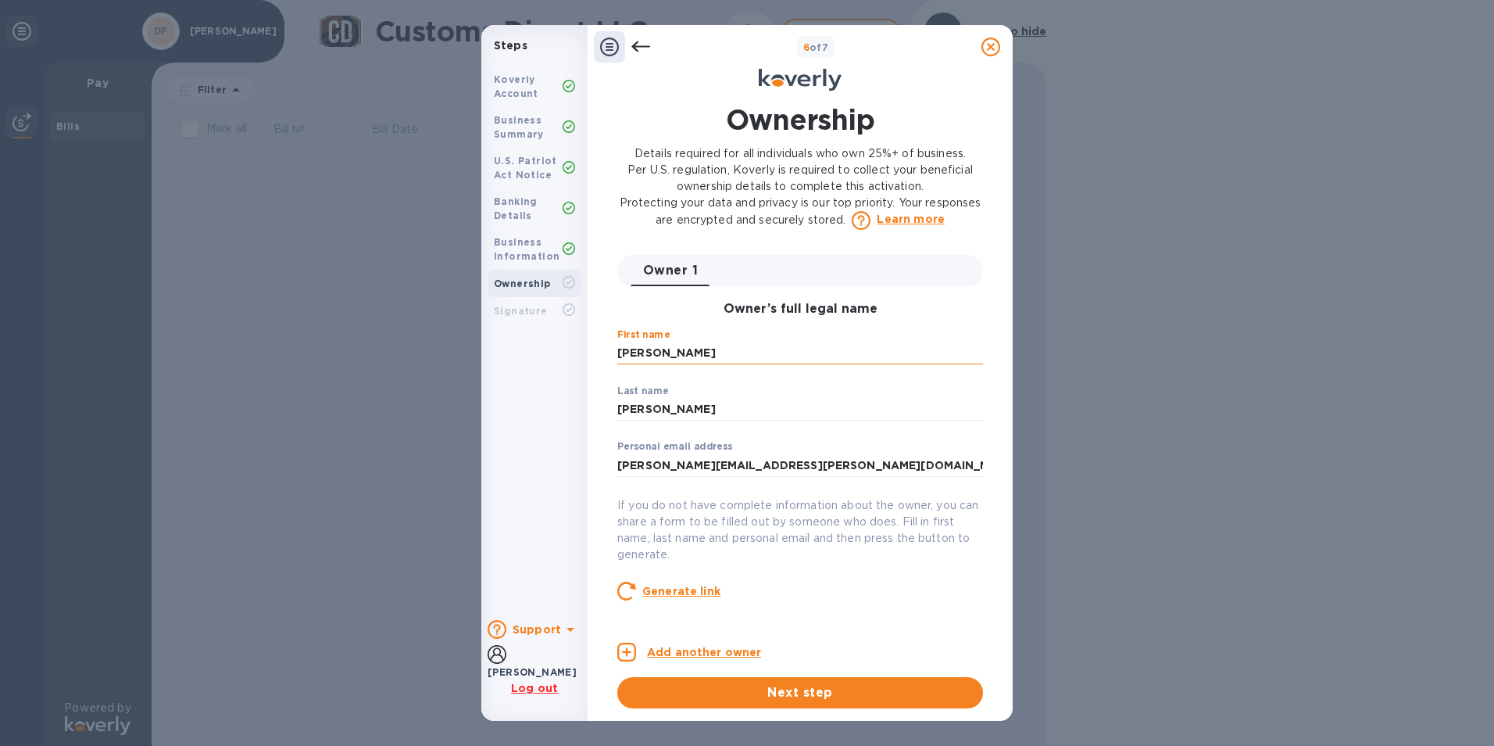
type input "H9H4H6"
type input "***13"
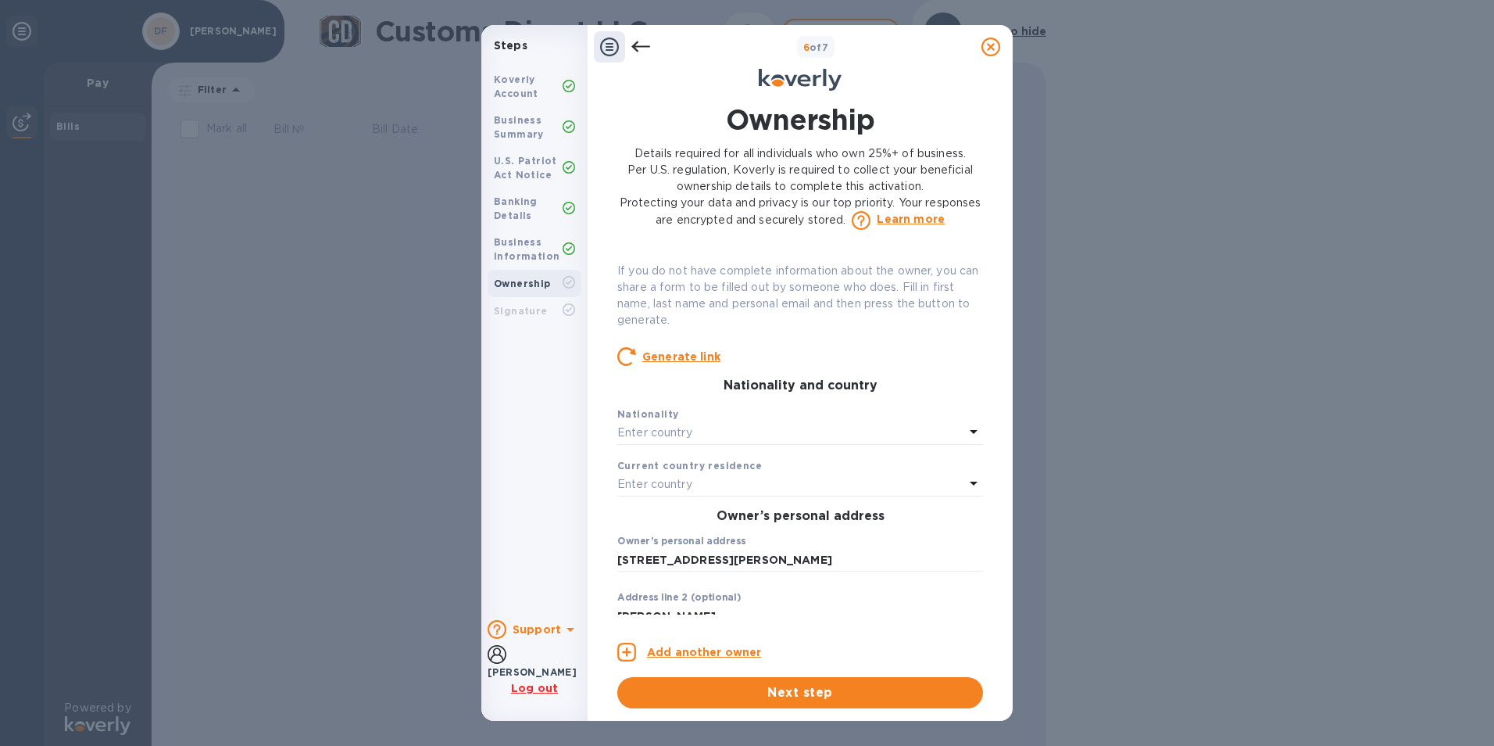
click at [751, 438] on div "Enter country" at bounding box center [790, 433] width 347 height 22
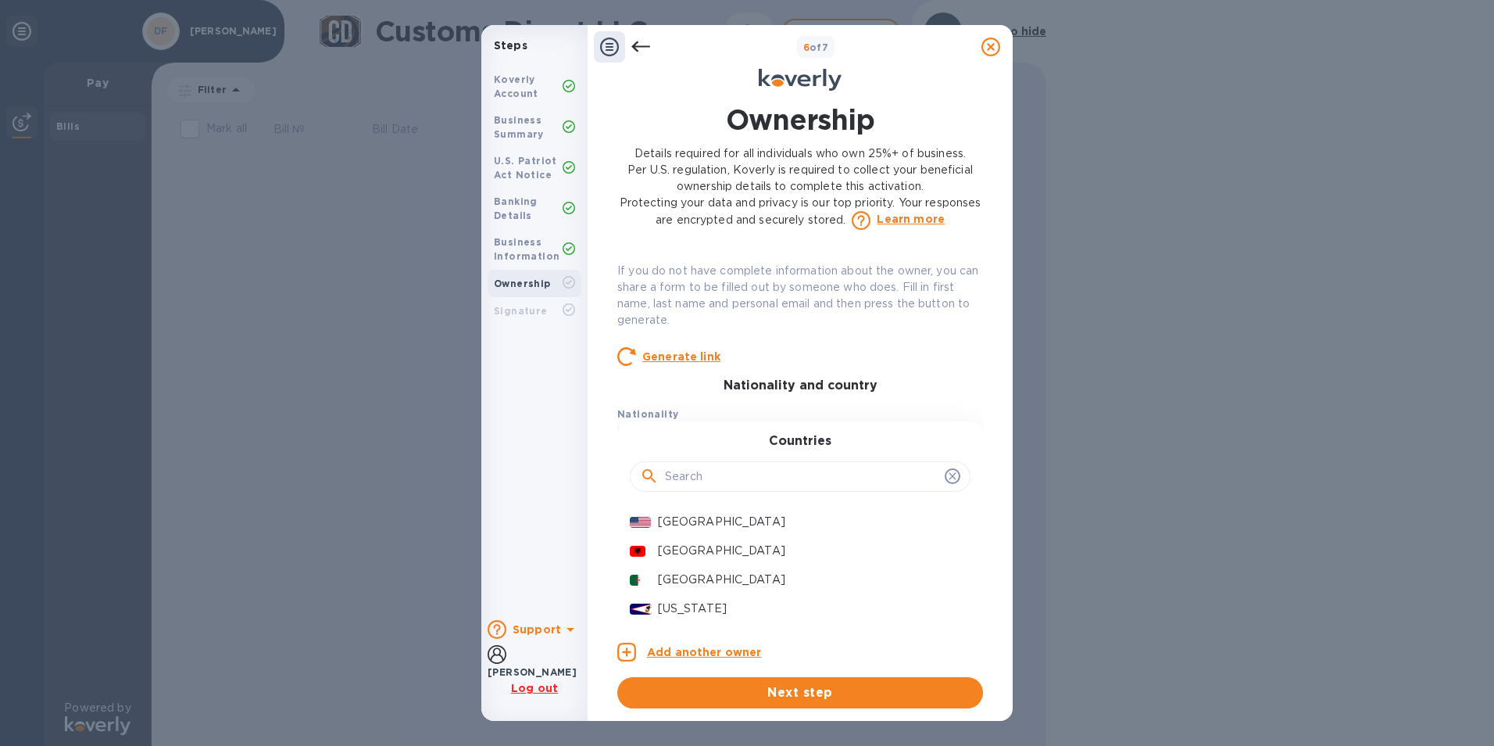
click at [704, 478] on input "text" at bounding box center [802, 476] width 274 height 23
type input "ca"
click at [694, 603] on p "[GEOGRAPHIC_DATA]" at bounding box center [808, 608] width 300 height 16
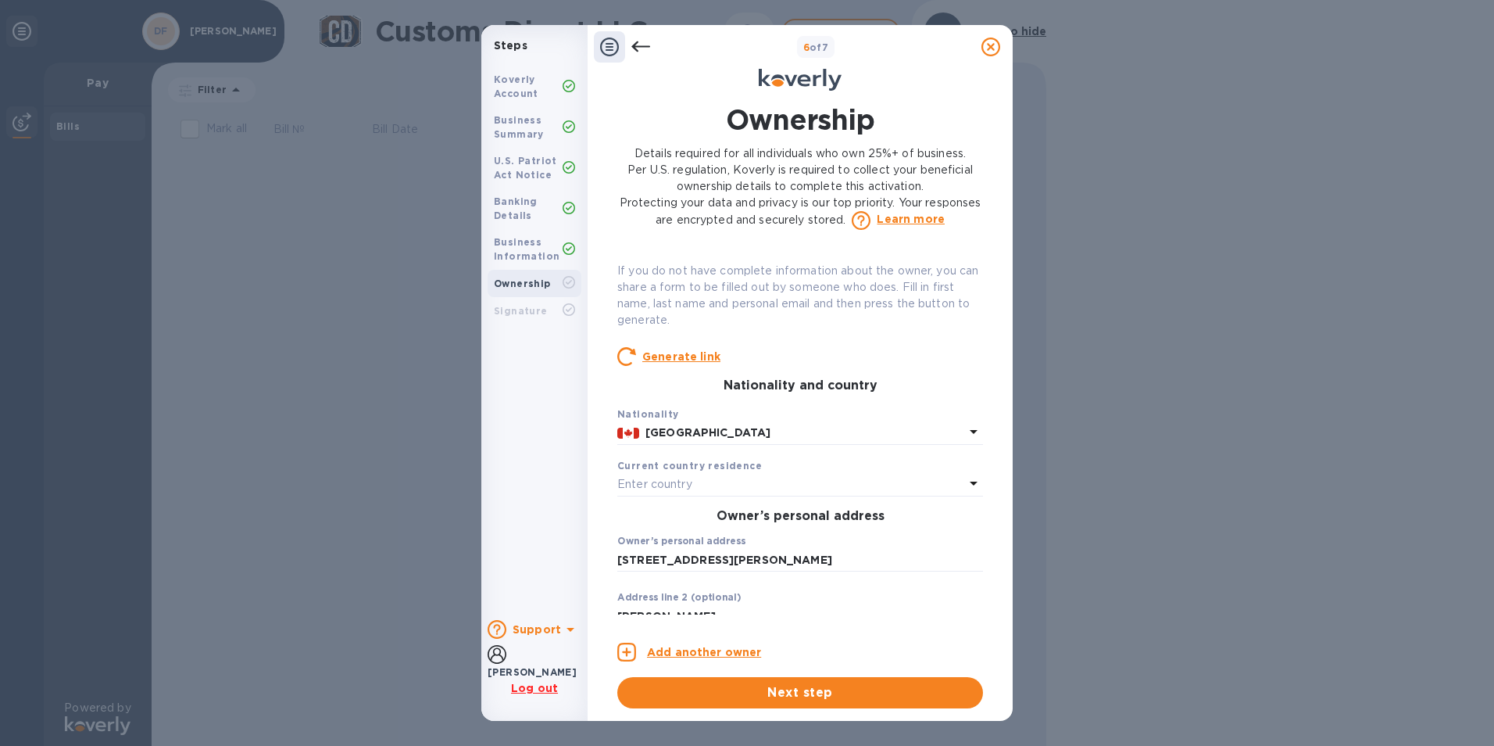
click at [664, 487] on p "Enter country" at bounding box center [654, 484] width 75 height 16
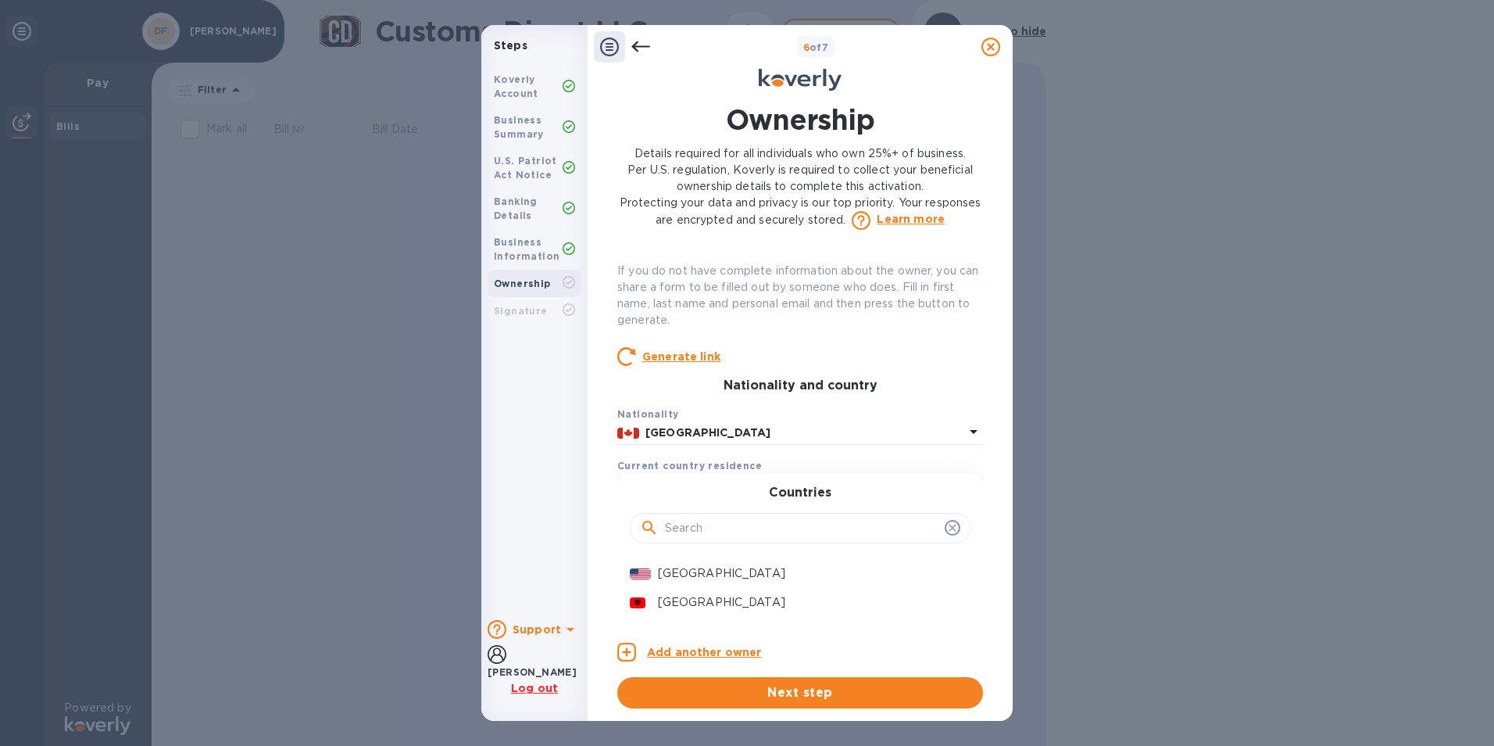
click at [678, 533] on input "text" at bounding box center [802, 528] width 274 height 23
type input "cana"
click at [692, 574] on p "[GEOGRAPHIC_DATA]" at bounding box center [808, 573] width 300 height 16
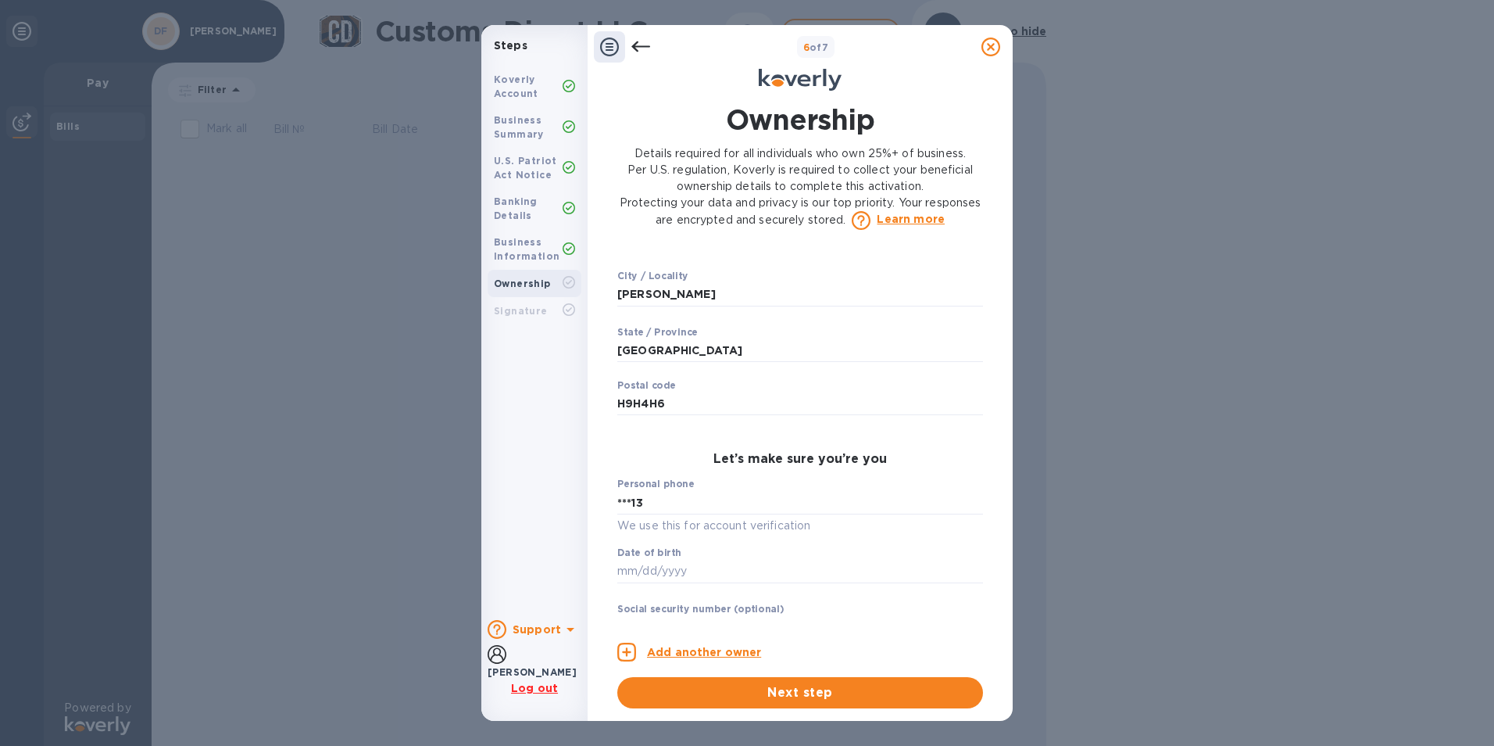
scroll to position [703, 0]
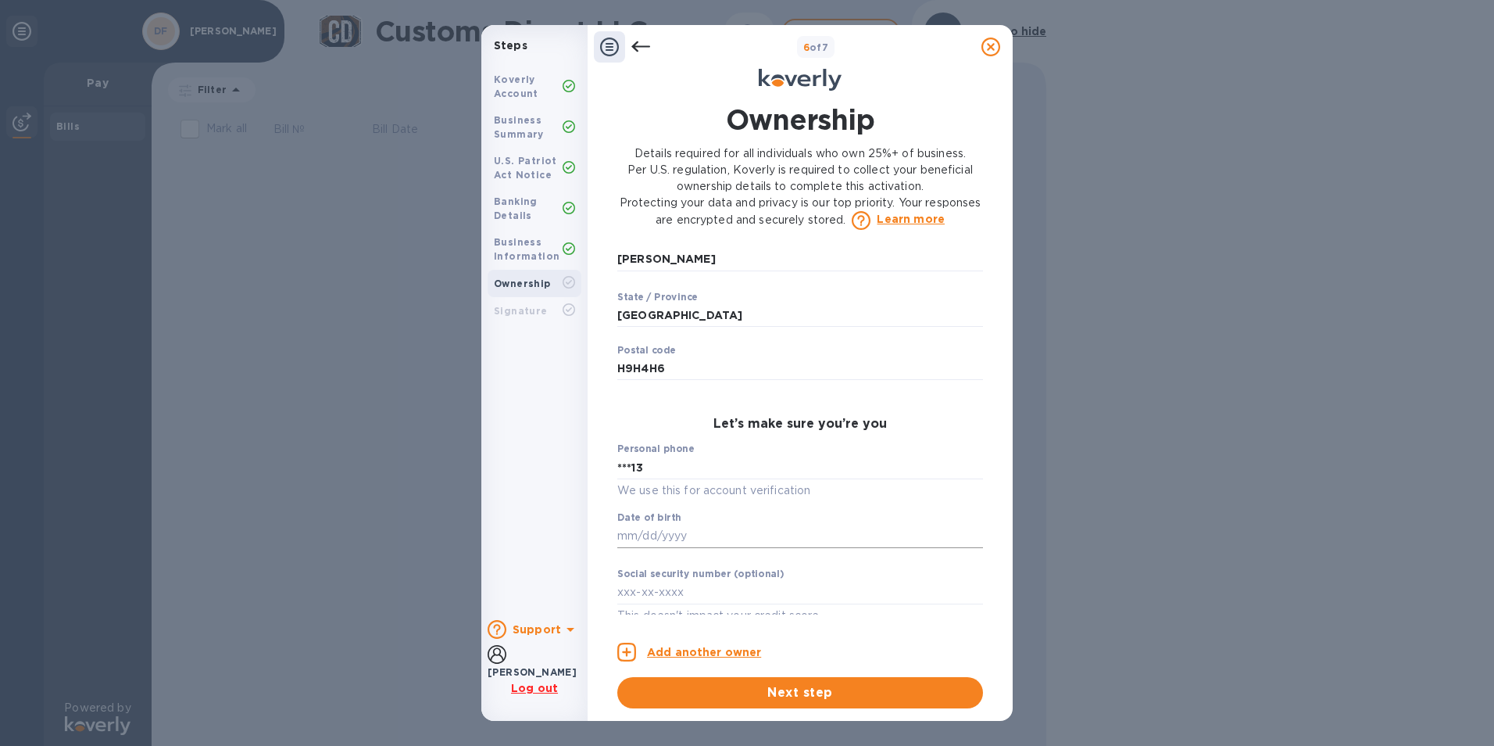
click at [661, 538] on input "text" at bounding box center [800, 535] width 366 height 23
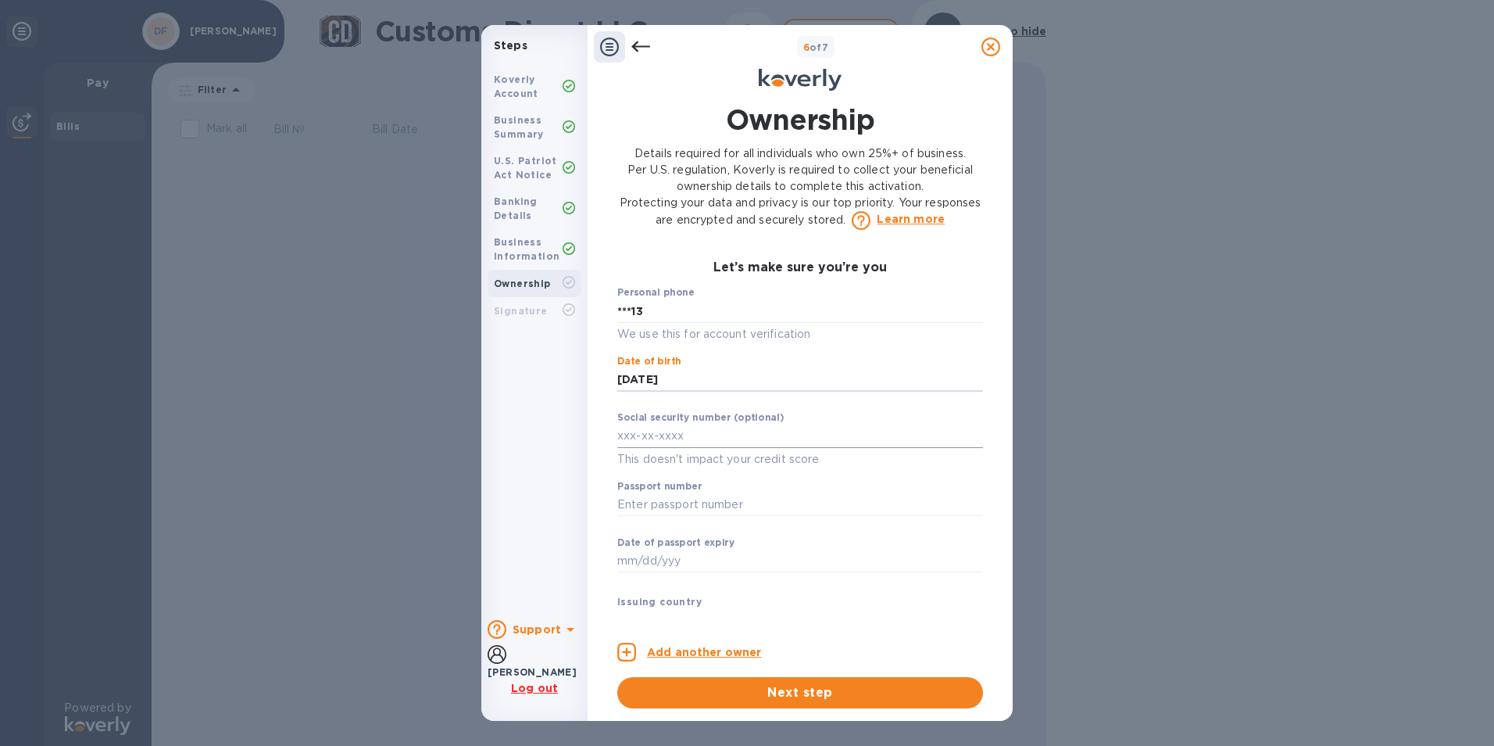
type input "***87"
click at [623, 437] on input "text" at bounding box center [800, 435] width 366 height 23
type input "284-54-6330"
drag, startPoint x: 704, startPoint y: 436, endPoint x: 616, endPoint y: 438, distance: 88.3
click at [616, 437] on div "Ownership Details required for all individuals who own 25%+ of business. Per U.…" at bounding box center [800, 404] width 385 height 627
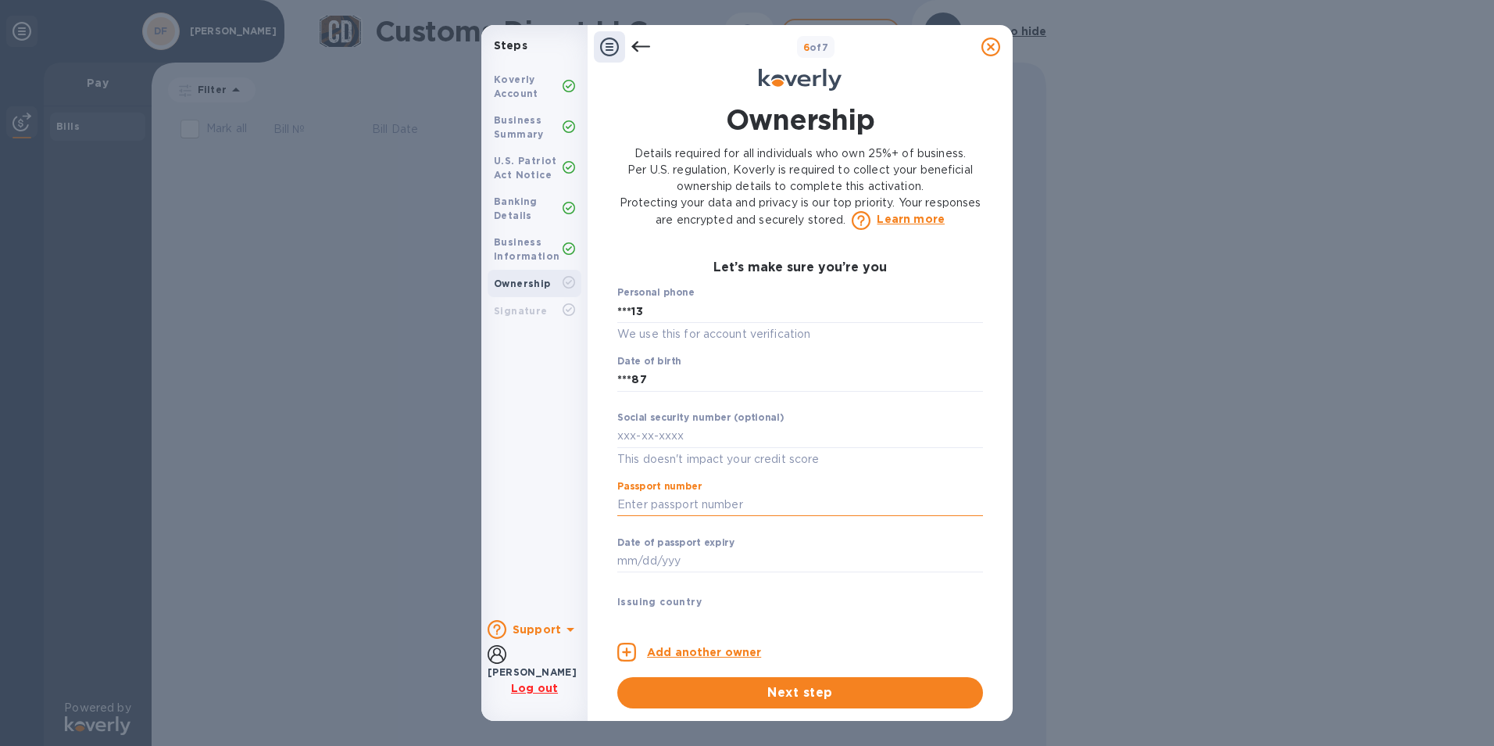
click at [646, 496] on input "text" at bounding box center [800, 504] width 366 height 23
click at [664, 500] on input "text" at bounding box center [800, 504] width 366 height 23
type input "***50"
drag, startPoint x: 604, startPoint y: 562, endPoint x: 617, endPoint y: 562, distance: 12.5
click at [606, 562] on div "Ownership Details required for all individuals who own 25%+ of business. Per U.…" at bounding box center [800, 404] width 400 height 627
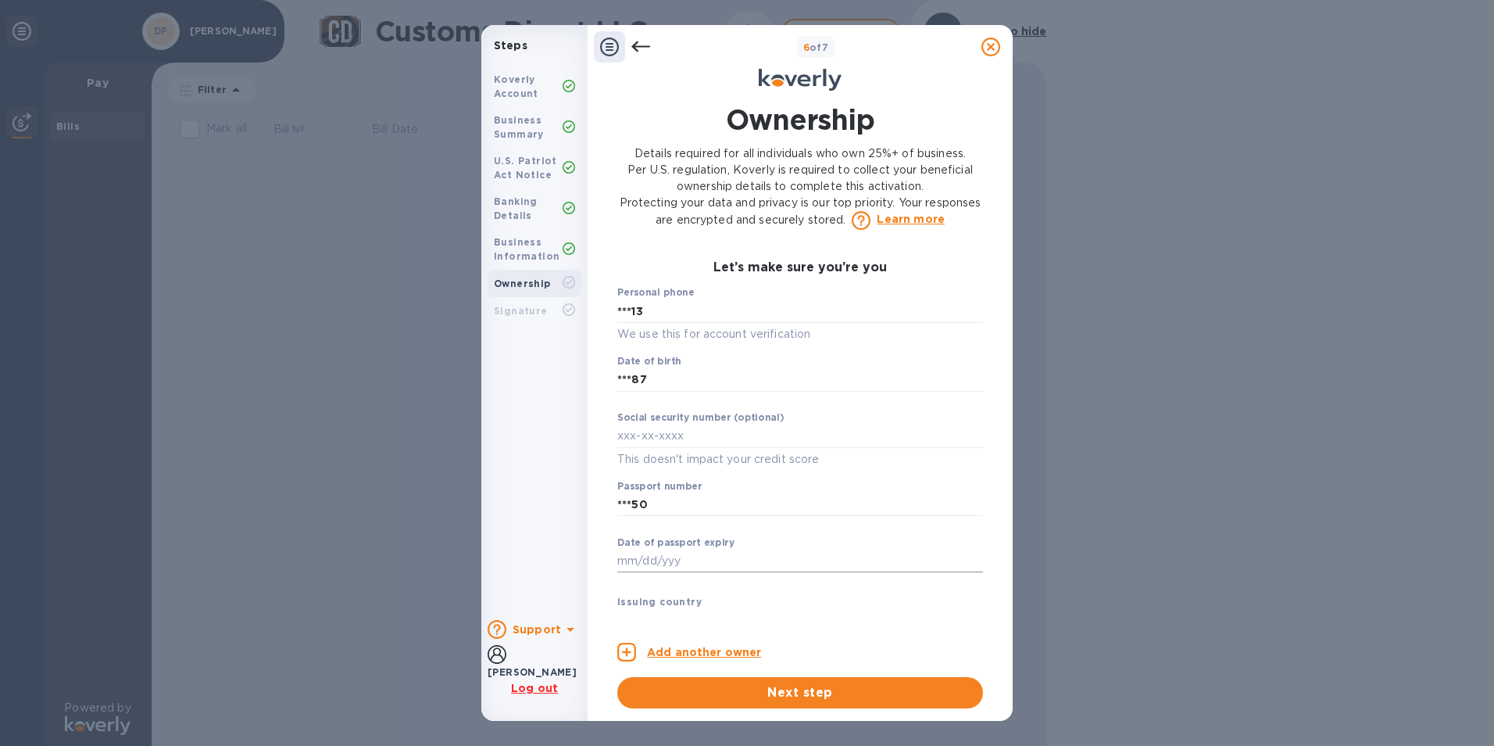
click at [618, 562] on input "text" at bounding box center [800, 560] width 366 height 23
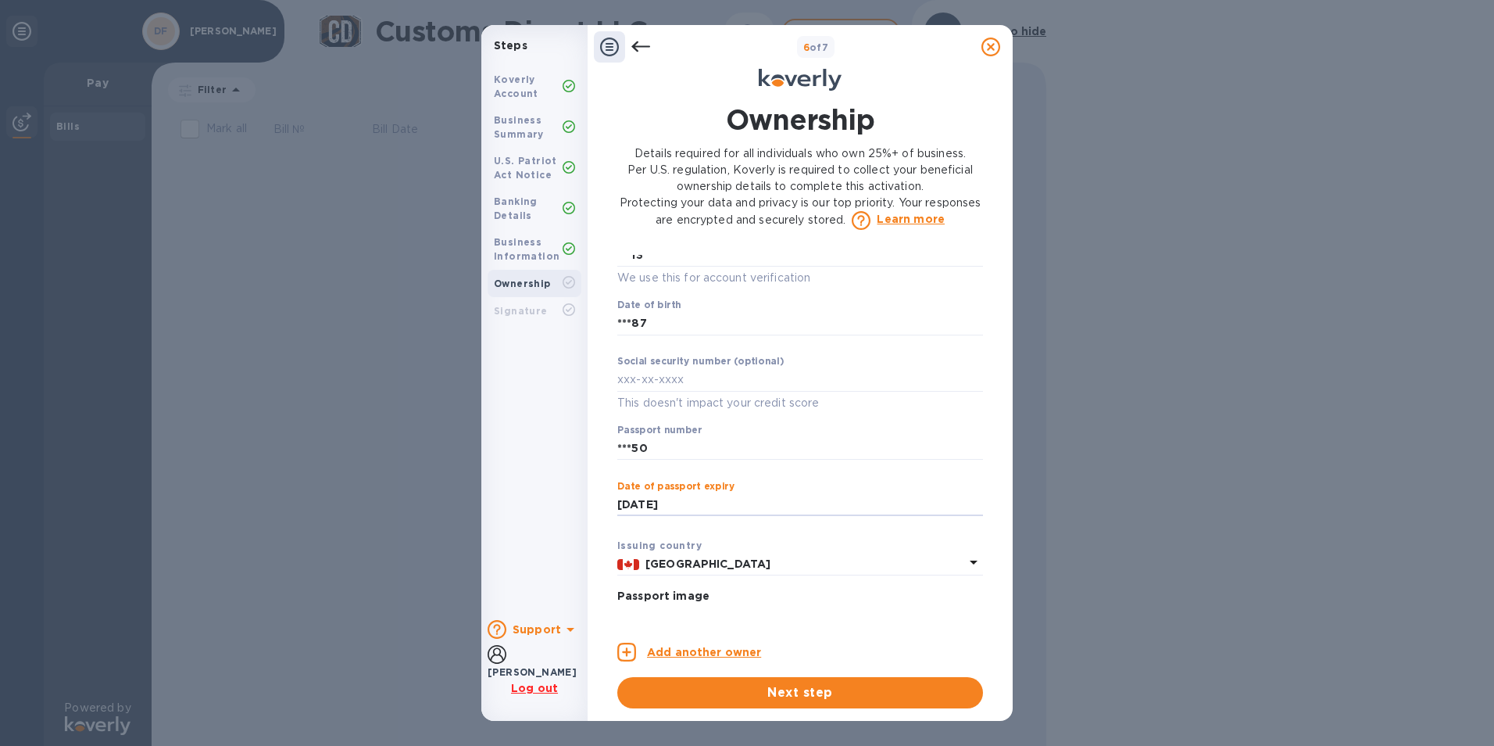
scroll to position [1043, 0]
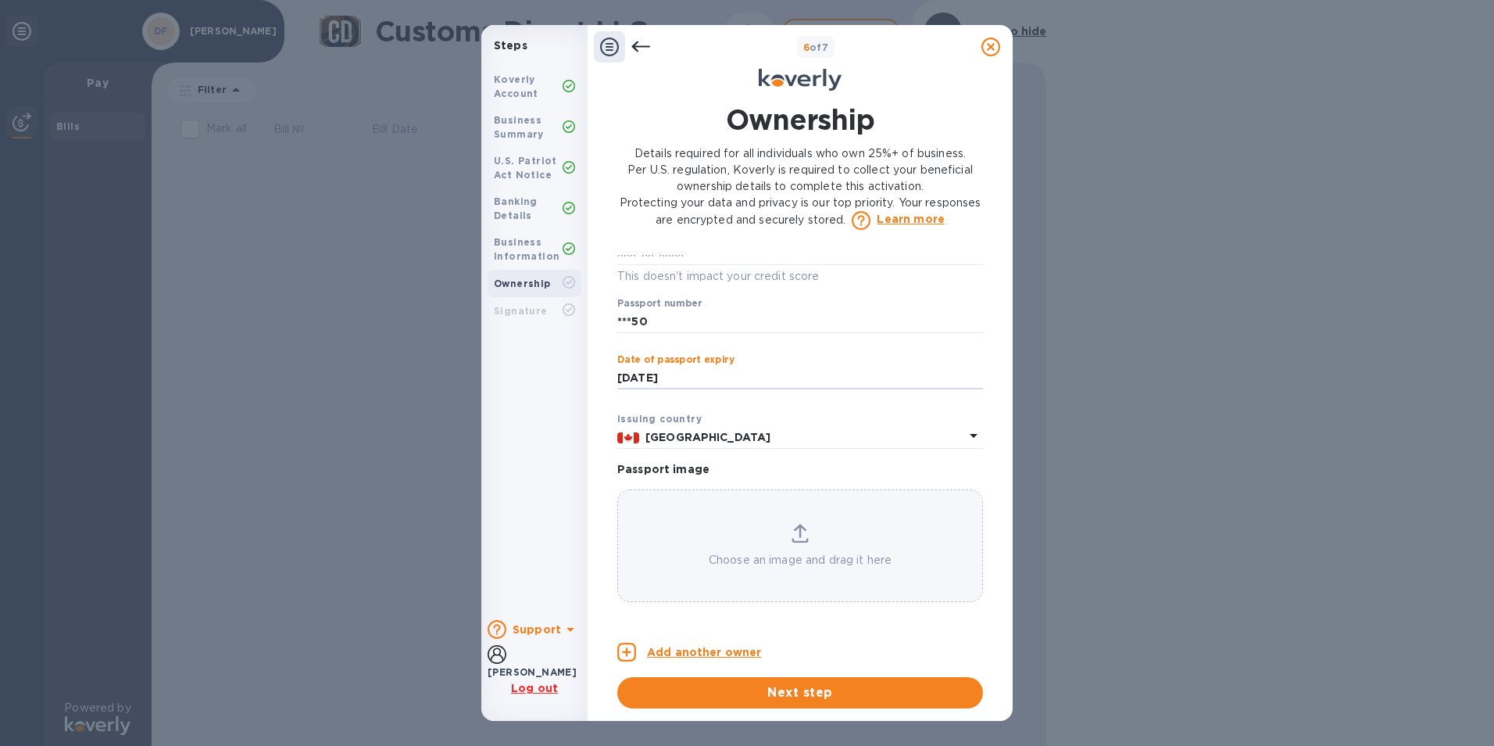
type input "***32"
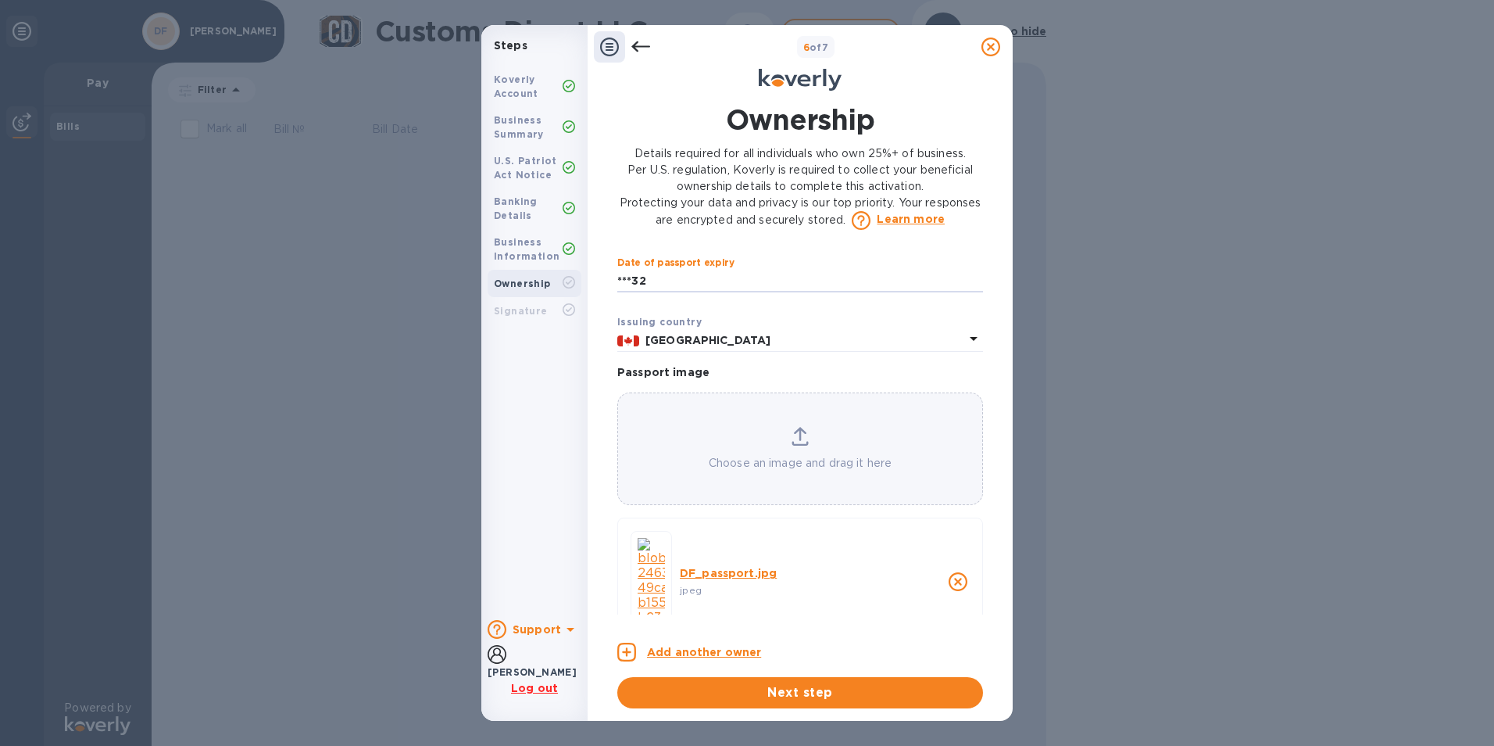
scroll to position [1140, 0]
click at [835, 696] on span "Next step" at bounding box center [800, 692] width 341 height 19
click at [671, 281] on input "***32" at bounding box center [800, 280] width 366 height 23
type input "***32"
click at [807, 698] on span "Next step" at bounding box center [800, 692] width 341 height 19
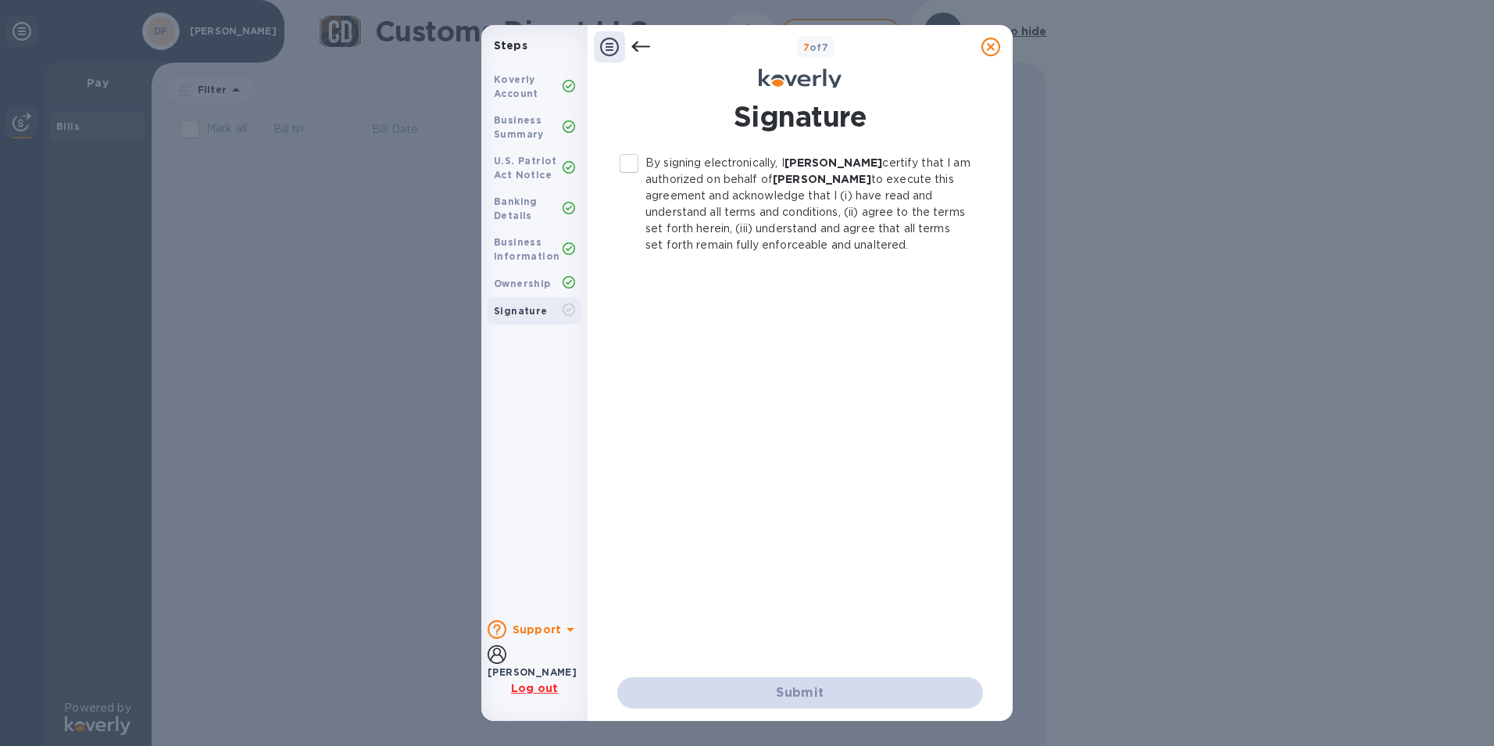
click at [625, 159] on input "By signing electronically, I [PERSON_NAME] certify that I am authorized on beha…" at bounding box center [629, 163] width 33 height 33
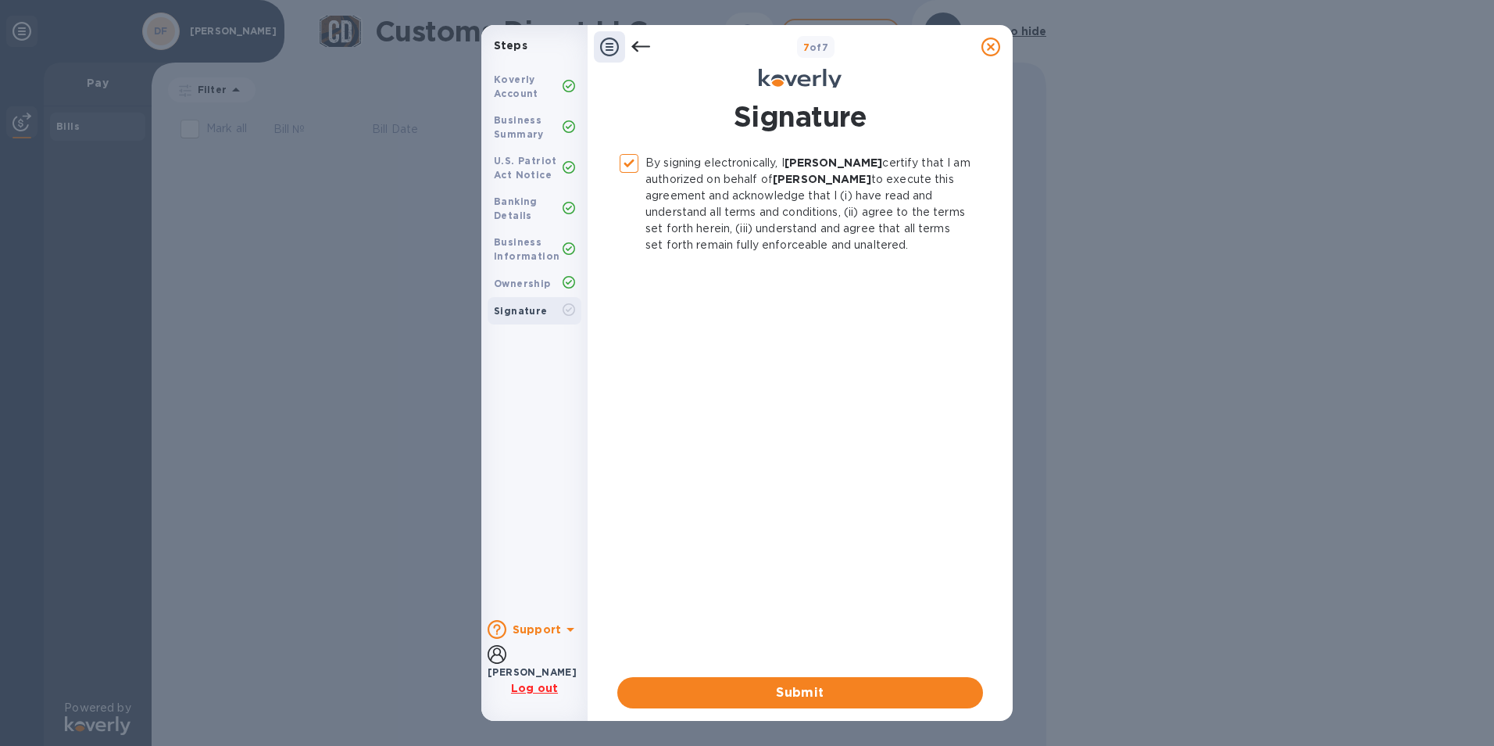
click at [775, 704] on button "Submit" at bounding box center [800, 692] width 366 height 31
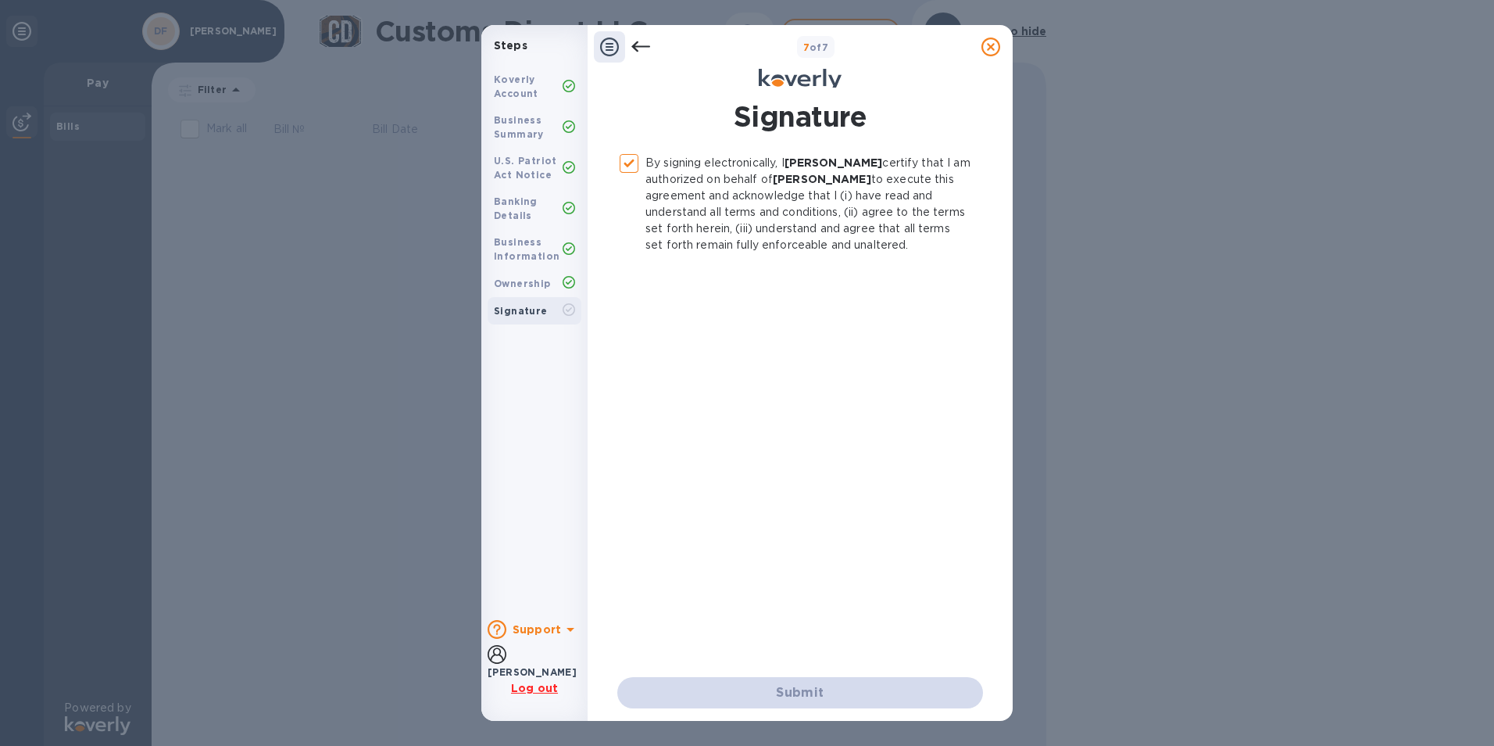
checkbox input "false"
